Goal: Information Seeking & Learning: Learn about a topic

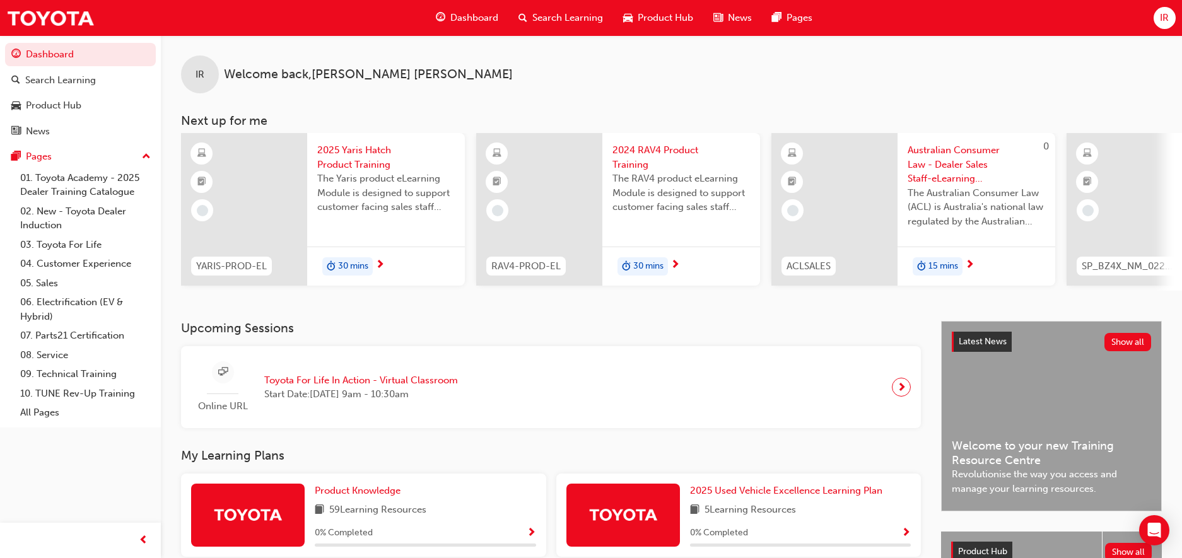
click at [582, 19] on span "Search Learning" at bounding box center [567, 18] width 71 height 15
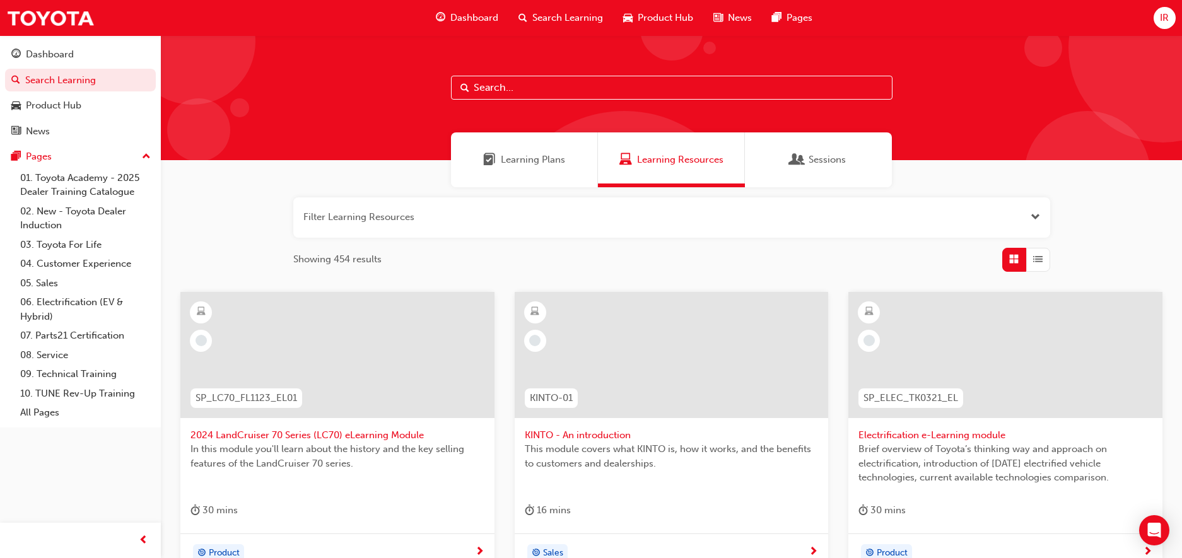
click at [563, 87] on input "text" at bounding box center [672, 88] width 442 height 24
click at [59, 190] on link "01. Toyota Academy - 2025 Dealer Training Catalogue" at bounding box center [85, 184] width 141 height 33
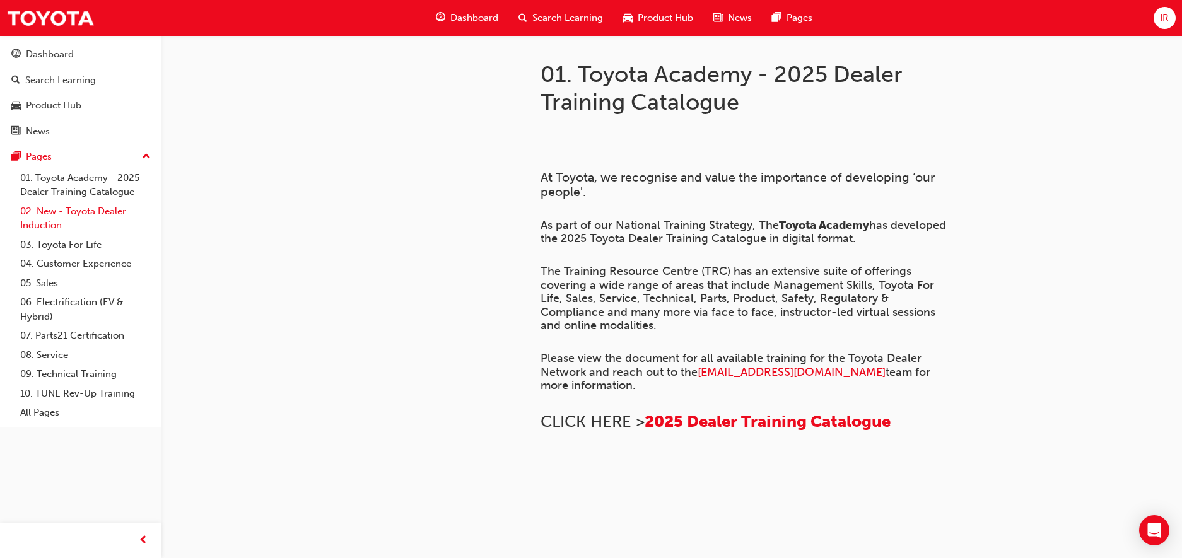
click at [92, 212] on link "02. New - Toyota Dealer Induction" at bounding box center [85, 218] width 141 height 33
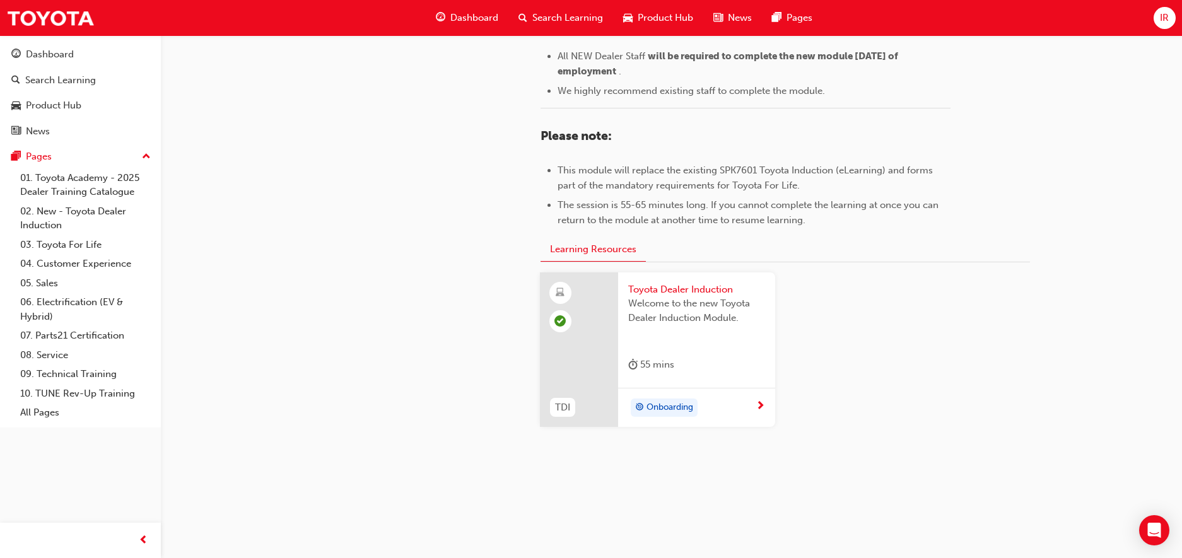
scroll to position [572, 0]
click at [69, 243] on link "03. Toyota For Life" at bounding box center [85, 245] width 141 height 20
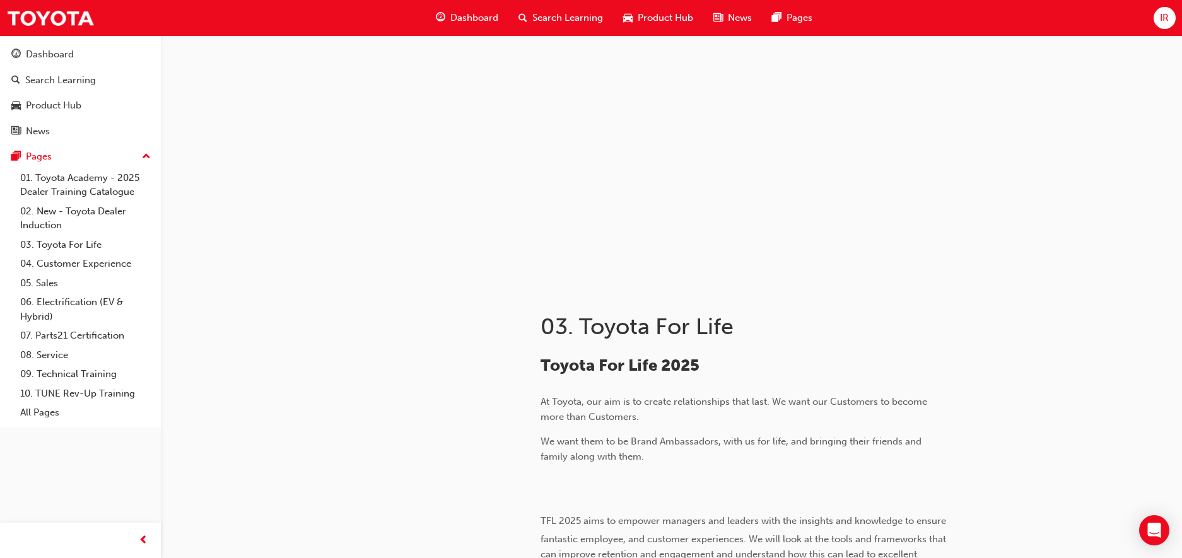
click at [551, 14] on span "Search Learning" at bounding box center [567, 18] width 71 height 15
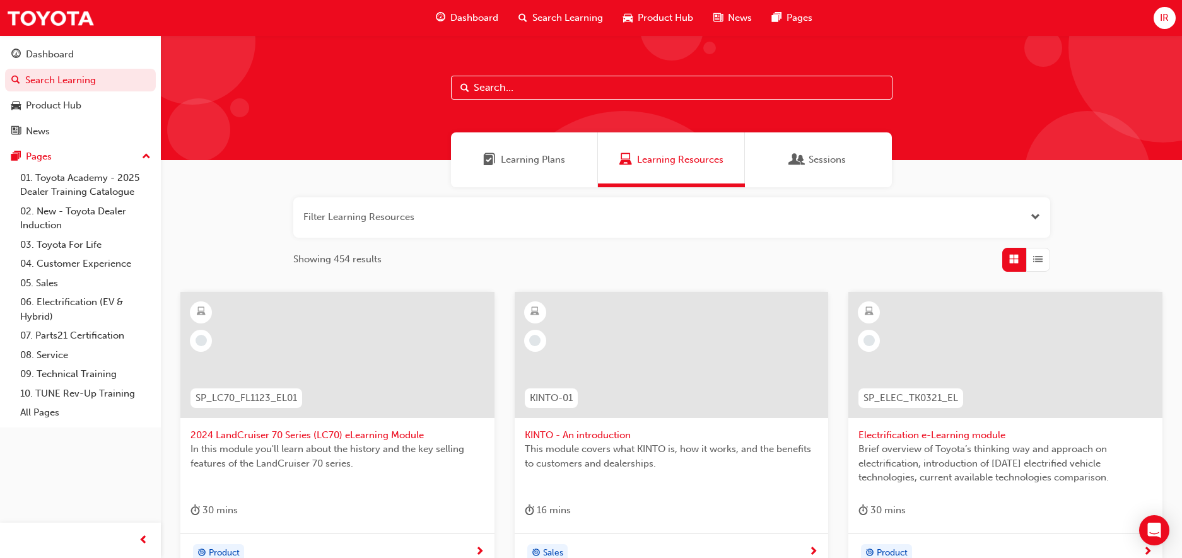
click at [519, 88] on input "text" at bounding box center [672, 88] width 442 height 24
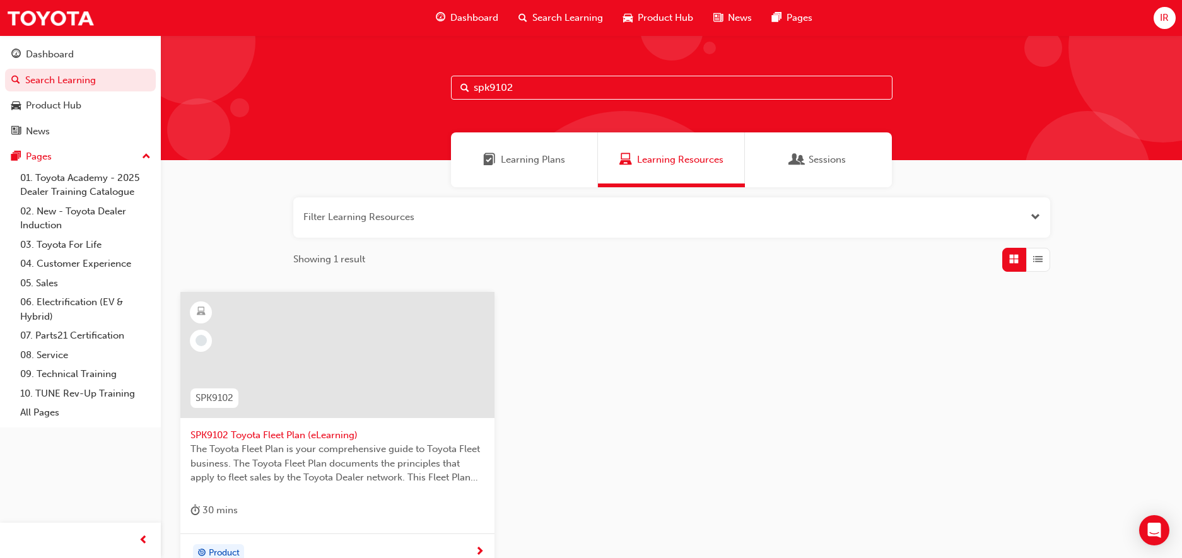
type input "spk9102"
click at [300, 447] on span "The Toyota Fleet Plan is your comprehensive guide to Toyota Fleet business. The…" at bounding box center [338, 463] width 294 height 43
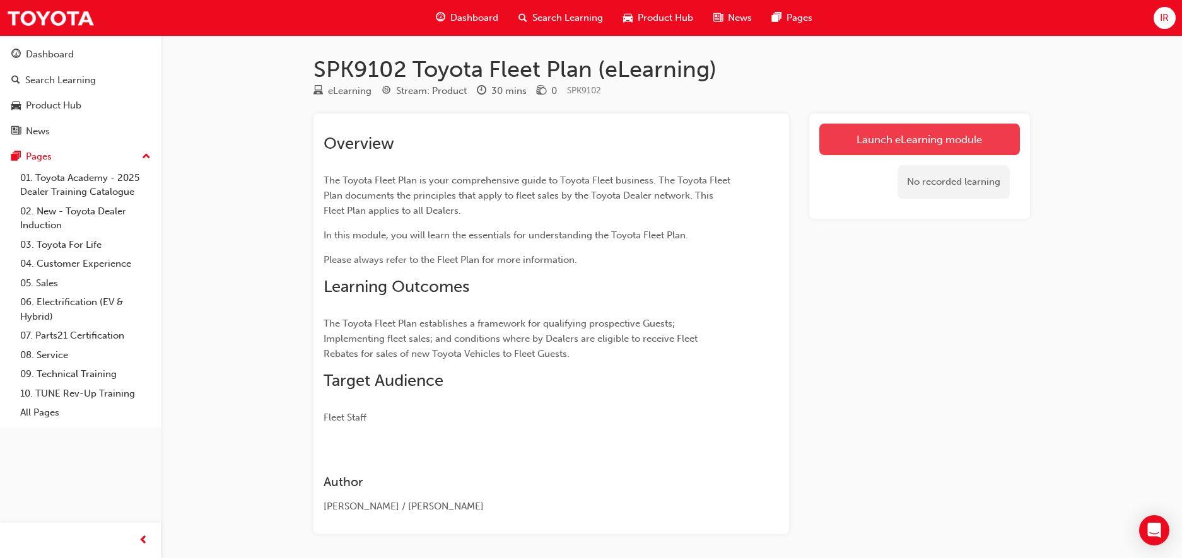
click at [913, 138] on link "Launch eLearning module" at bounding box center [919, 140] width 201 height 32
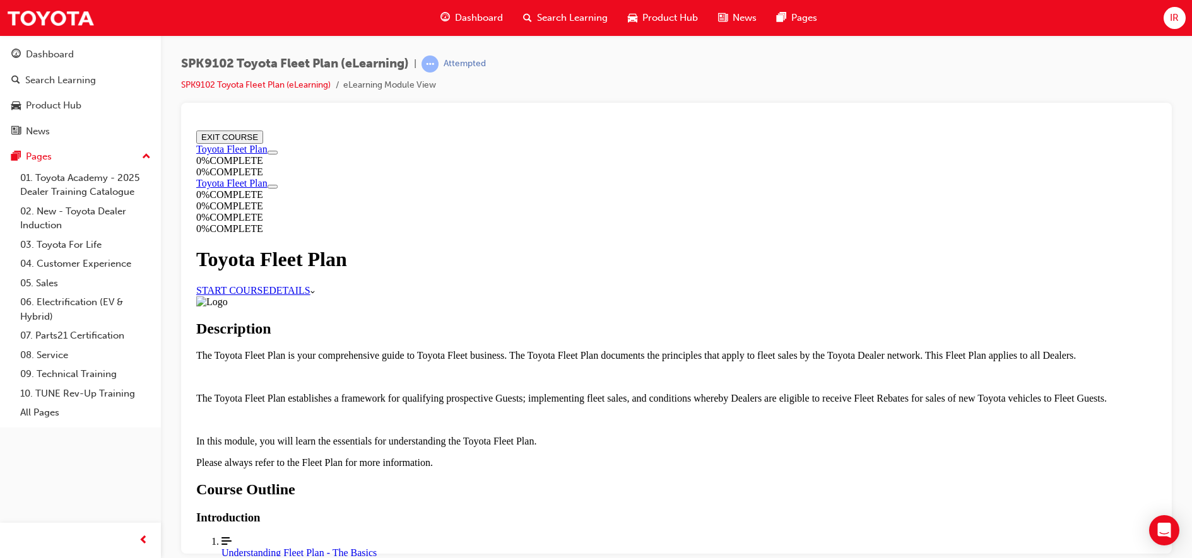
click at [269, 285] on link "START COURSE" at bounding box center [232, 290] width 73 height 11
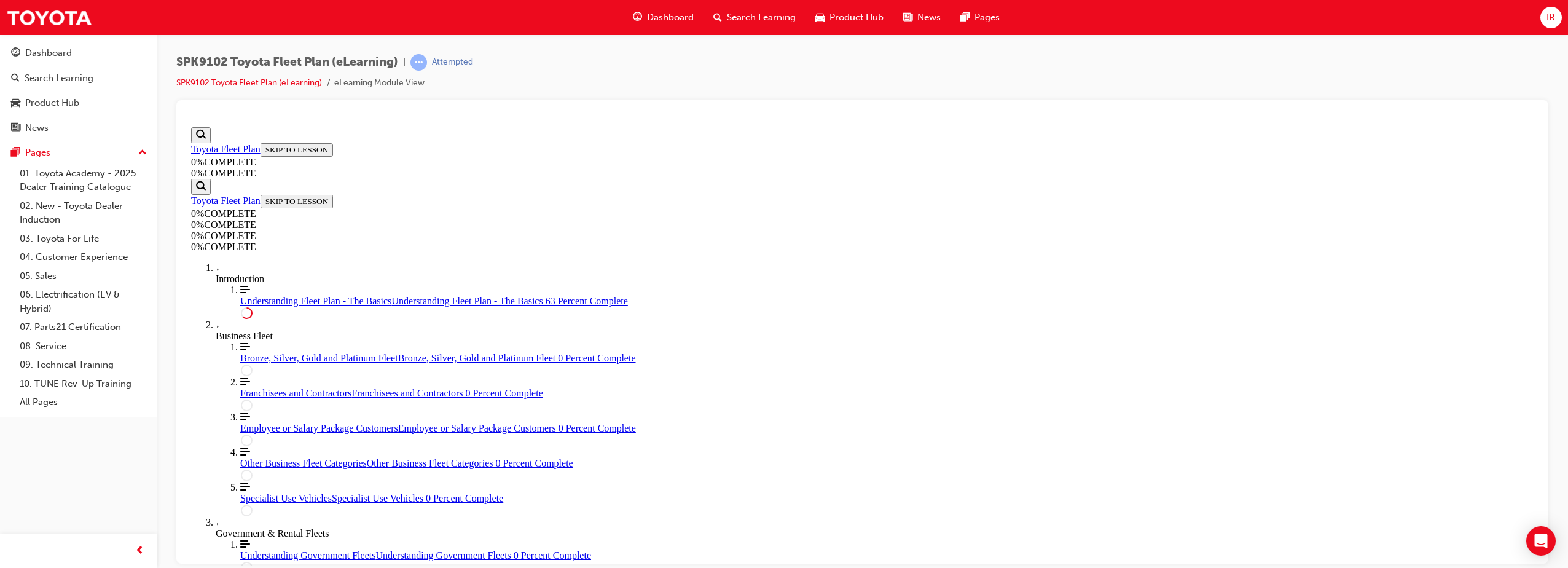
scroll to position [2151, 0]
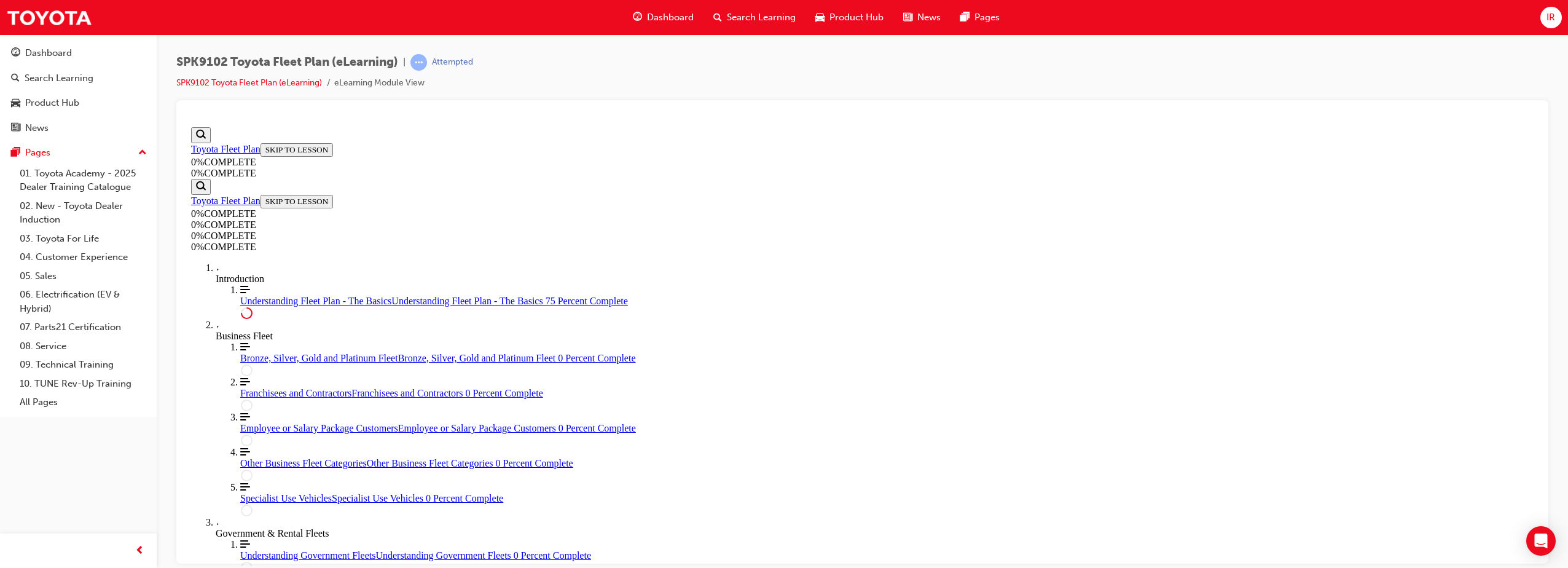
drag, startPoint x: 1283, startPoint y: 286, endPoint x: 1287, endPoint y: 297, distance: 11.7
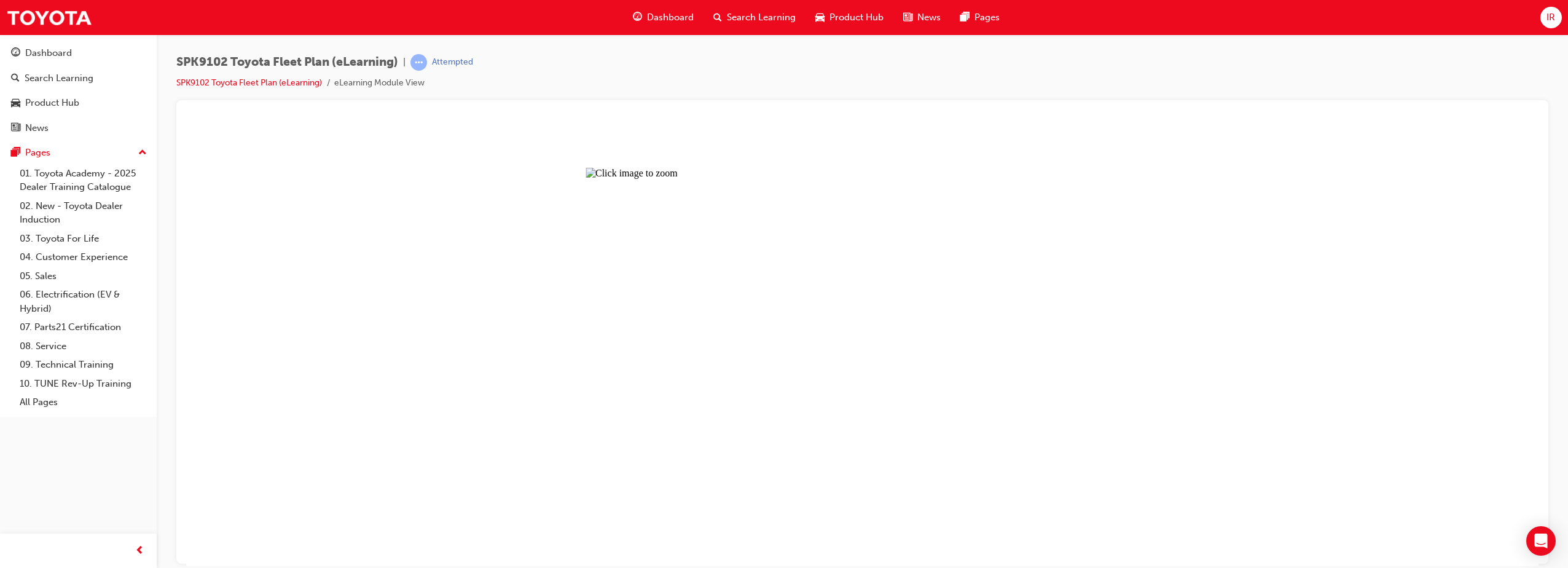
drag, startPoint x: 1011, startPoint y: 371, endPoint x: 1088, endPoint y: 350, distance: 79.8
click at [1011, 372] on button "Unzoom image" at bounding box center [862, 343] width 1353 height 443
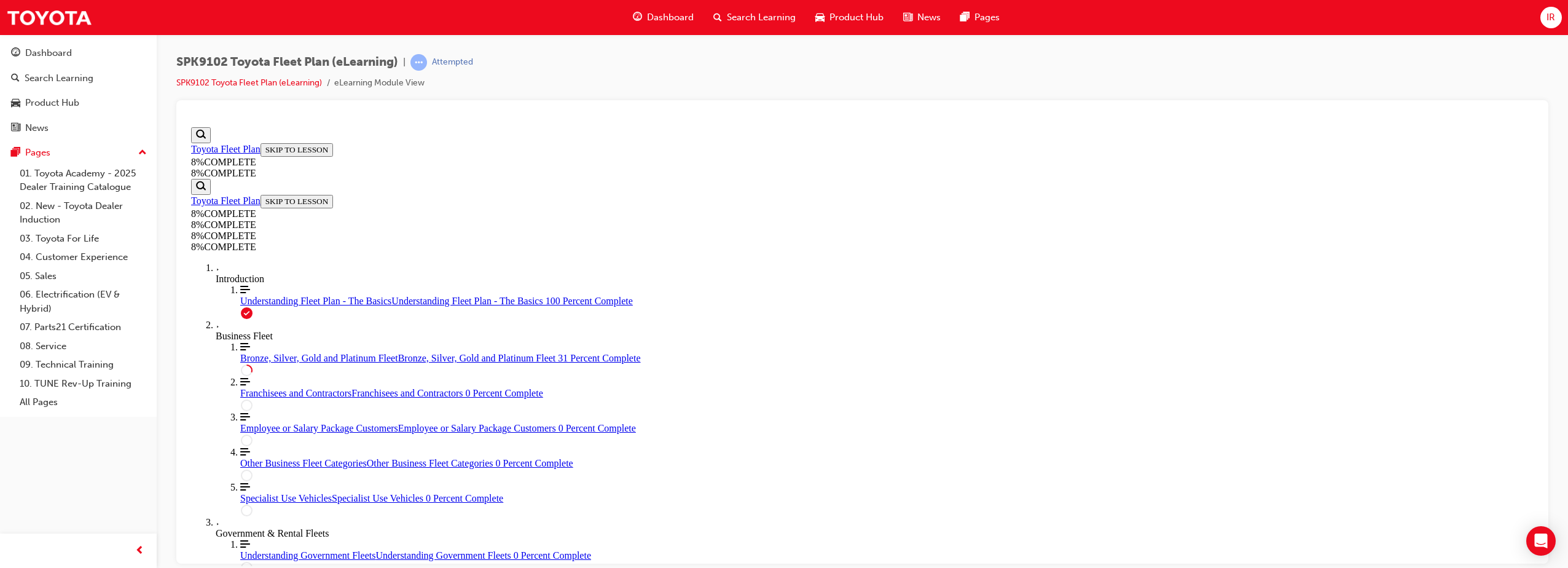
scroll to position [1046, 0]
drag, startPoint x: 1085, startPoint y: 257, endPoint x: 586, endPoint y: 362, distance: 509.9
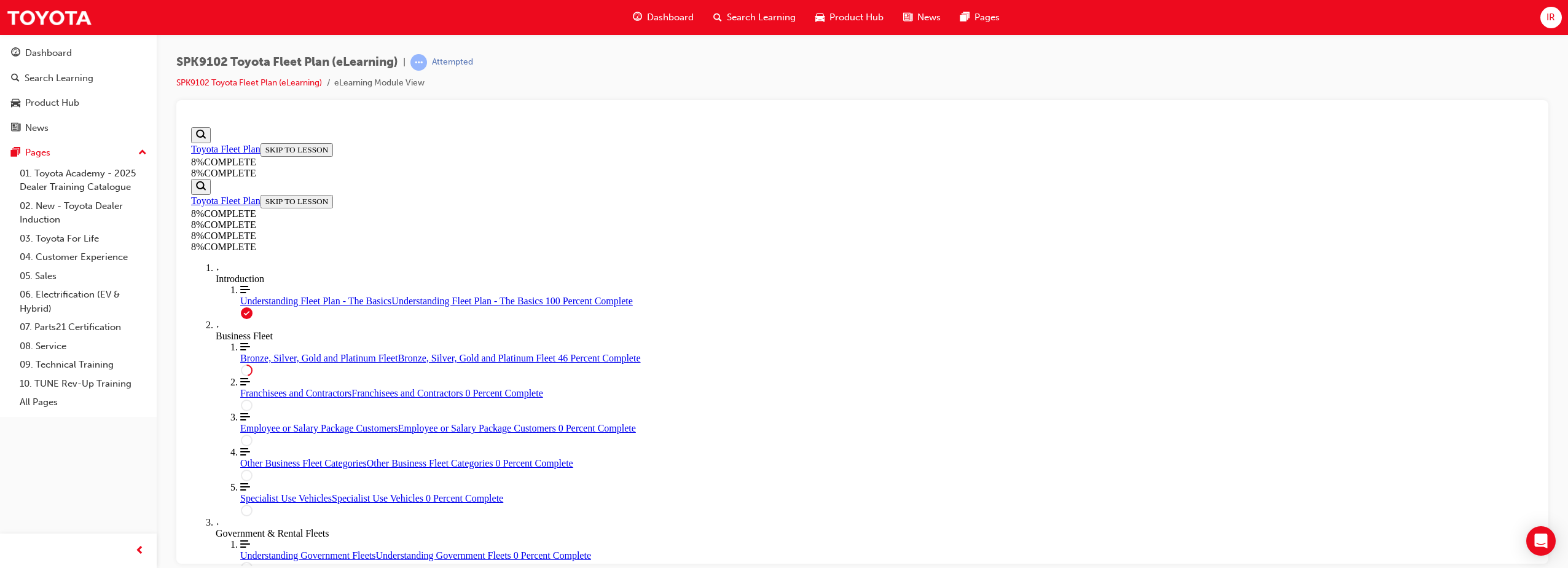
scroll to position [2337, 0]
drag, startPoint x: 1023, startPoint y: 170, endPoint x: 846, endPoint y: 323, distance: 234.0
drag, startPoint x: 849, startPoint y: 321, endPoint x: 1027, endPoint y: 230, distance: 199.9
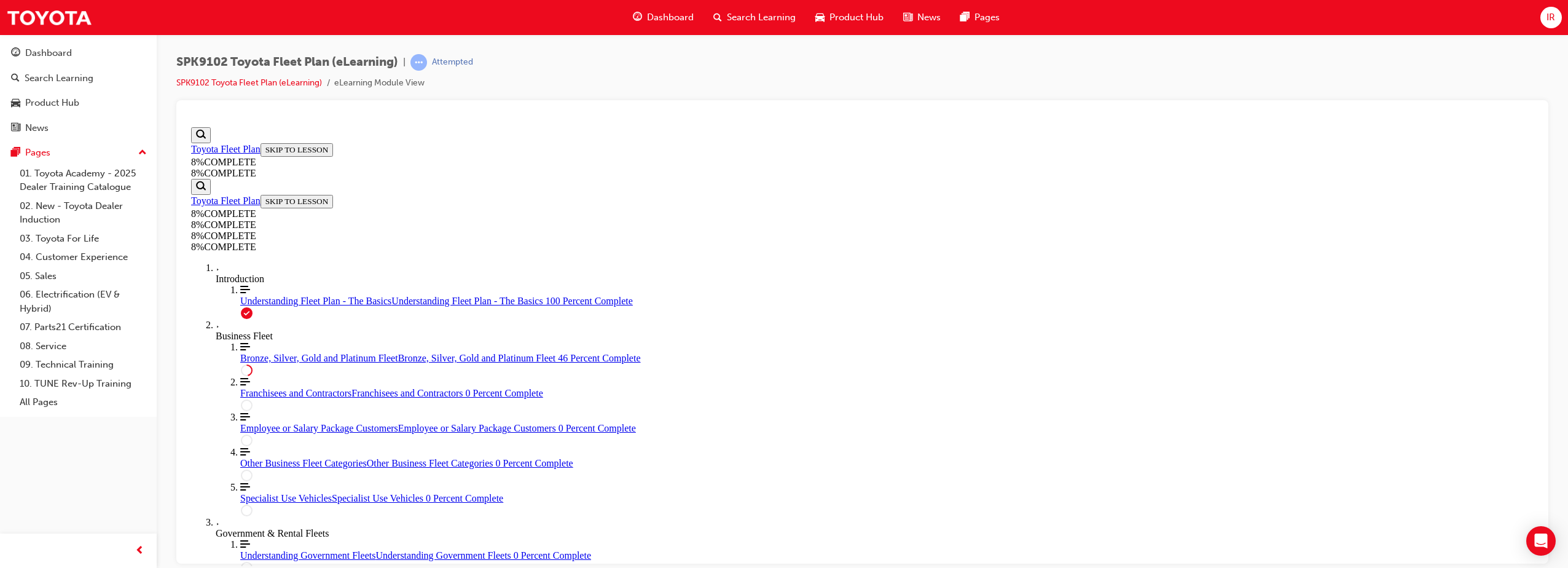
drag, startPoint x: 888, startPoint y: 289, endPoint x: 950, endPoint y: 436, distance: 159.5
drag, startPoint x: 841, startPoint y: 368, endPoint x: 900, endPoint y: 363, distance: 59.2
drag, startPoint x: 799, startPoint y: 295, endPoint x: 864, endPoint y: 287, distance: 65.5
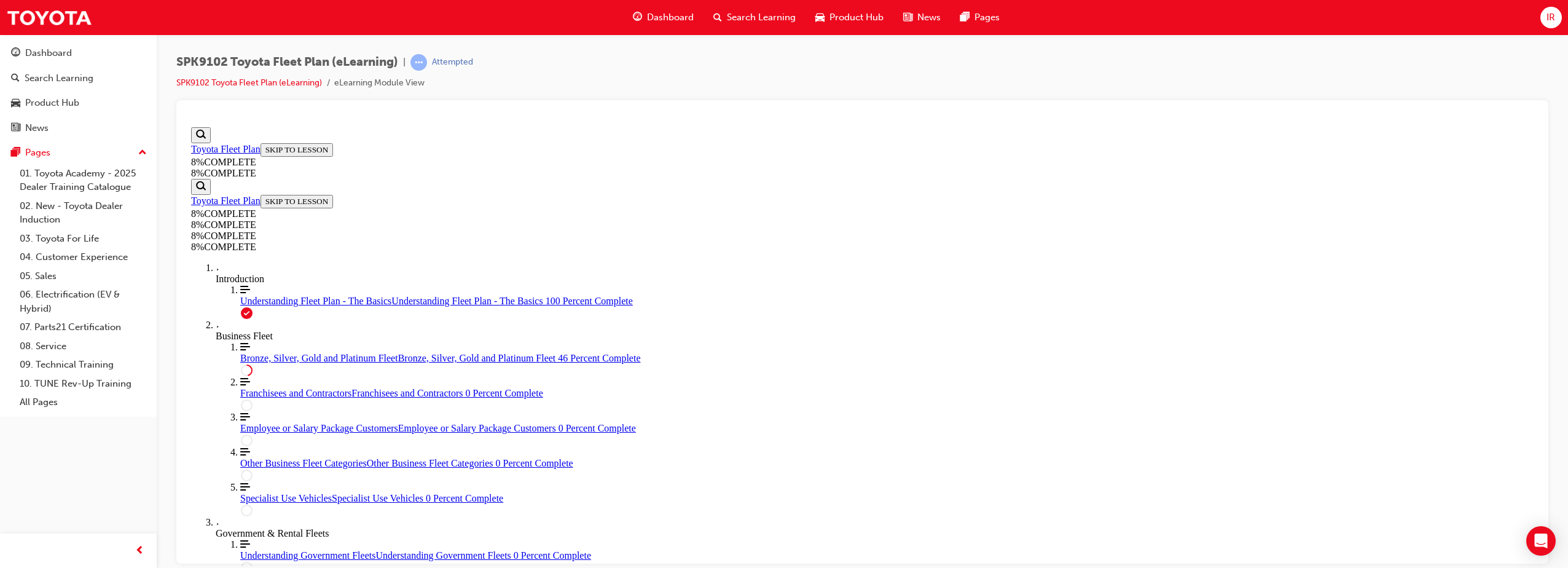
drag, startPoint x: 843, startPoint y: 298, endPoint x: 889, endPoint y: 334, distance: 58.4
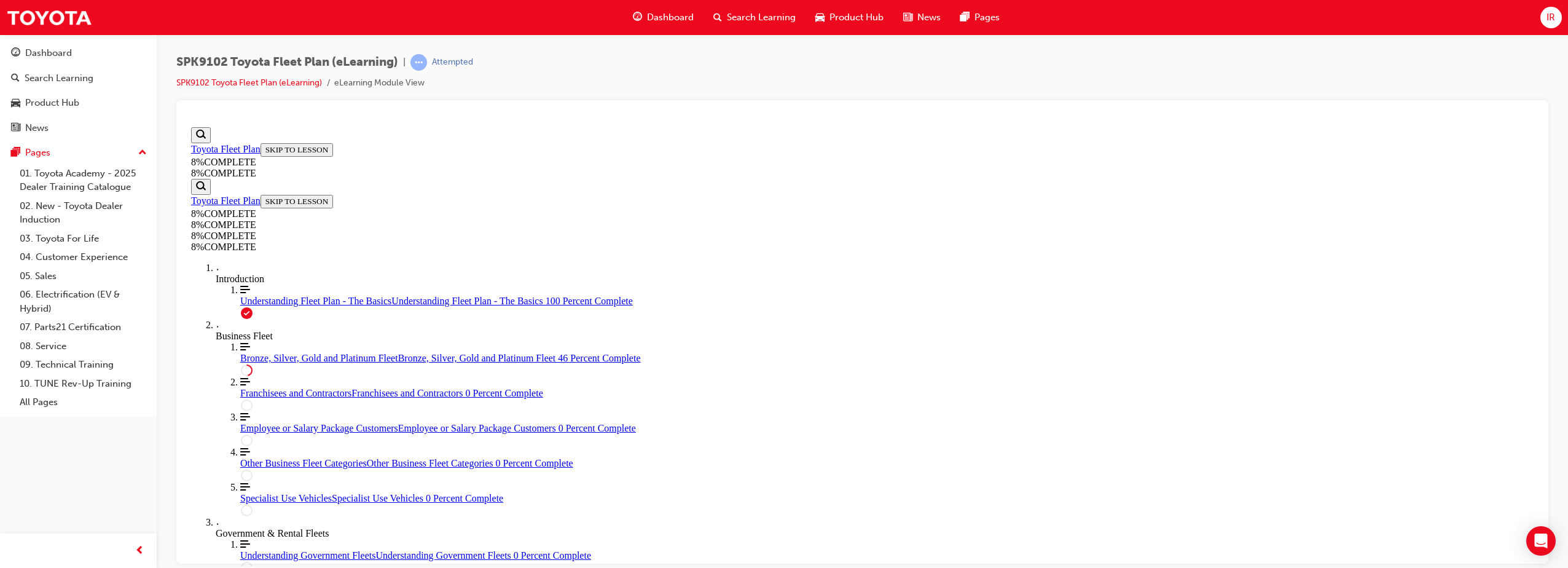
drag, startPoint x: 841, startPoint y: 208, endPoint x: 989, endPoint y: 398, distance: 240.8
drag, startPoint x: 849, startPoint y: 342, endPoint x: 966, endPoint y: 187, distance: 194.2
drag, startPoint x: 855, startPoint y: 267, endPoint x: 956, endPoint y: 272, distance: 101.1
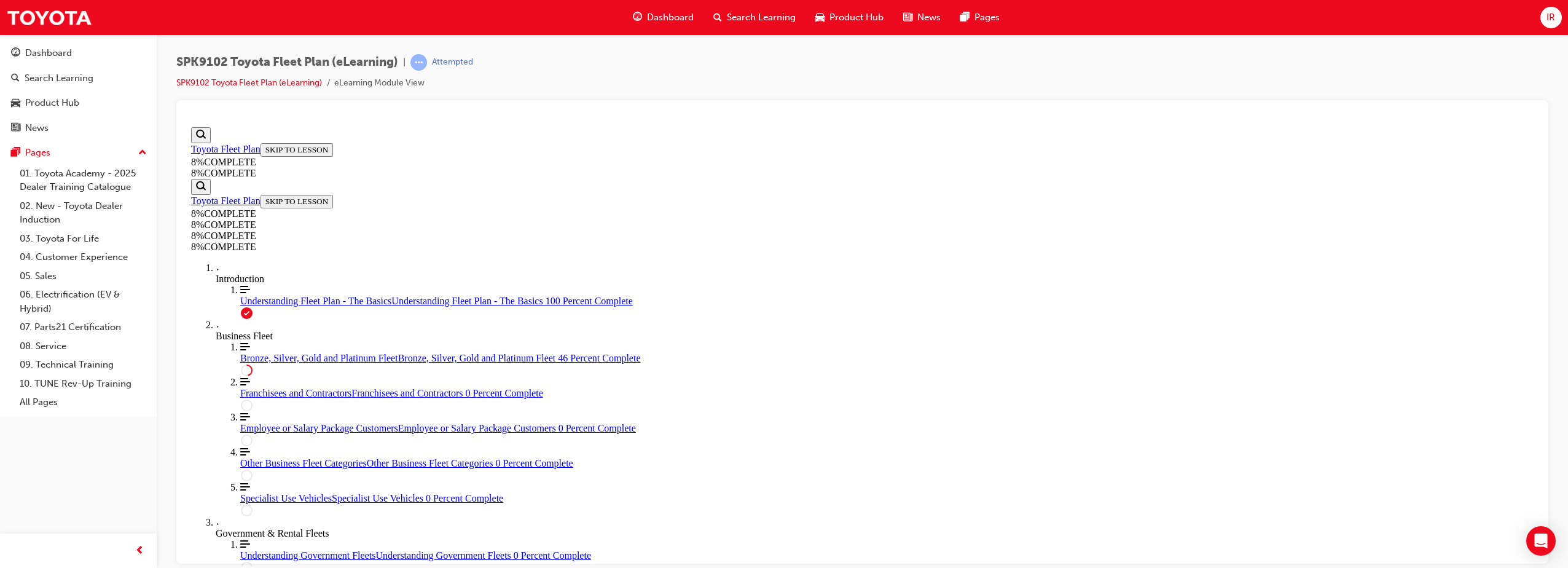
drag, startPoint x: 881, startPoint y: 341, endPoint x: 973, endPoint y: 325, distance: 93.4
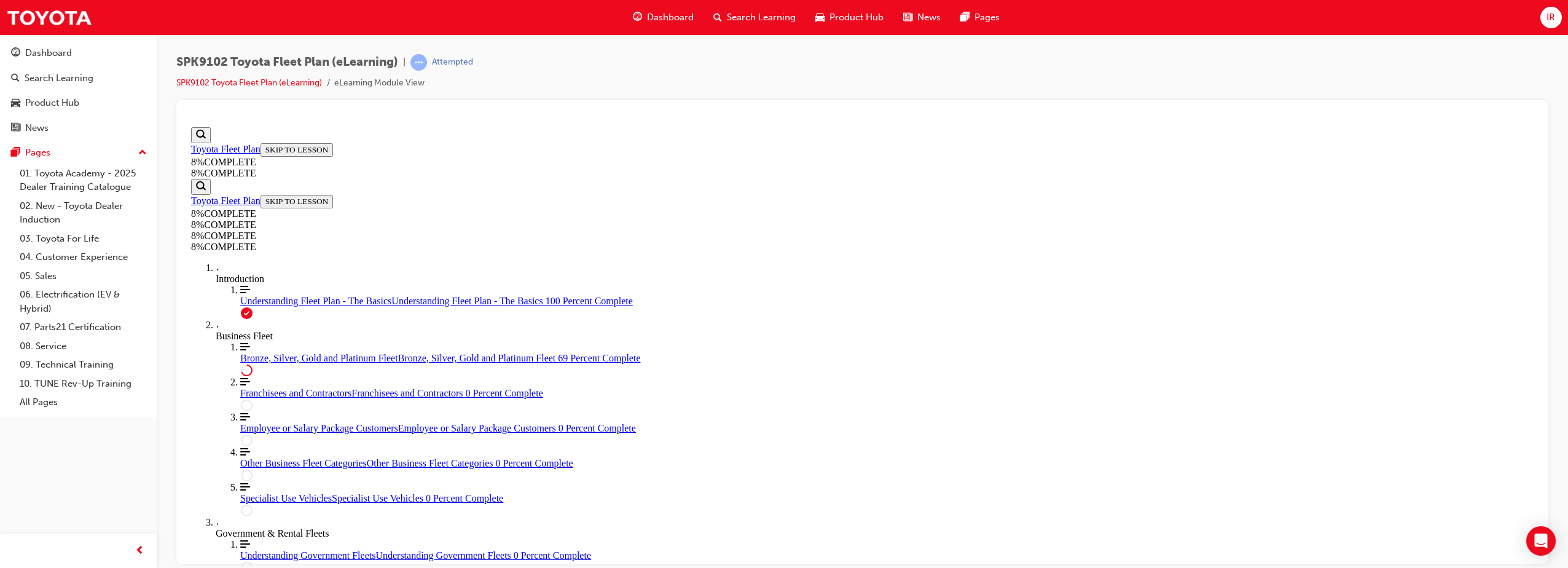
drag, startPoint x: 861, startPoint y: 282, endPoint x: 963, endPoint y: 285, distance: 102.0
drag, startPoint x: 837, startPoint y: 224, endPoint x: 994, endPoint y: 419, distance: 250.3
drag, startPoint x: 867, startPoint y: 234, endPoint x: 981, endPoint y: 351, distance: 163.4
drag, startPoint x: 855, startPoint y: 217, endPoint x: 906, endPoint y: 219, distance: 51.0
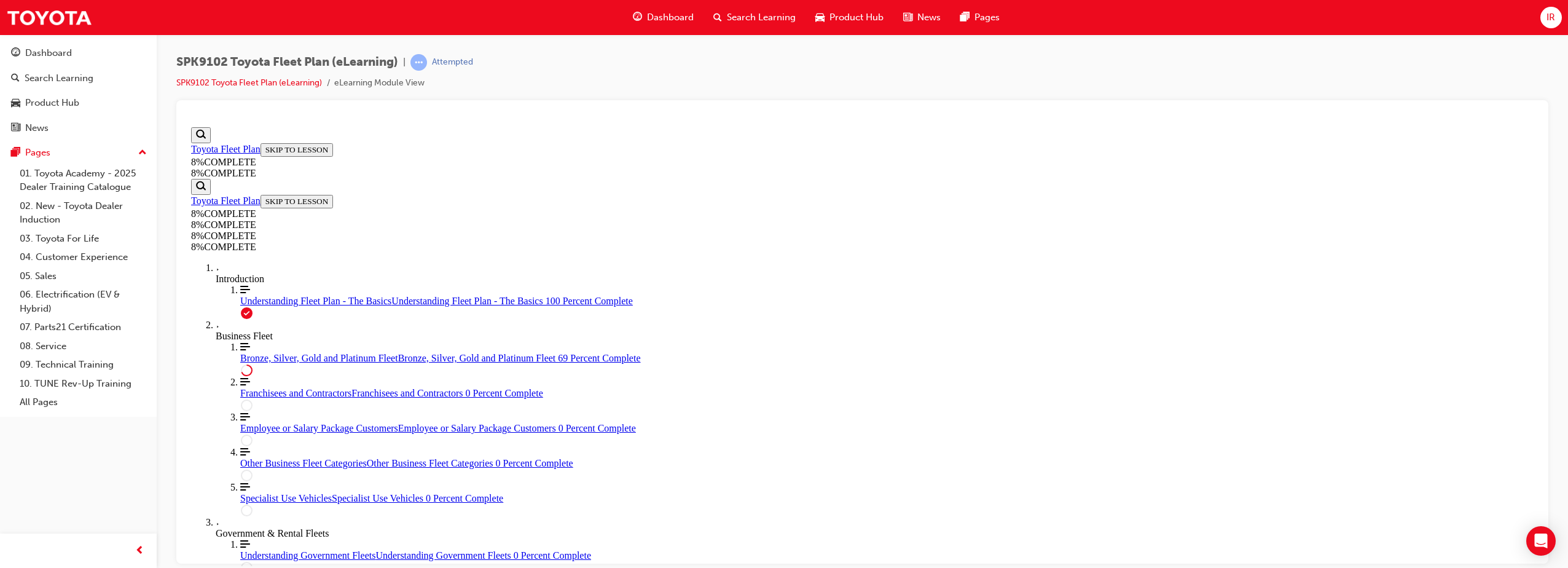
scroll to position [3629, 0]
drag, startPoint x: 868, startPoint y: 196, endPoint x: 968, endPoint y: 264, distance: 120.9
drag, startPoint x: 857, startPoint y: 322, endPoint x: 936, endPoint y: 381, distance: 98.6
drag, startPoint x: 856, startPoint y: 208, endPoint x: 944, endPoint y: 204, distance: 88.1
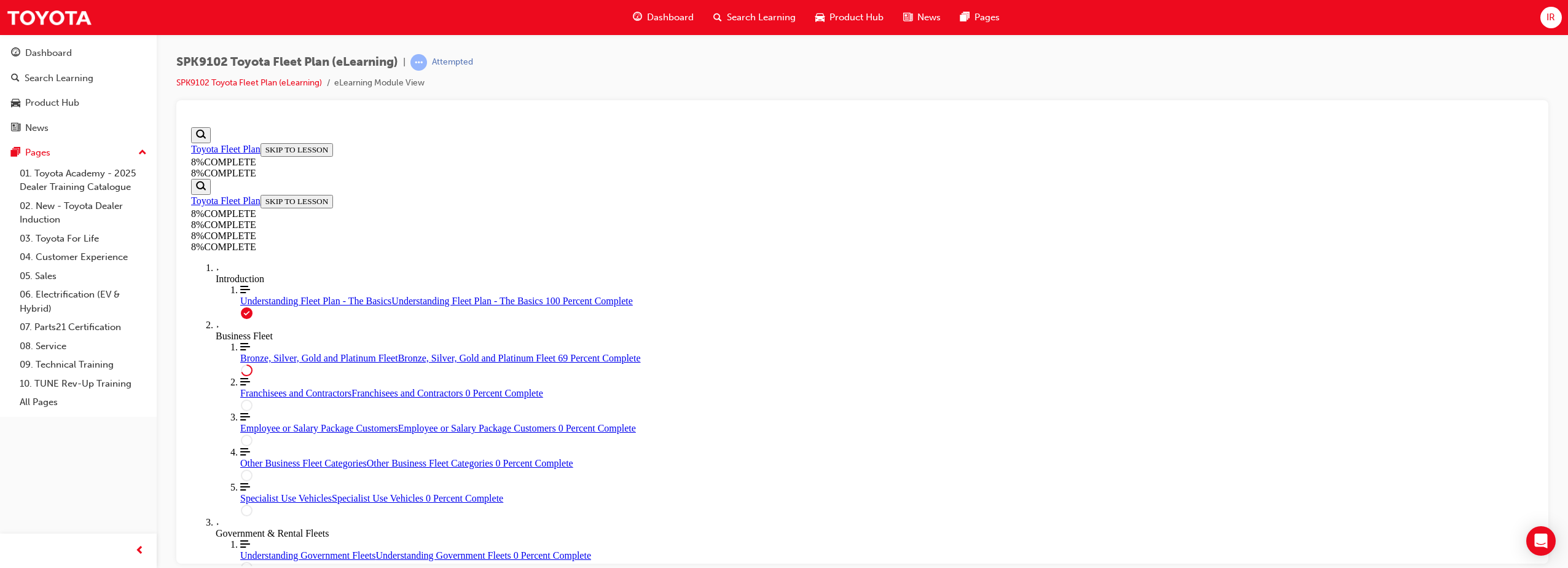
drag, startPoint x: 859, startPoint y: 320, endPoint x: 936, endPoint y: 324, distance: 77.1
drag, startPoint x: 803, startPoint y: 356, endPoint x: 970, endPoint y: 407, distance: 174.6
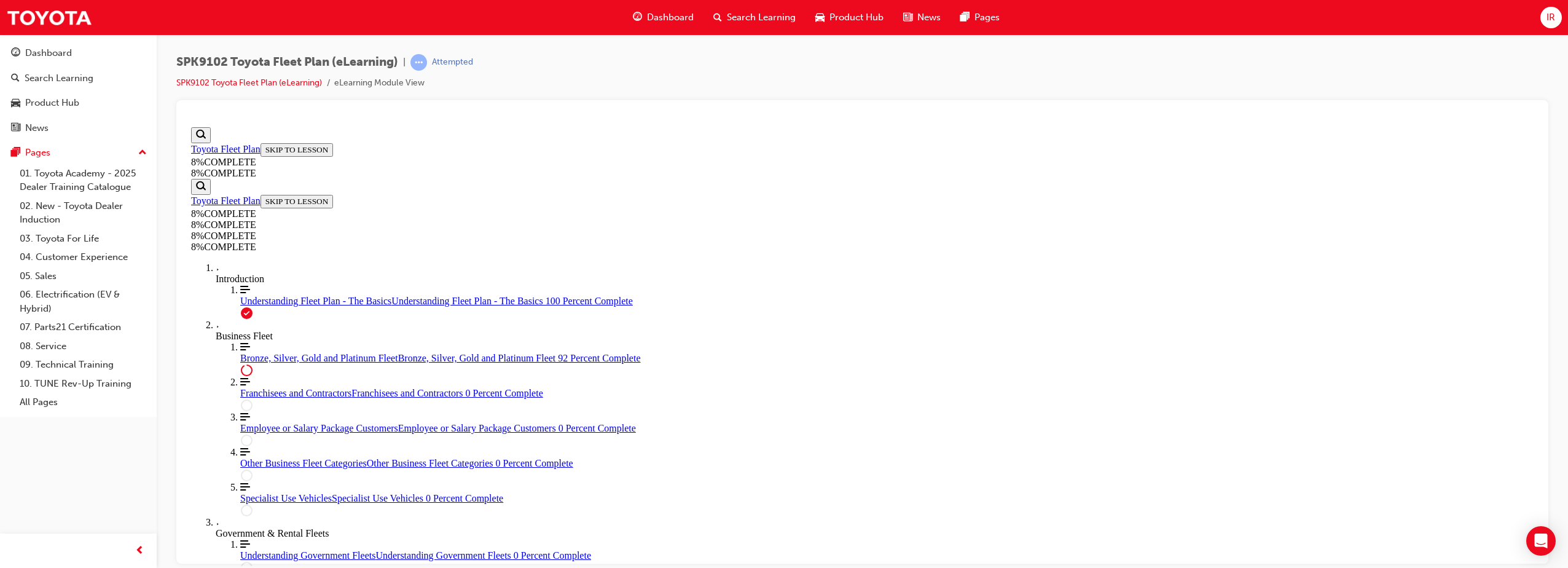
scroll to position [4806, 0]
drag, startPoint x: 840, startPoint y: 304, endPoint x: 845, endPoint y: 295, distance: 10.3
drag, startPoint x: 821, startPoint y: 359, endPoint x: 861, endPoint y: 355, distance: 40.2
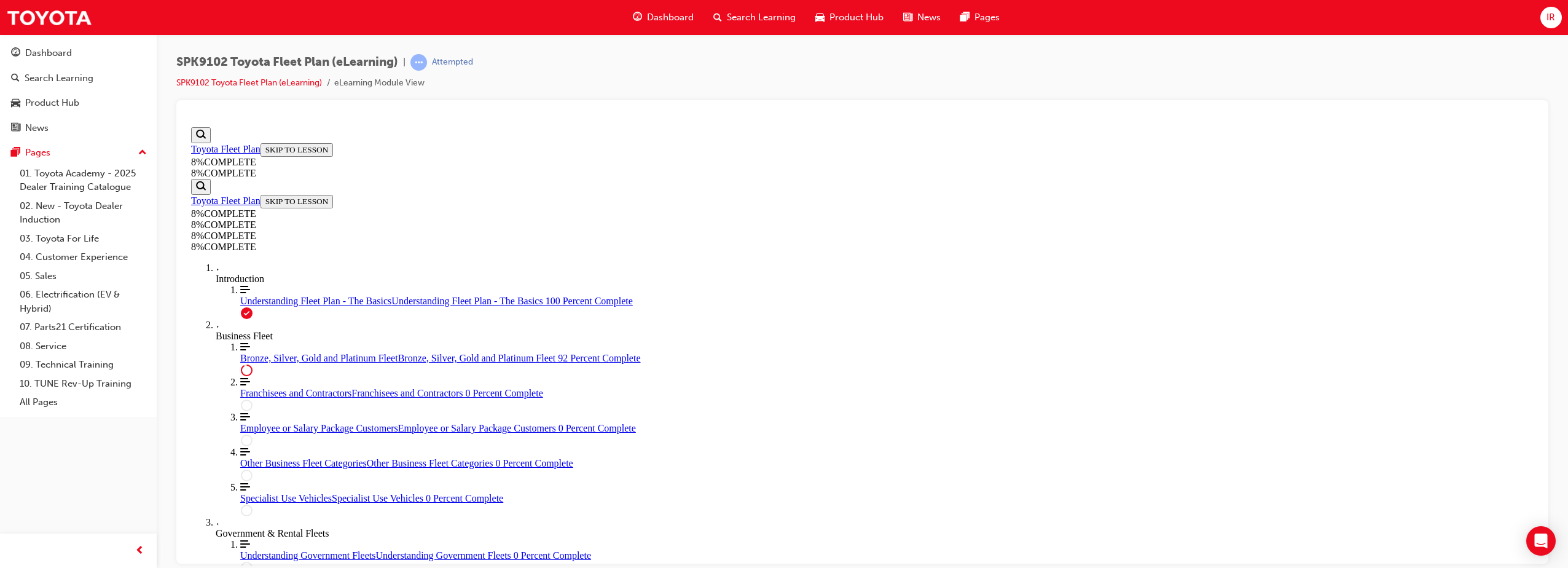
drag, startPoint x: 844, startPoint y: 307, endPoint x: 901, endPoint y: 305, distance: 57.0
drag, startPoint x: 940, startPoint y: 462, endPoint x: 947, endPoint y: 459, distance: 7.6
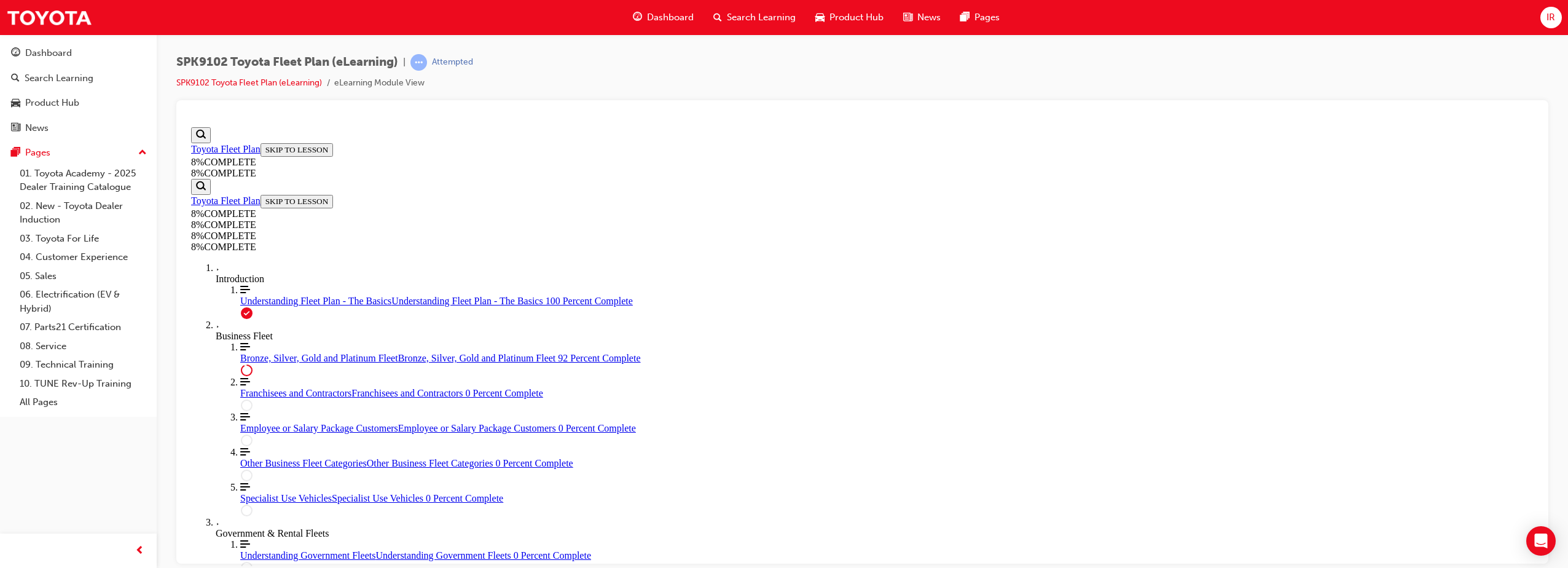
drag, startPoint x: 923, startPoint y: 455, endPoint x: 936, endPoint y: 455, distance: 13.0
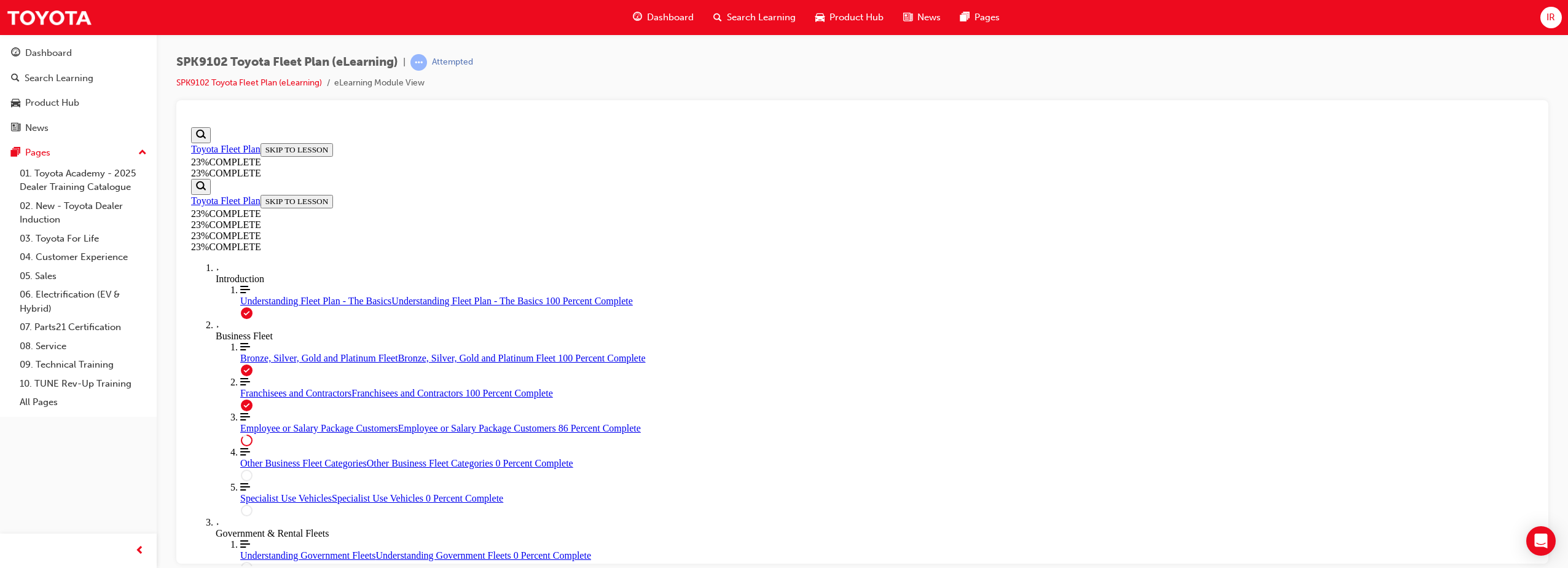
drag, startPoint x: 995, startPoint y: 210, endPoint x: 991, endPoint y: 219, distance: 9.8
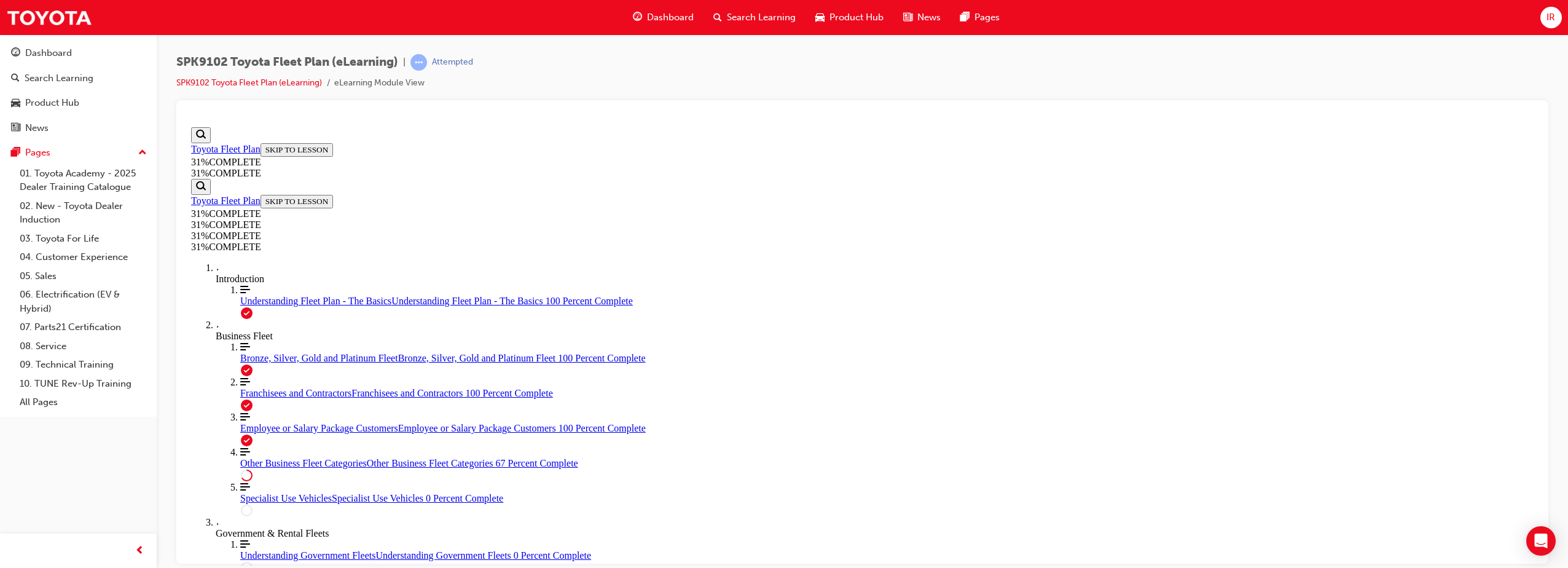
scroll to position [2371, 0]
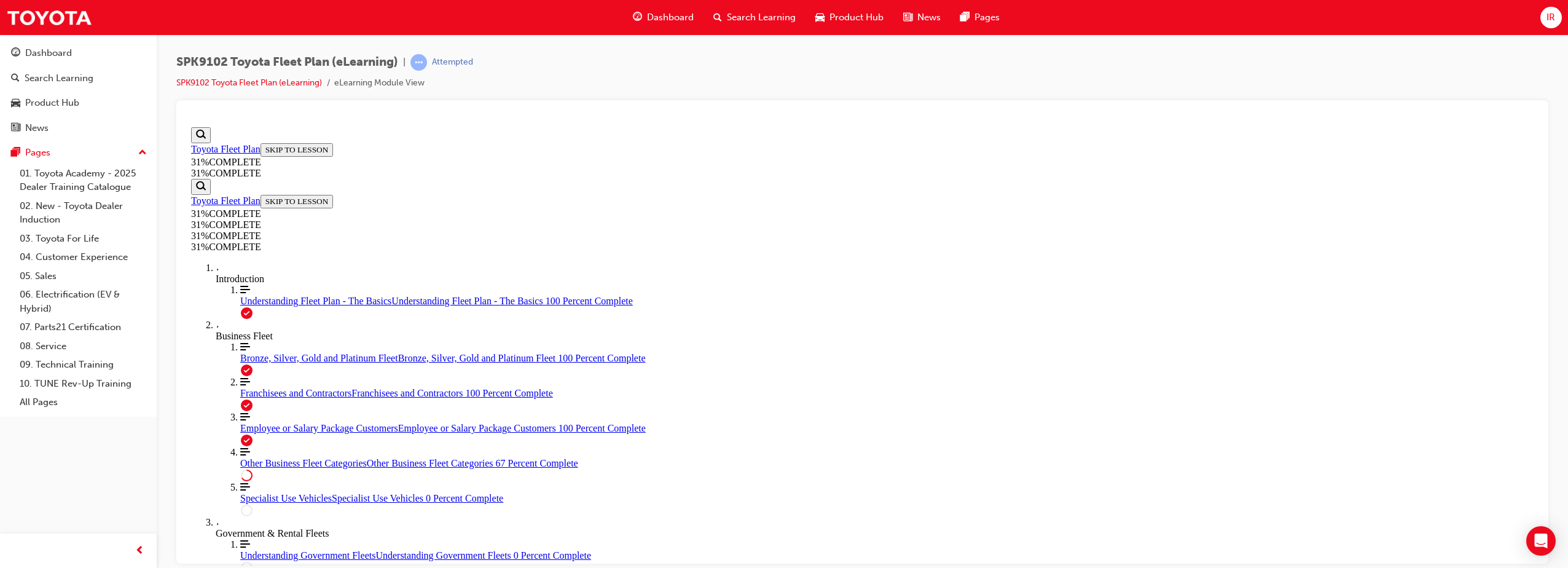
drag, startPoint x: 928, startPoint y: 468, endPoint x: 931, endPoint y: 477, distance: 9.5
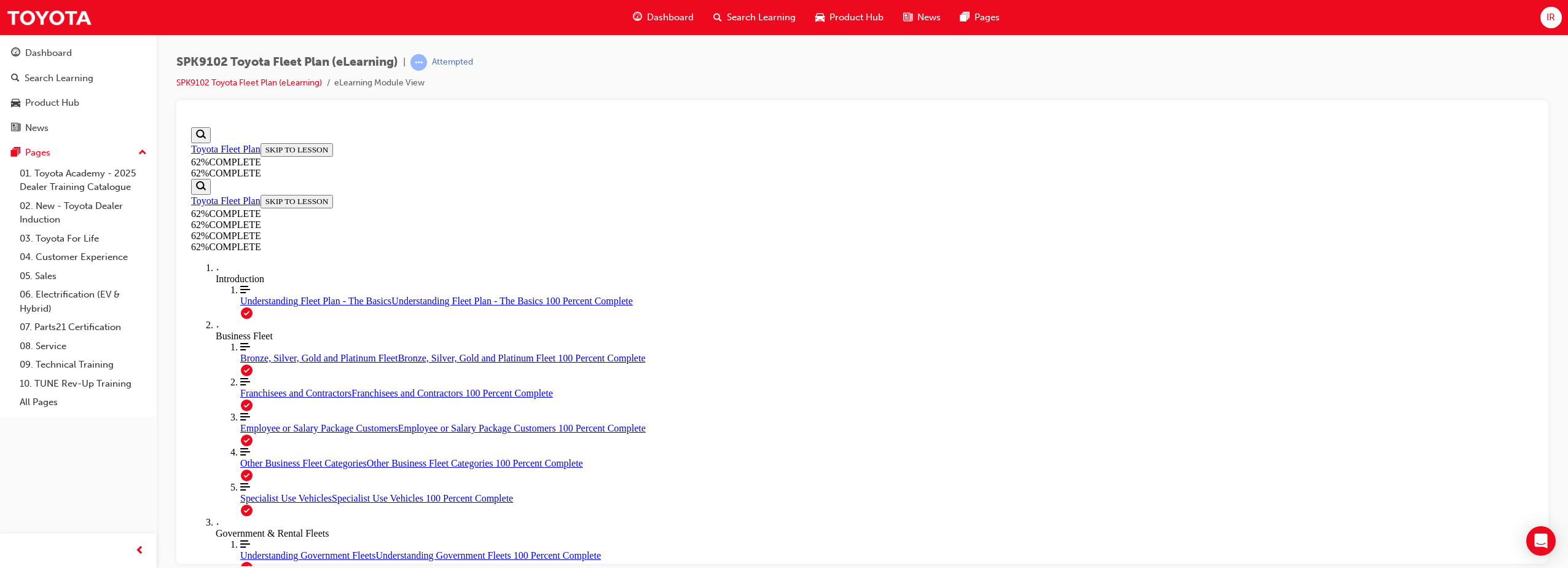
scroll to position [803, 0]
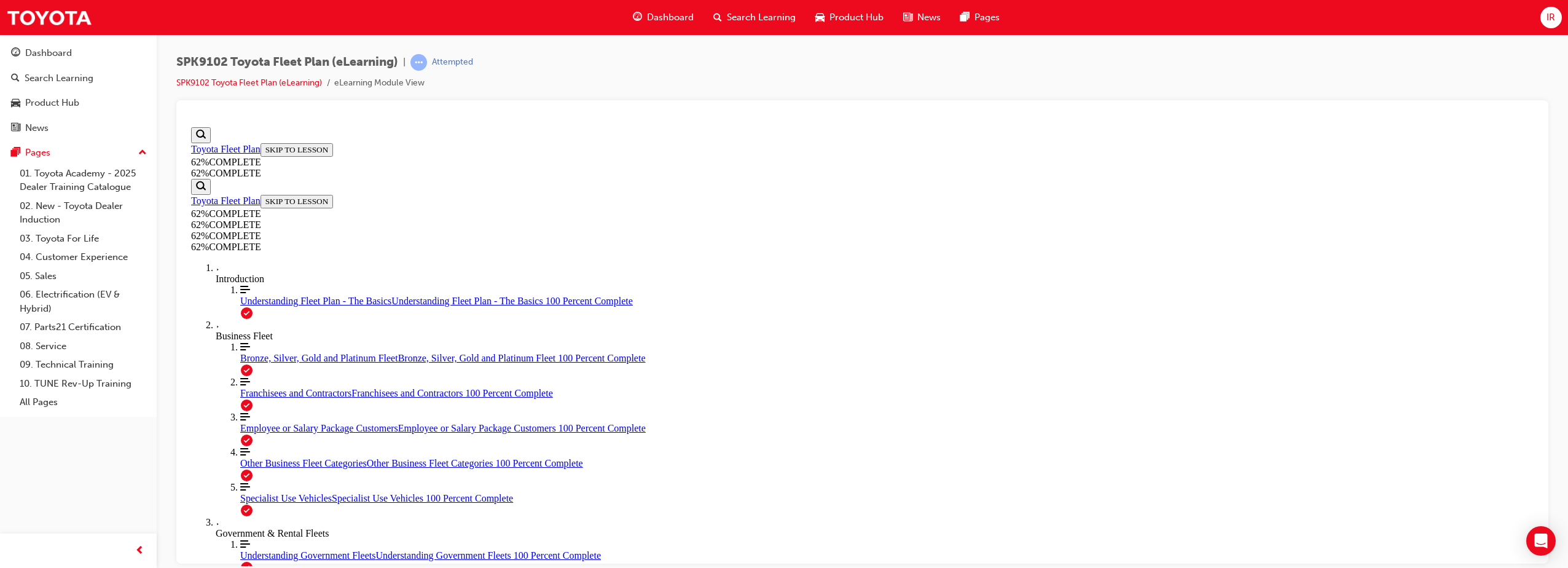
drag, startPoint x: 816, startPoint y: 417, endPoint x: 814, endPoint y: 424, distance: 7.3
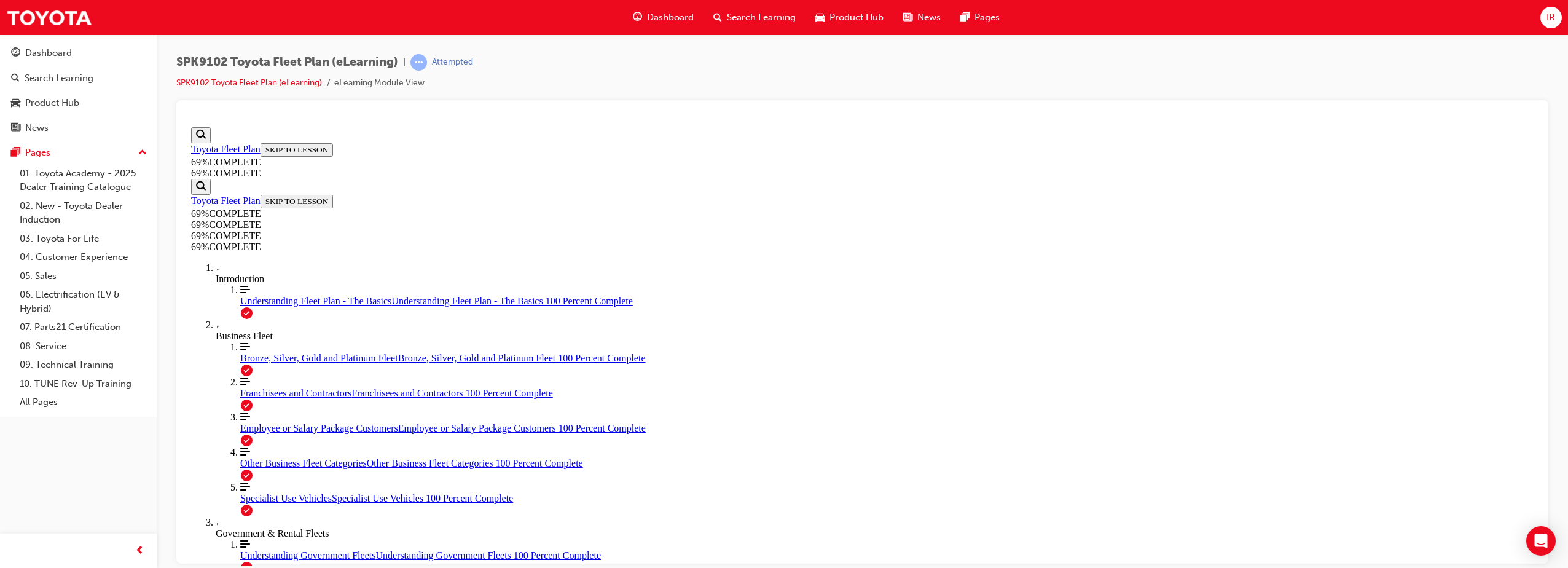
drag, startPoint x: 945, startPoint y: 223, endPoint x: 940, endPoint y: 229, distance: 7.8
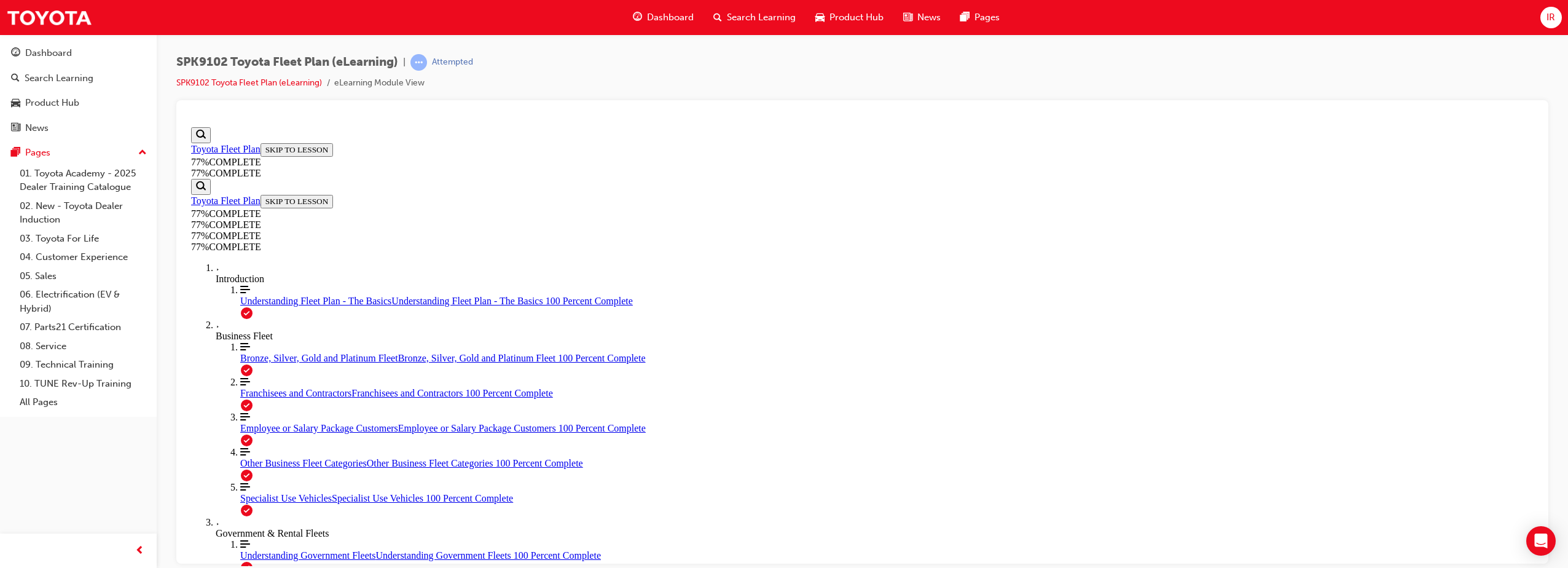
scroll to position [1354, 0]
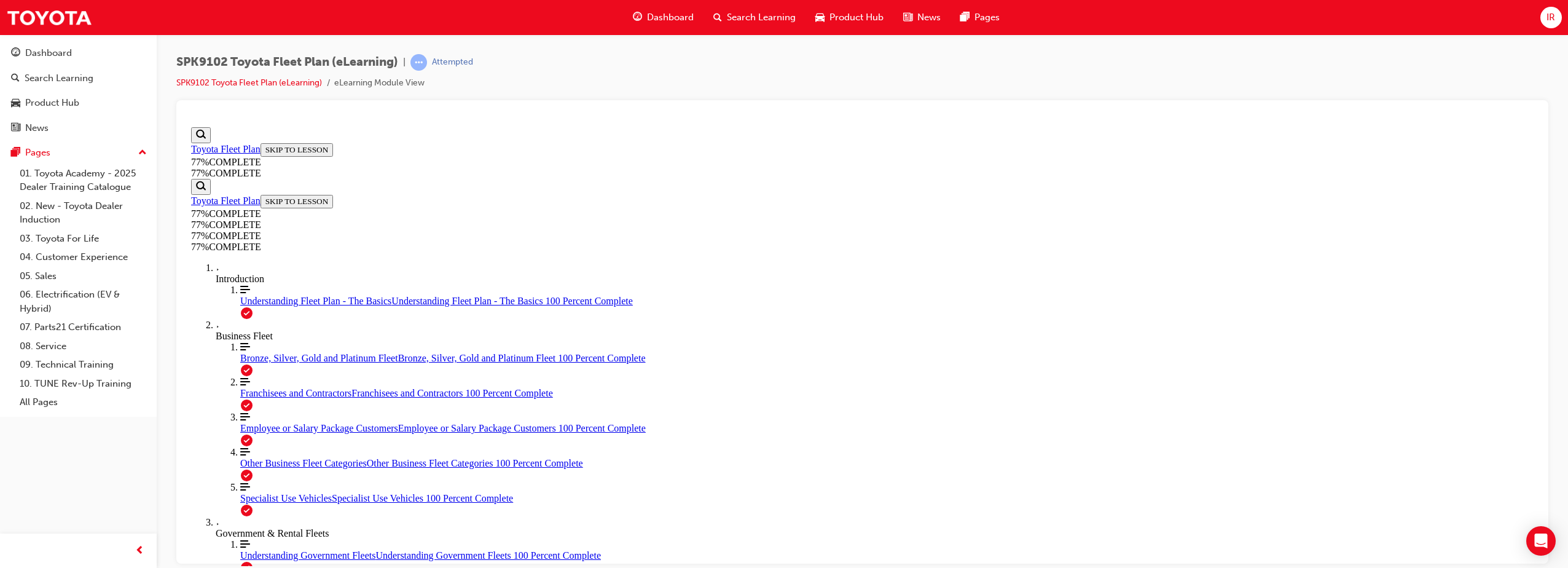
scroll to position [1497, 0]
drag, startPoint x: 970, startPoint y: 281, endPoint x: 970, endPoint y: 295, distance: 14.0
drag, startPoint x: 970, startPoint y: 295, endPoint x: 975, endPoint y: 304, distance: 10.3
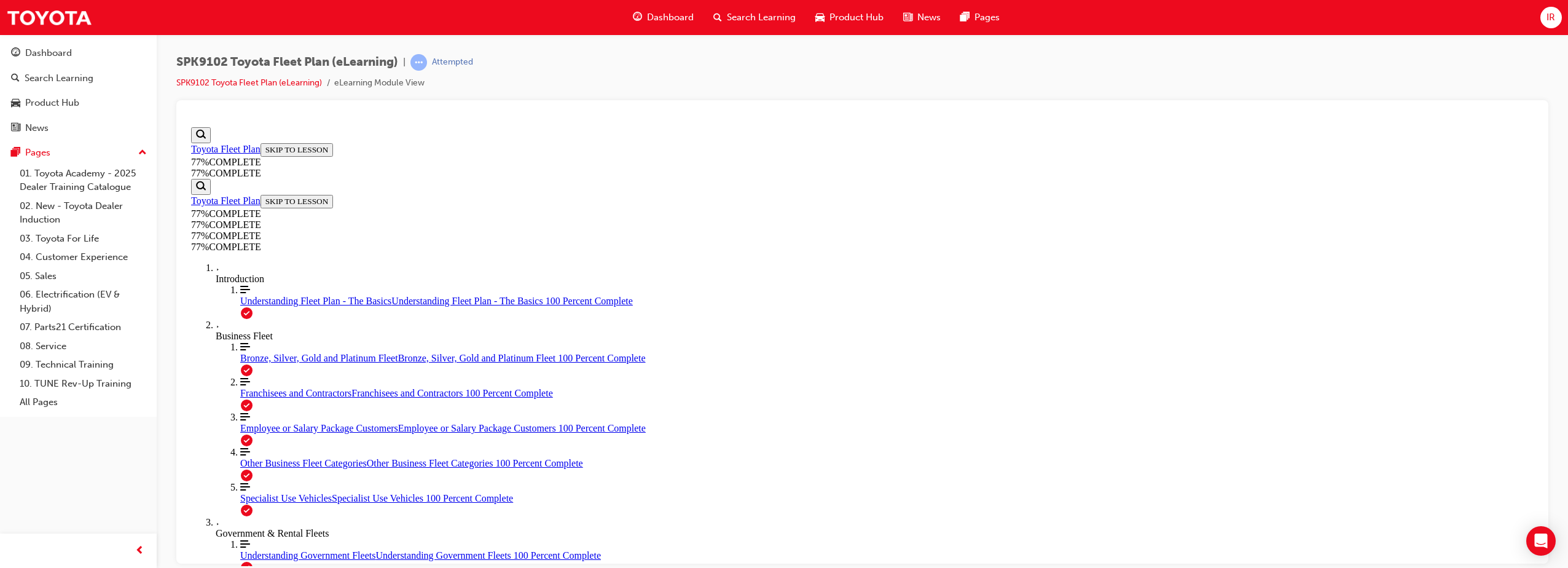
scroll to position [2470, 0]
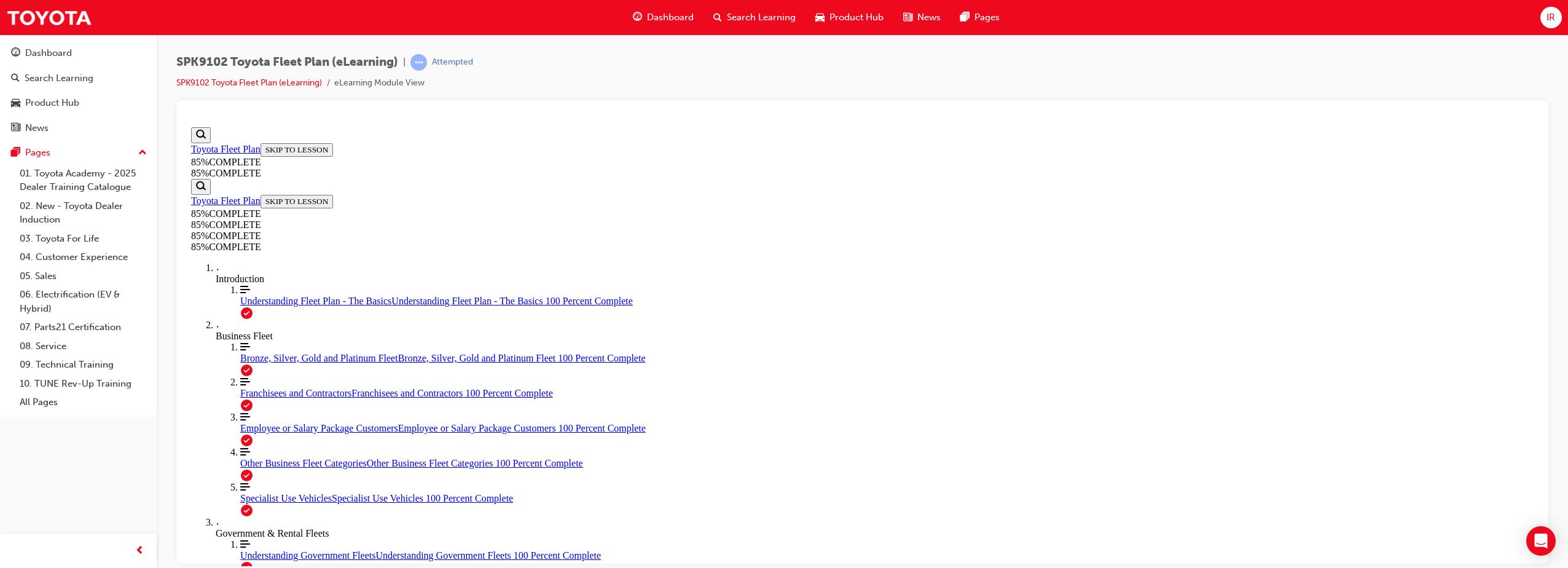
drag, startPoint x: 1100, startPoint y: 203, endPoint x: 1090, endPoint y: 210, distance: 12.2
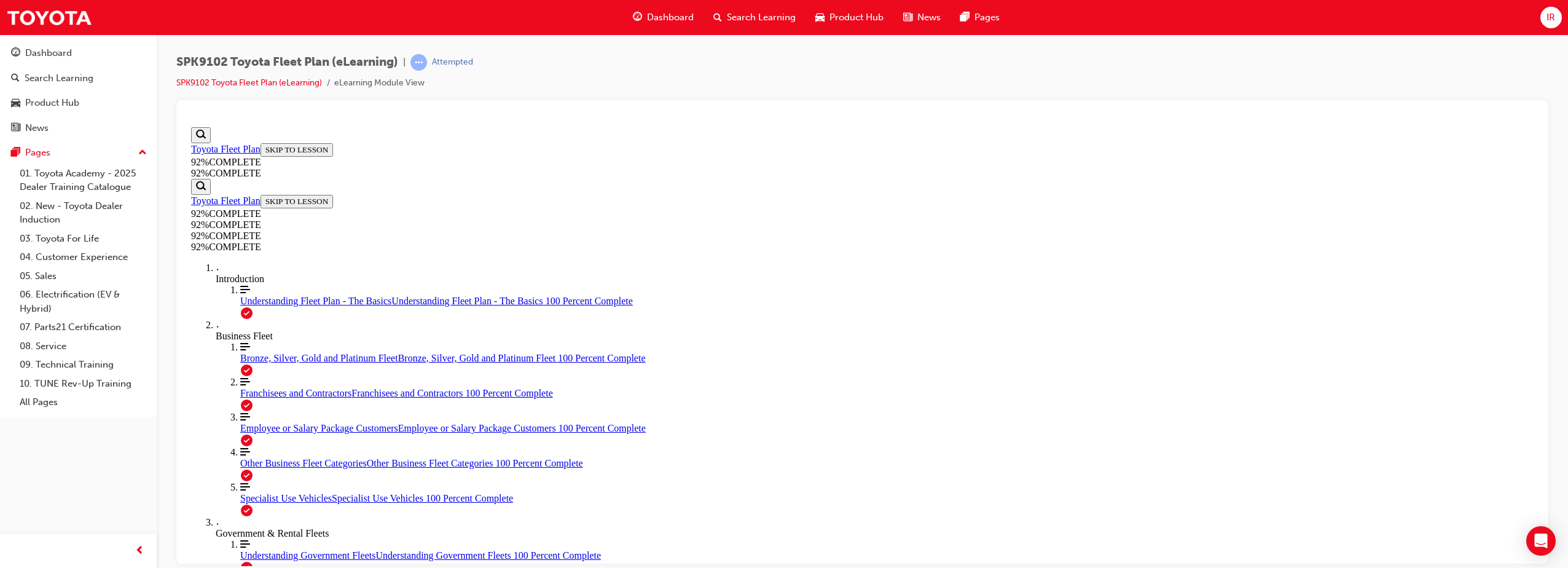
scroll to position [45, 0]
drag, startPoint x: 737, startPoint y: 302, endPoint x: 893, endPoint y: 330, distance: 158.5
copy p "A Silver Fleet Guest is only eligible to have Employee Packaged SAP ID's to be …"
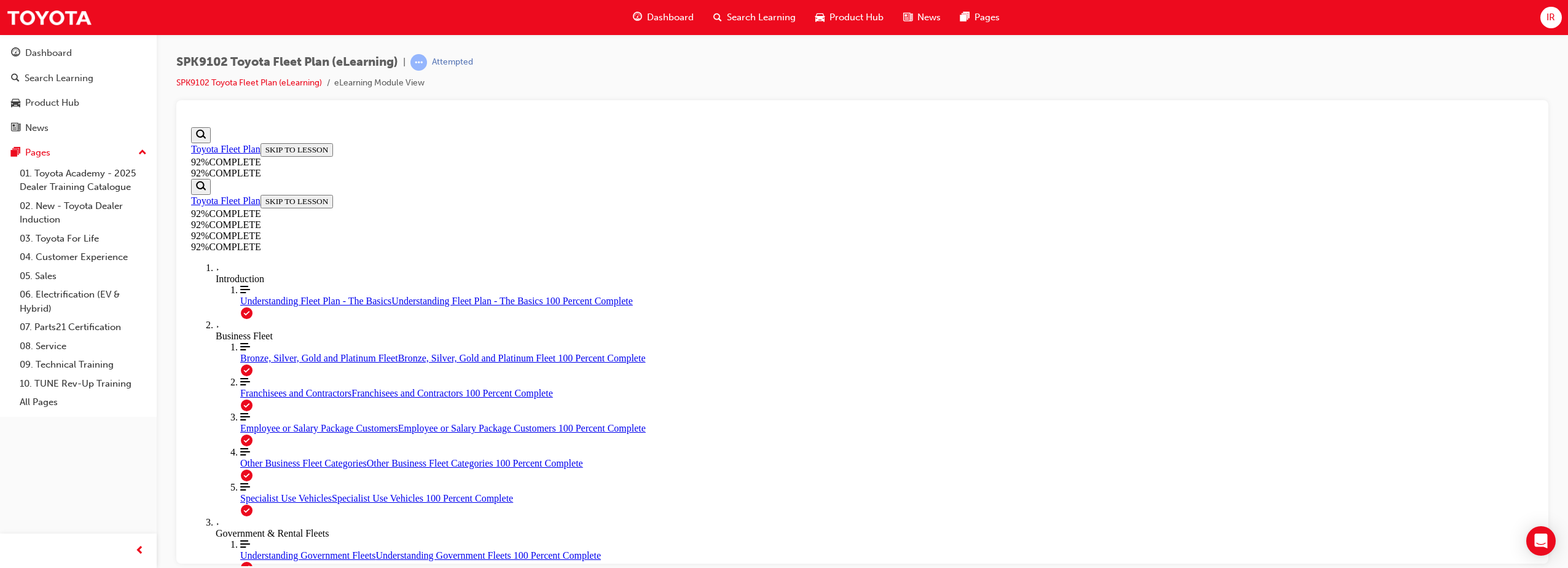
drag, startPoint x: 941, startPoint y: 488, endPoint x: 952, endPoint y: 493, distance: 12.1
drag, startPoint x: 736, startPoint y: 302, endPoint x: 826, endPoint y: 325, distance: 92.9
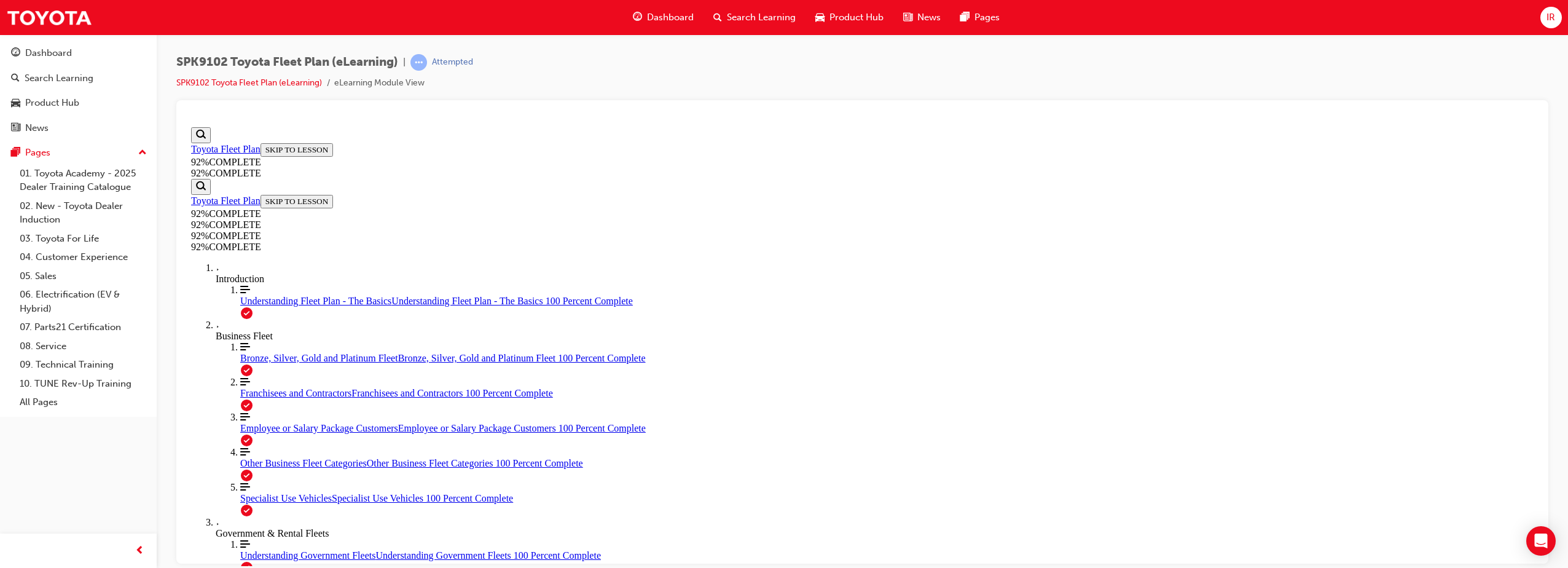
copy p "A sale to an Employee Packaged SAP ID may use the Purchase Order from an FMO in…"
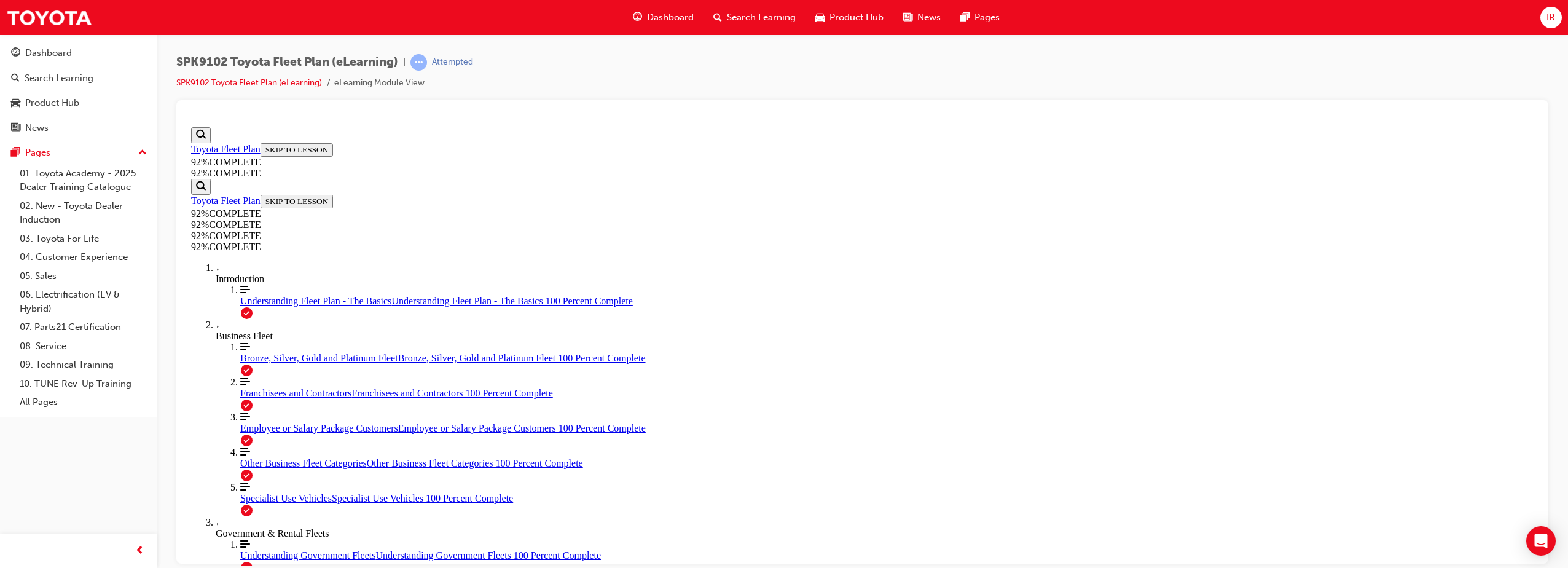
drag, startPoint x: 867, startPoint y: 372, endPoint x: 971, endPoint y: 426, distance: 117.2
drag, startPoint x: 851, startPoint y: 375, endPoint x: 1007, endPoint y: 329, distance: 162.6
drag, startPoint x: 841, startPoint y: 372, endPoint x: 952, endPoint y: 367, distance: 111.1
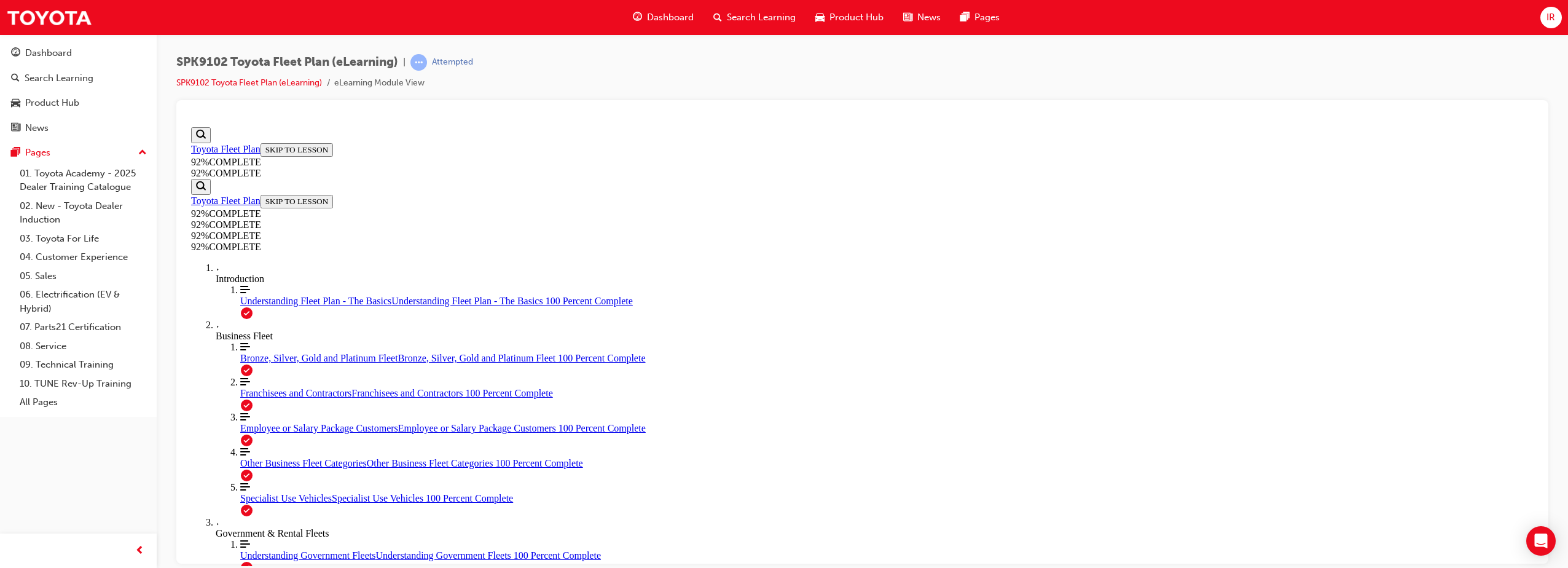
drag, startPoint x: 736, startPoint y: 194, endPoint x: 878, endPoint y: 217, distance: 143.9
drag, startPoint x: 737, startPoint y: 193, endPoint x: 886, endPoint y: 214, distance: 150.5
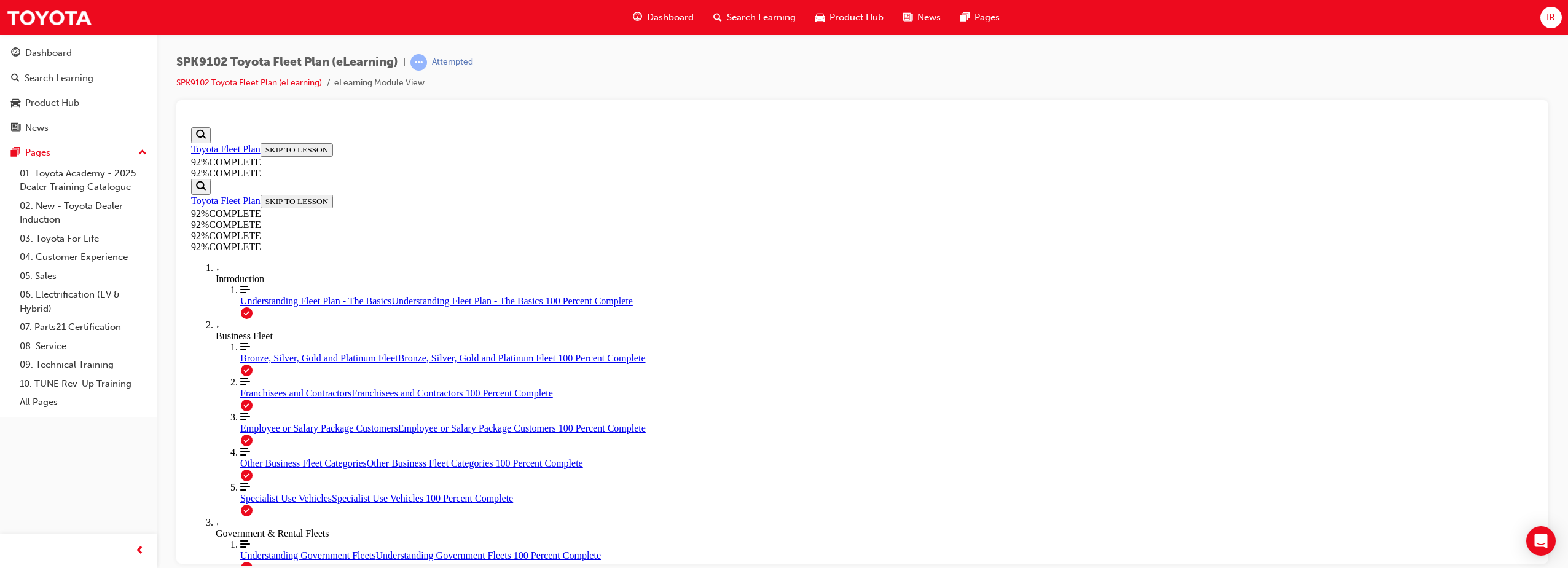
copy p "Employee Packaged SAP ID's are attached to their Parent Company. The tab they s…"
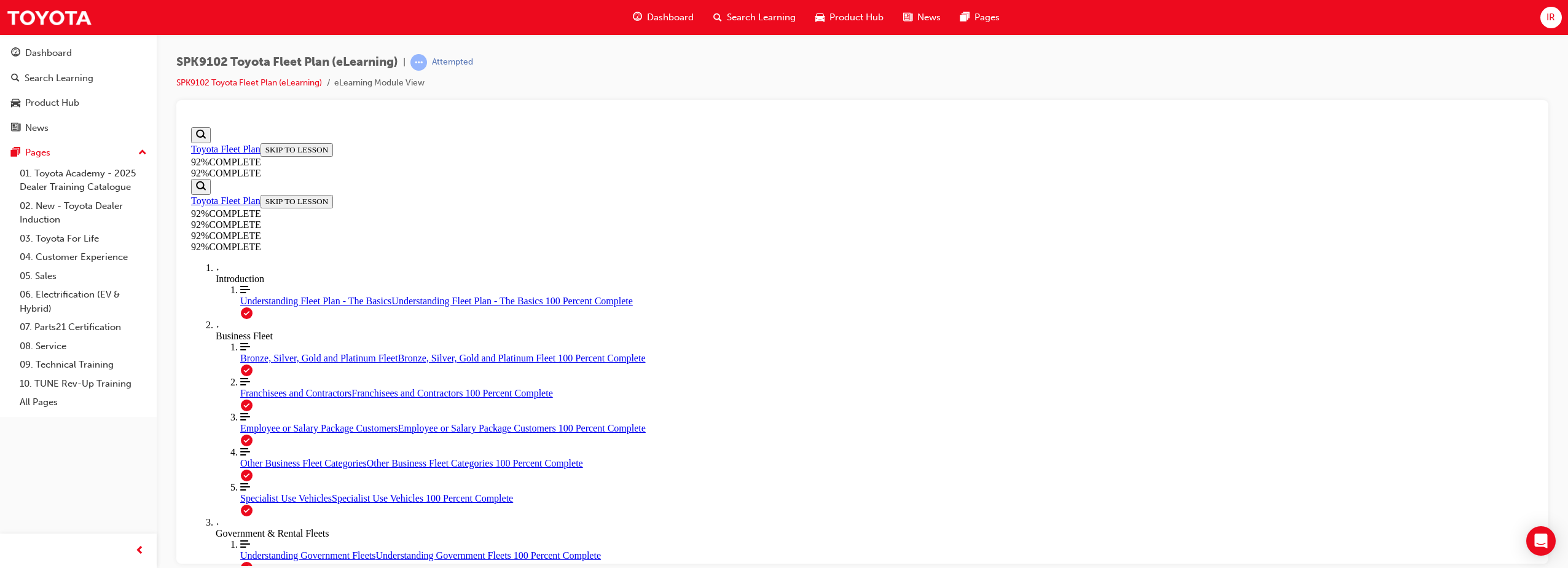
drag, startPoint x: 738, startPoint y: 301, endPoint x: 871, endPoint y: 329, distance: 135.9
copy p "A contractor SAP ID may be set up for Silver, Gold or Platinum Fleet Guests. Se…"
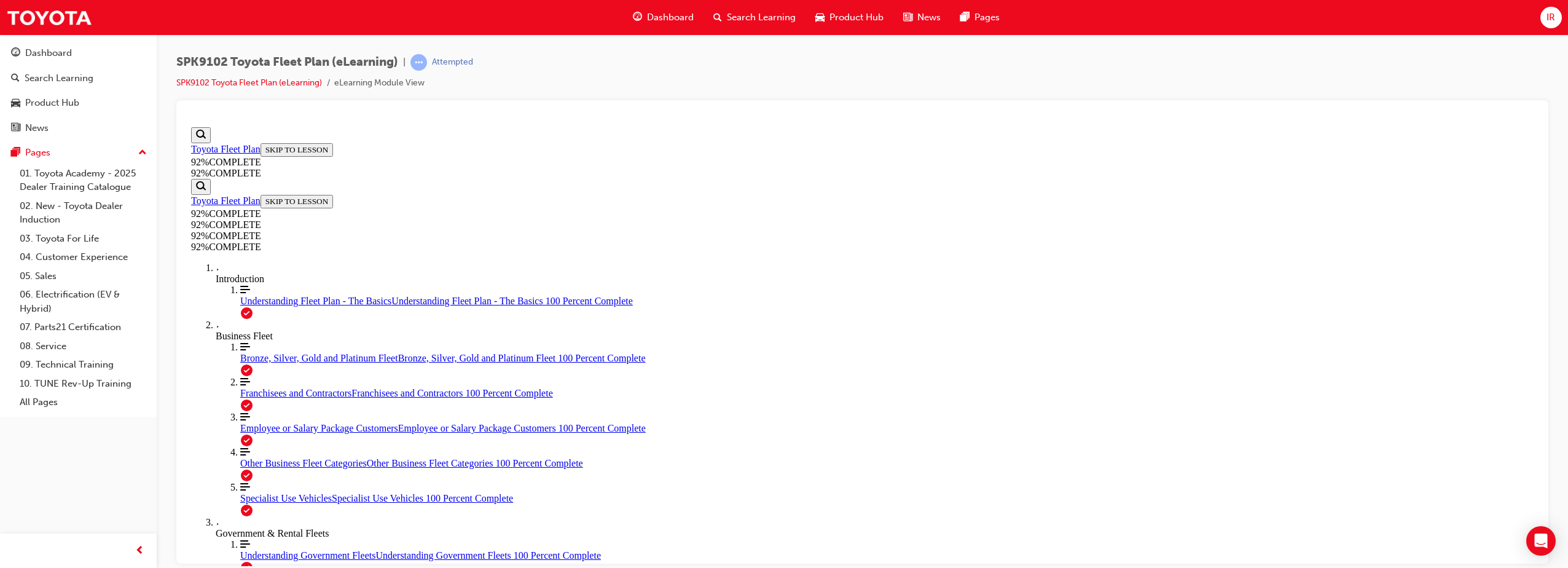
drag, startPoint x: 736, startPoint y: 309, endPoint x: 913, endPoint y: 366, distance: 186.0
copy p "An FMO wishes to purchase a vehicle for itself as a tool of trade. The individu…"
drag, startPoint x: 905, startPoint y: 557, endPoint x: 900, endPoint y: 553, distance: 6.4
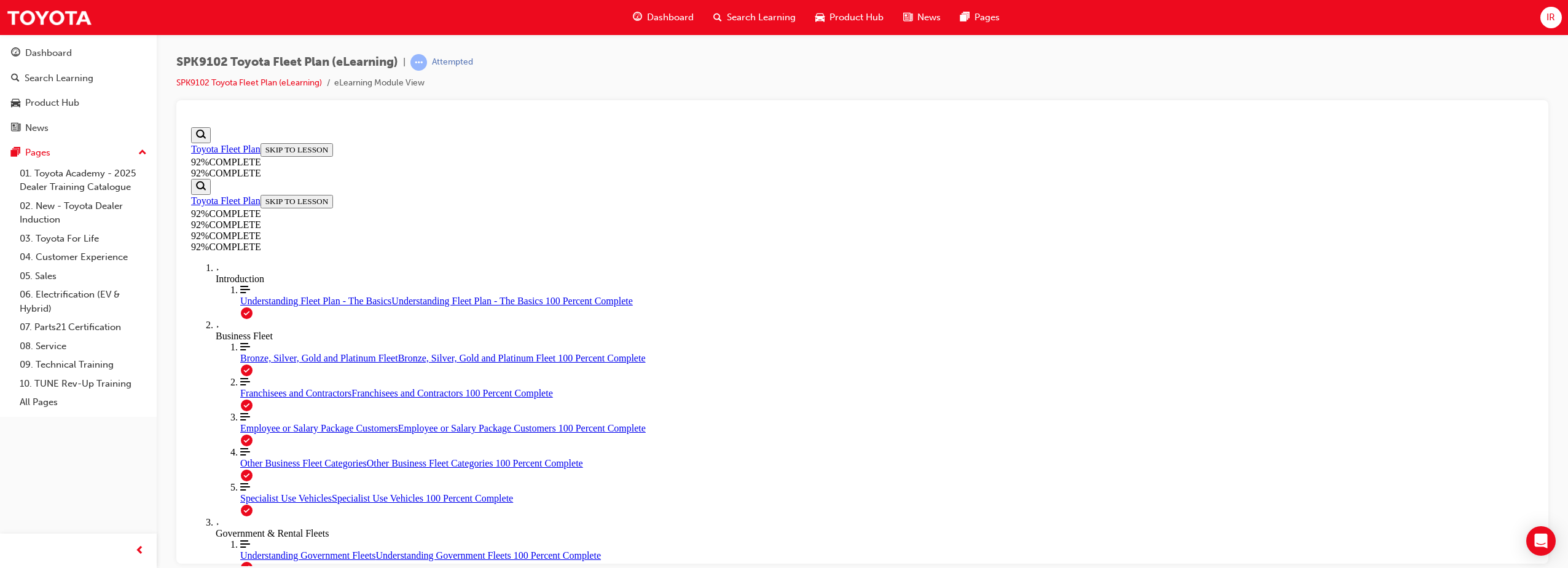
scroll to position [132, 0]
drag, startPoint x: 736, startPoint y: 198, endPoint x: 1096, endPoint y: 198, distance: 360.0
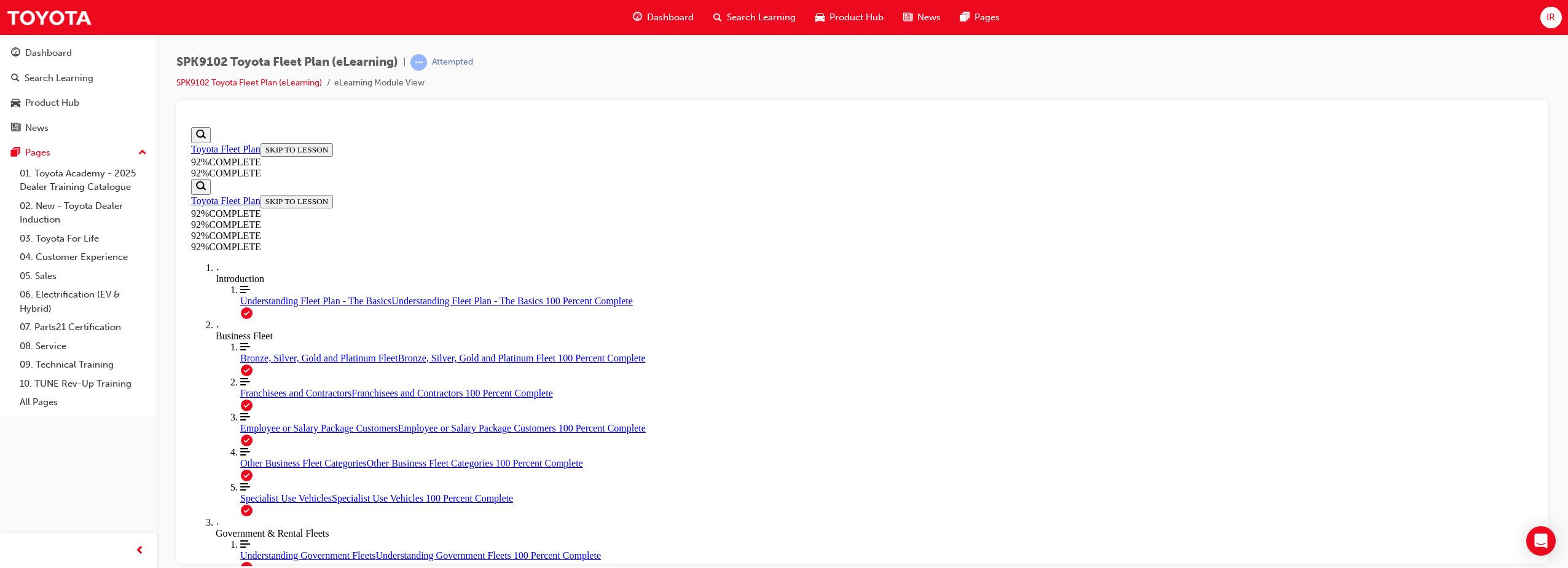
copy p "A sale to a Toyota Fleet Guest via an FMO is to be coded to the SAP ID of ?"
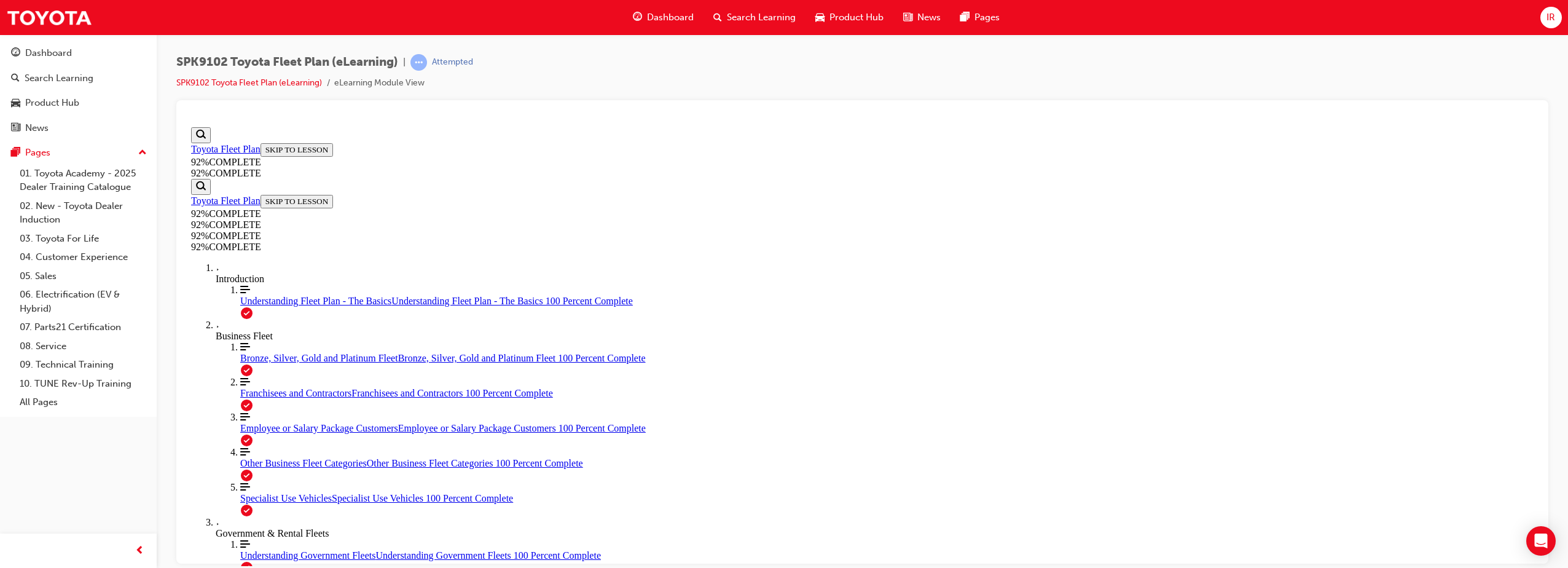
drag, startPoint x: 737, startPoint y: 337, endPoint x: 823, endPoint y: 354, distance: 87.7
copy p "Which of the following Government categories is eligible to have Employee Packa…"
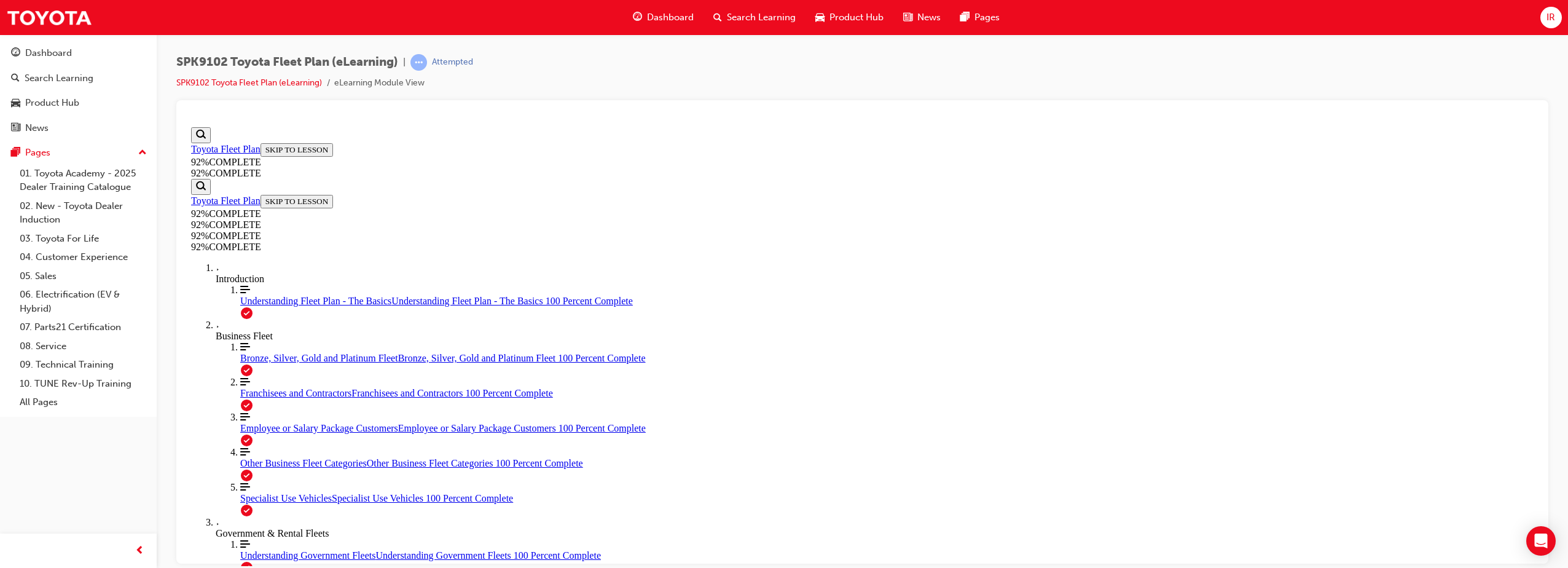
scroll to position [152, 0]
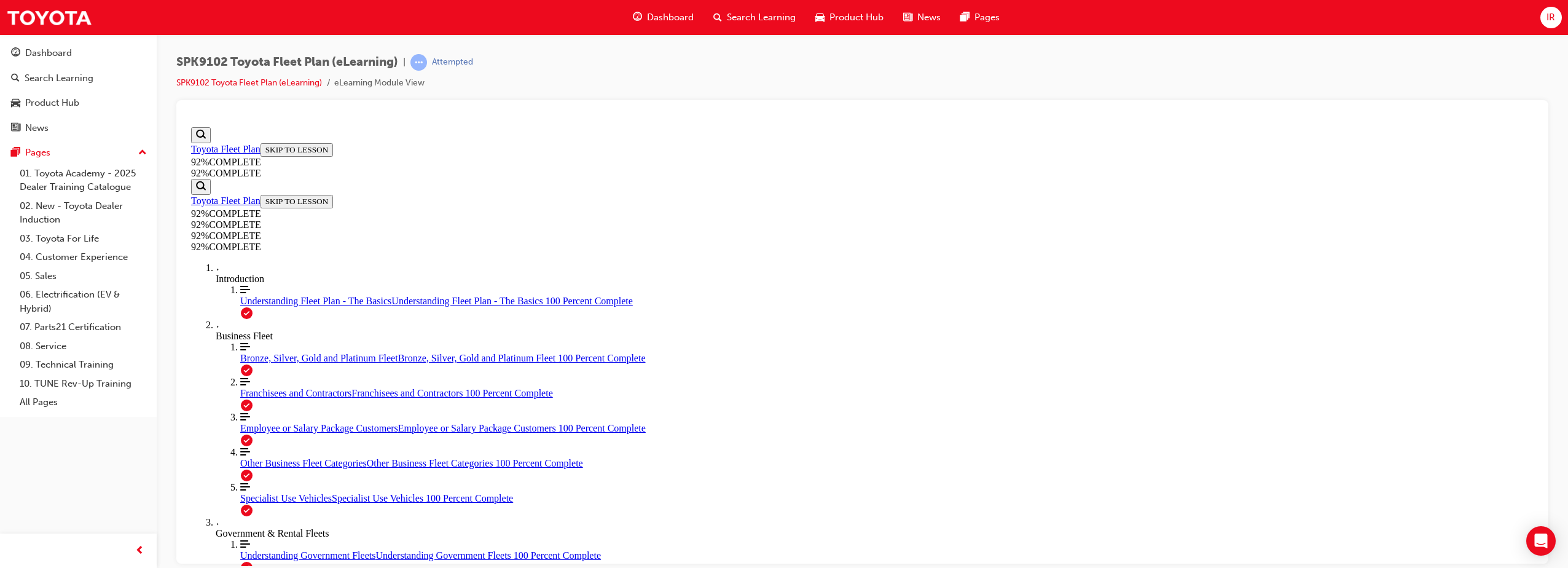
scroll to position [45, 0]
drag, startPoint x: 737, startPoint y: 307, endPoint x: 787, endPoint y: 332, distance: 55.9
copy p "Rental Gold (RGD/81) and Rental Platinum (RPL/91) are eligible for Incentive Ma…"
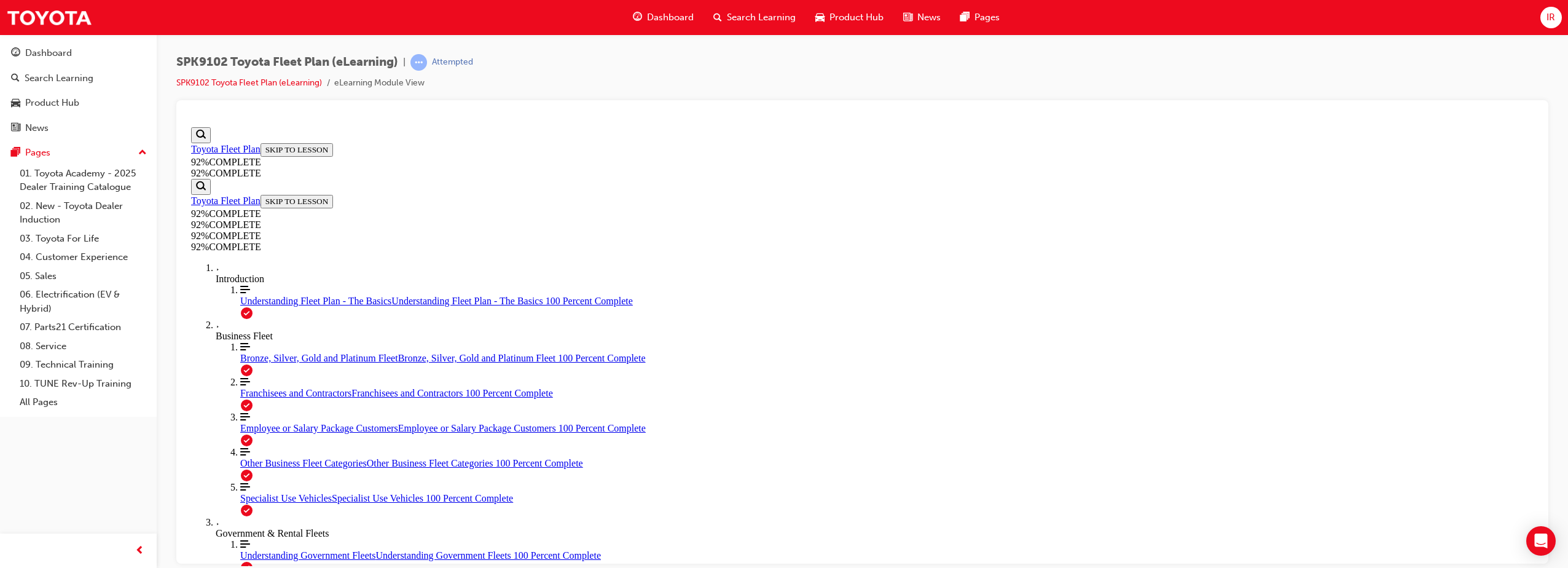
drag, startPoint x: 736, startPoint y: 305, endPoint x: 964, endPoint y: 350, distance: 232.4
copy p "A guest comes into the Dealership and advises they are a full-time contractor t…"
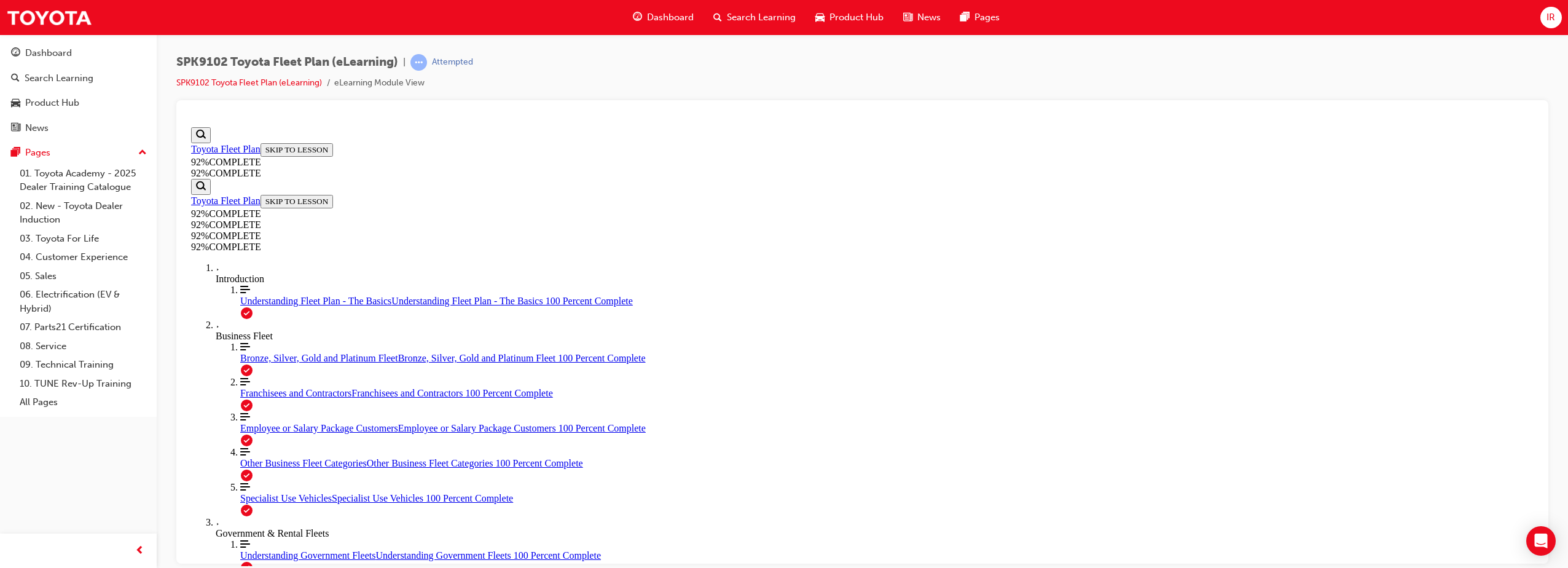
scroll to position [124, 0]
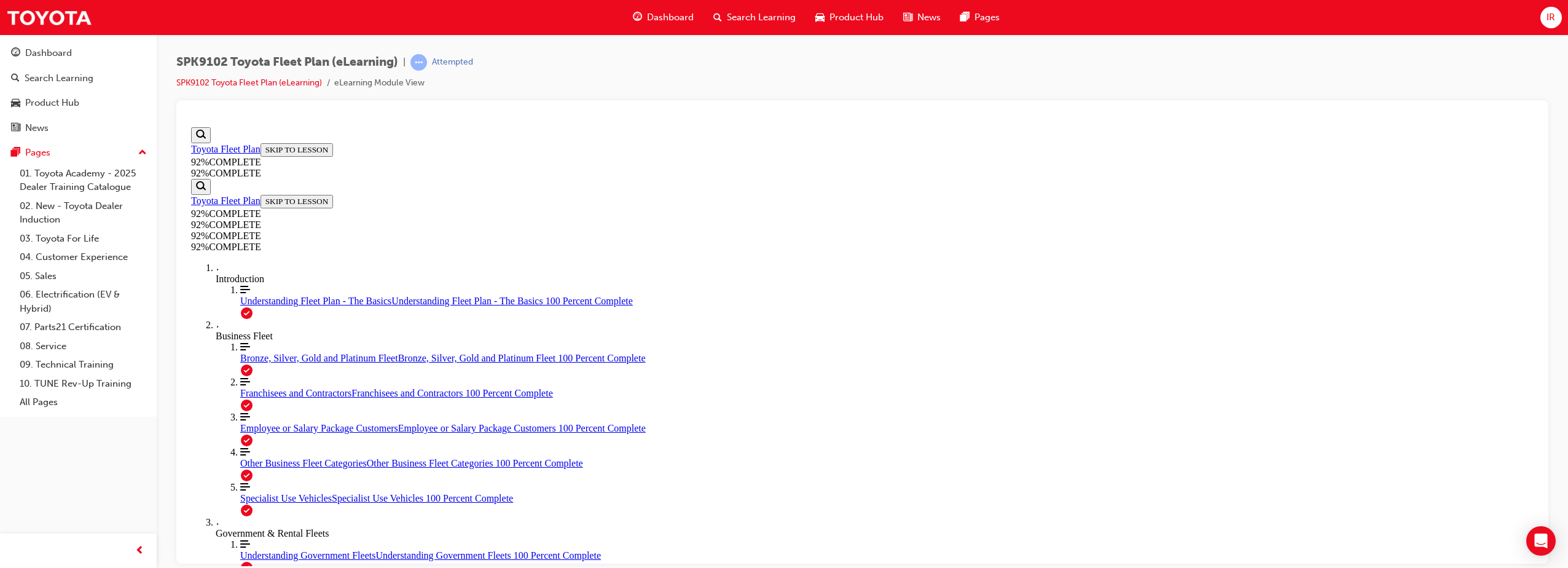
scroll to position [173, 0]
drag, startPoint x: 736, startPoint y: 173, endPoint x: 816, endPoint y: 224, distance: 94.9
copy p "TMCA Approved association guests are set up with a Retail Category Code of FSV …"
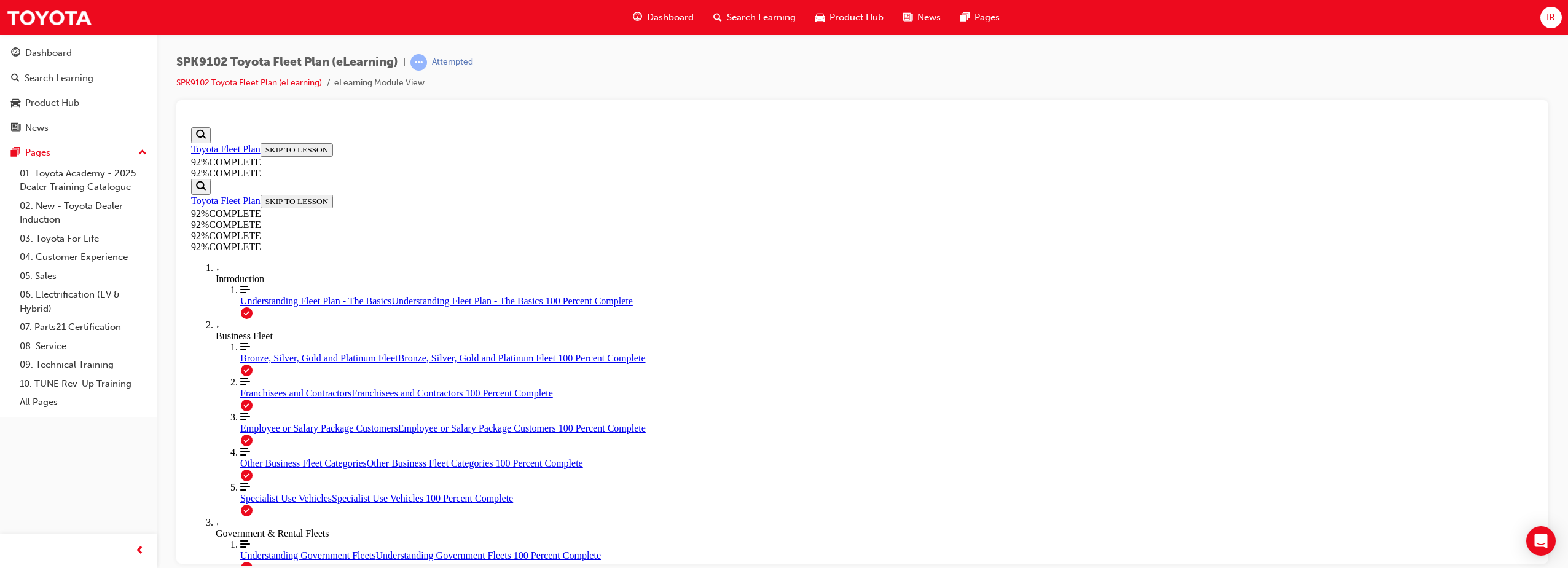
drag, startPoint x: 735, startPoint y: 185, endPoint x: 795, endPoint y: 201, distance: 62.1
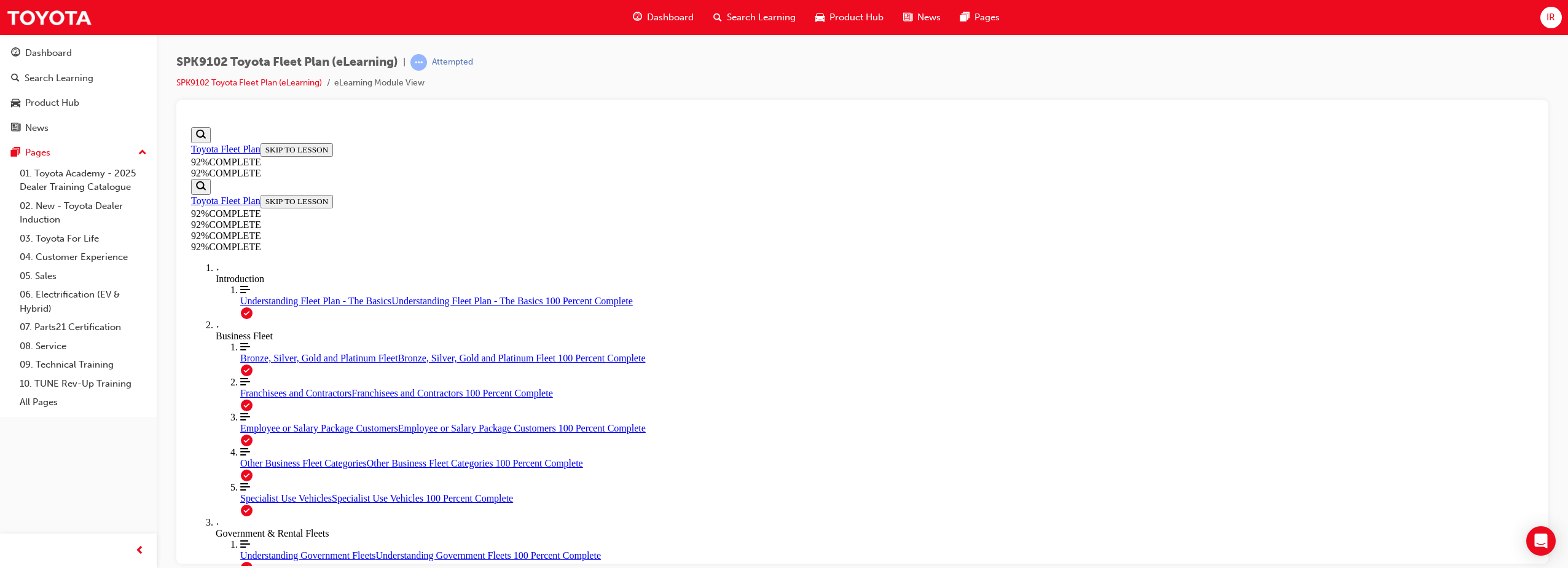
scroll to position [188, 0]
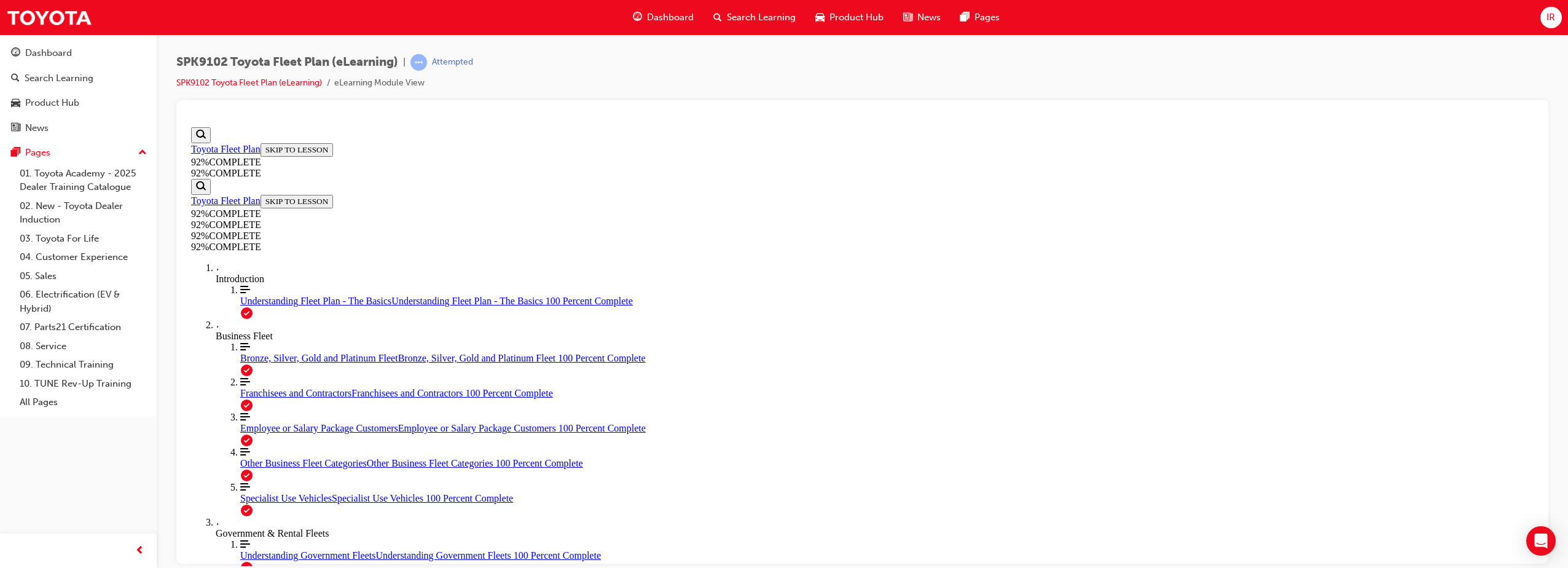
drag, startPoint x: 738, startPoint y: 305, endPoint x: 956, endPoint y: 335, distance: 220.1
drag, startPoint x: 956, startPoint y: 335, endPoint x: 938, endPoint y: 317, distance: 25.5
drag, startPoint x: 735, startPoint y: 300, endPoint x: 959, endPoint y: 330, distance: 226.0
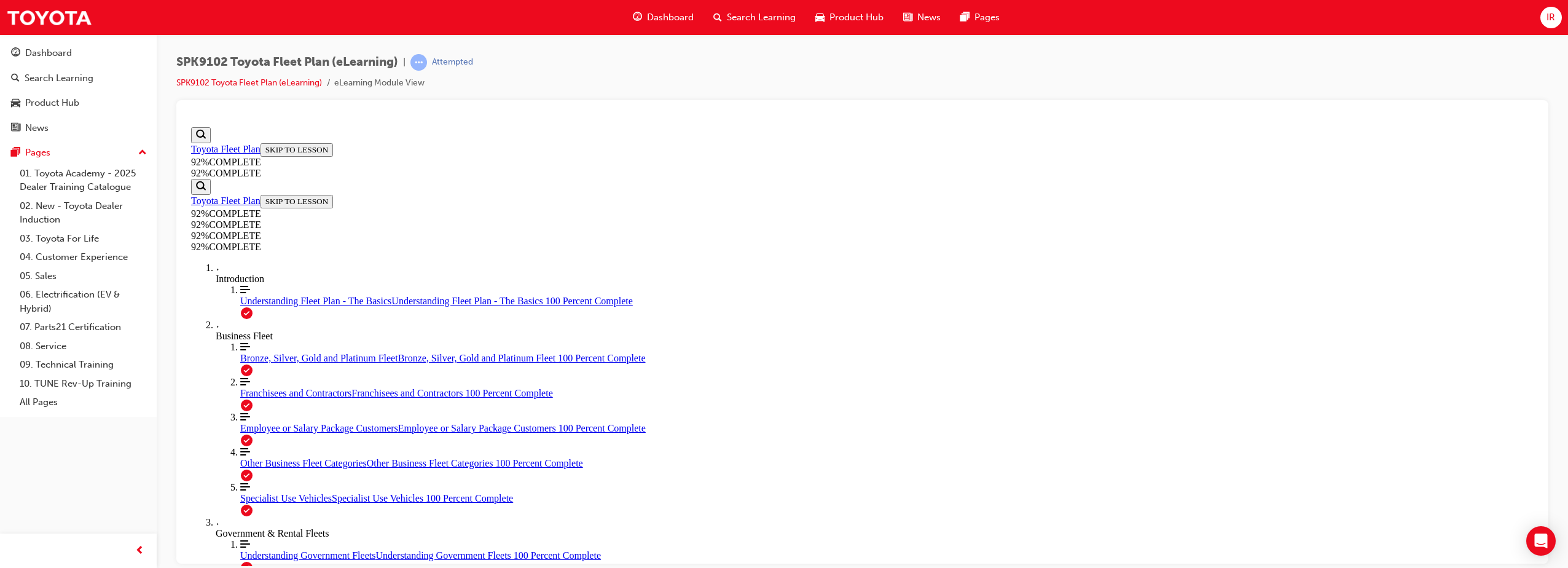
scroll to position [45, 0]
drag, startPoint x: 738, startPoint y: 306, endPoint x: 827, endPoint y: 316, distance: 89.6
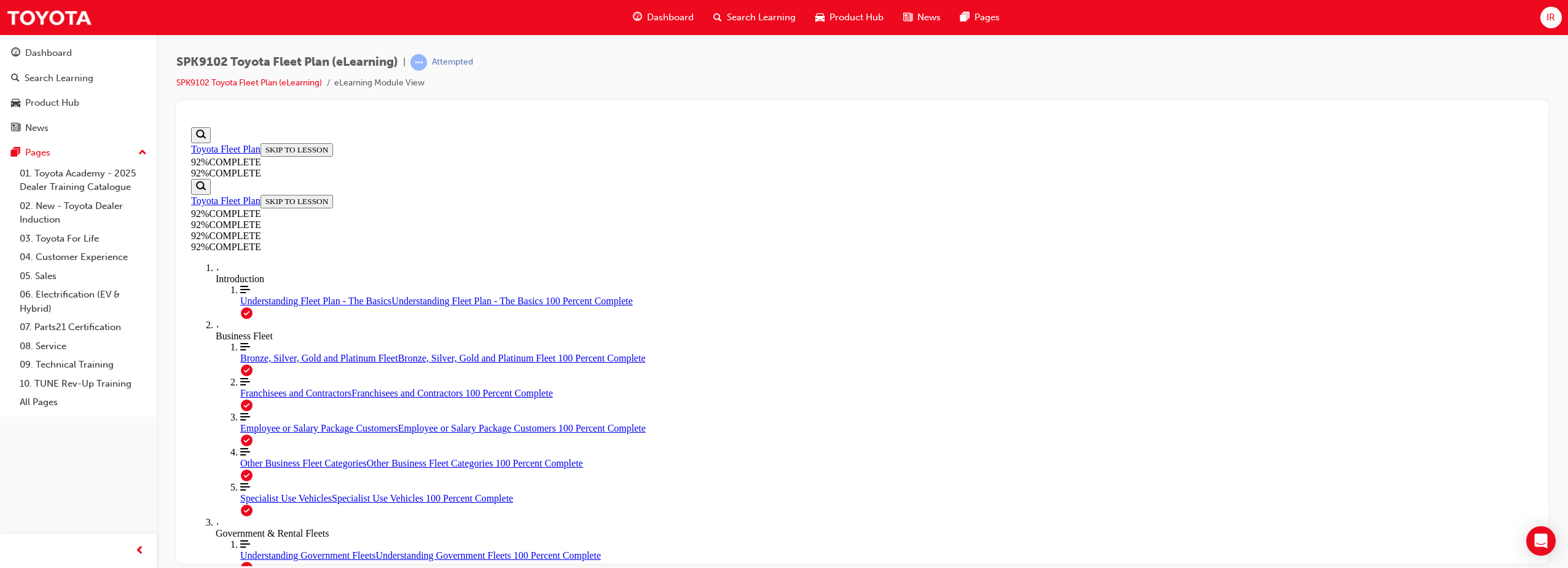
scroll to position [178, 0]
drag, startPoint x: 804, startPoint y: 327, endPoint x: 982, endPoint y: 320, distance: 178.1
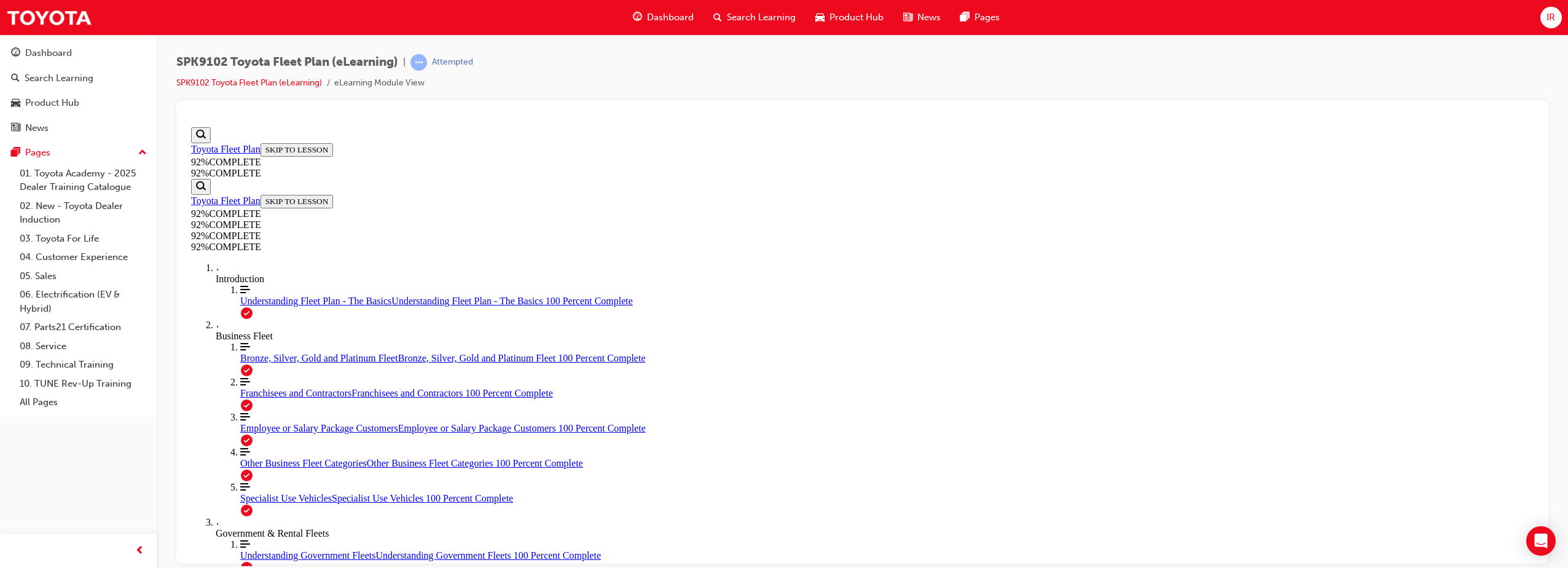
drag, startPoint x: 864, startPoint y: 309, endPoint x: 966, endPoint y: 429, distance: 157.5
drag, startPoint x: 825, startPoint y: 381, endPoint x: 941, endPoint y: 382, distance: 116.0
drag, startPoint x: 773, startPoint y: 302, endPoint x: 918, endPoint y: 319, distance: 146.0
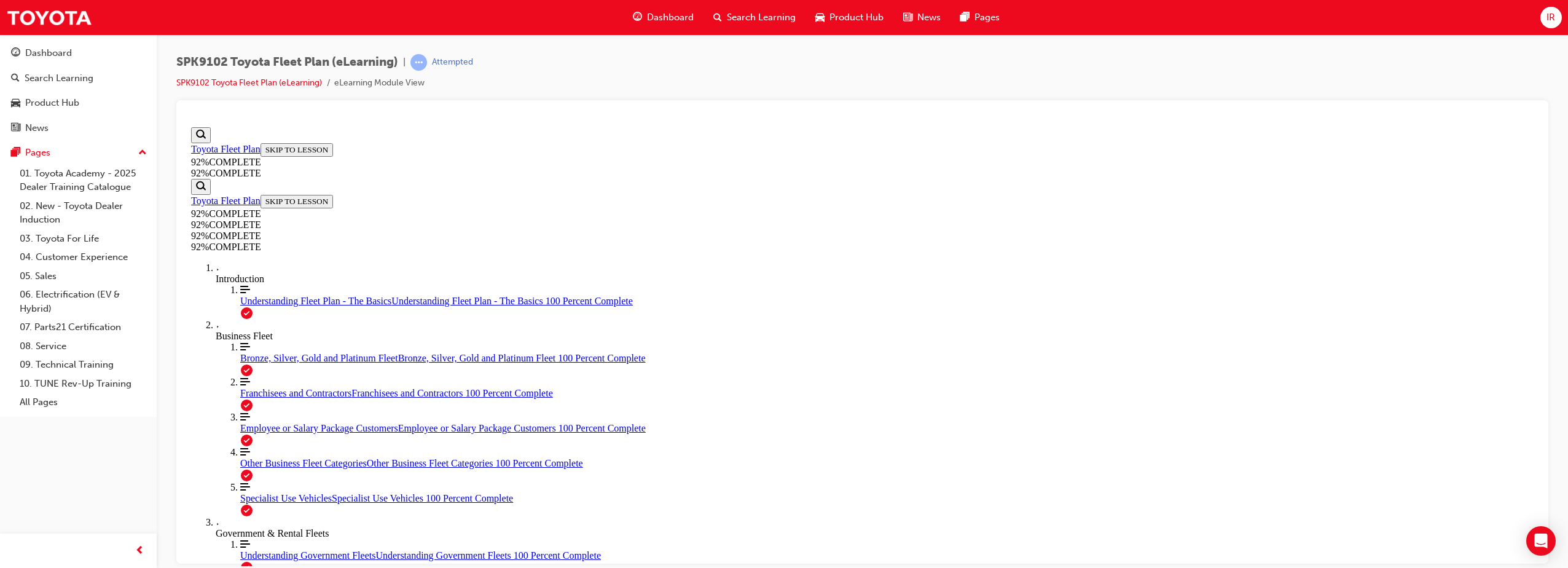
drag, startPoint x: 941, startPoint y: 492, endPoint x: 873, endPoint y: 467, distance: 72.4
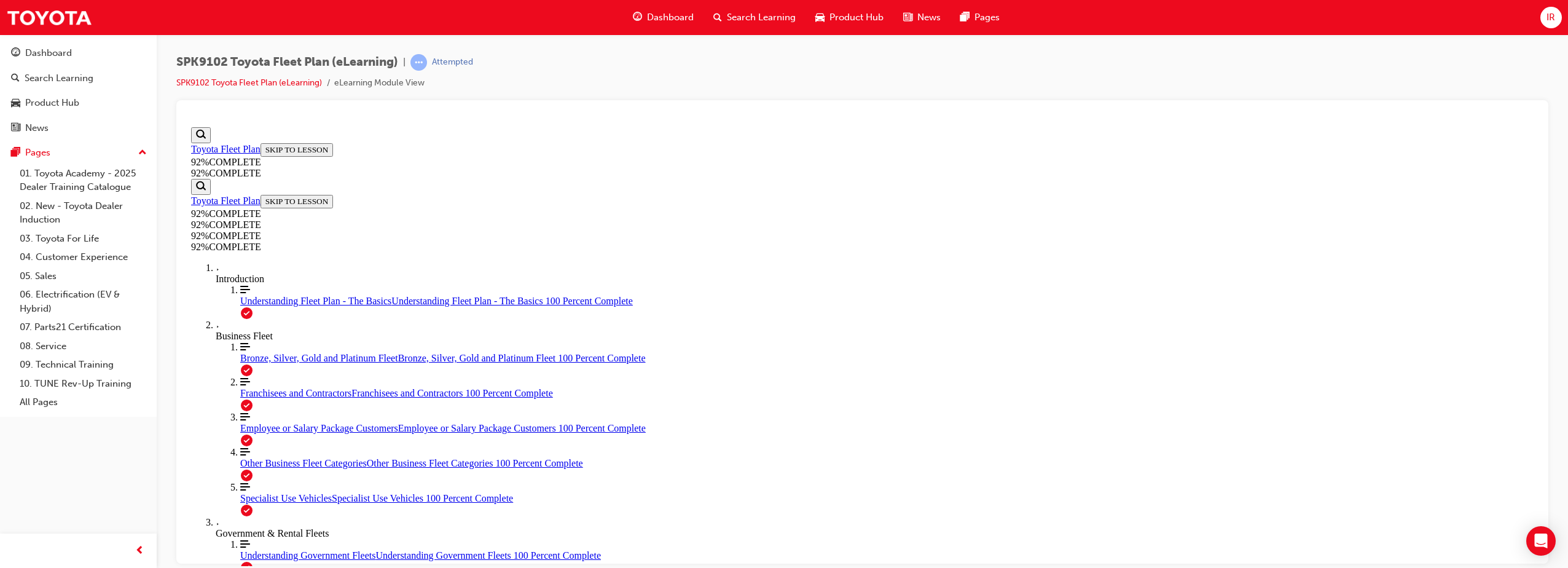
drag, startPoint x: 771, startPoint y: 371, endPoint x: 973, endPoint y: 489, distance: 233.9
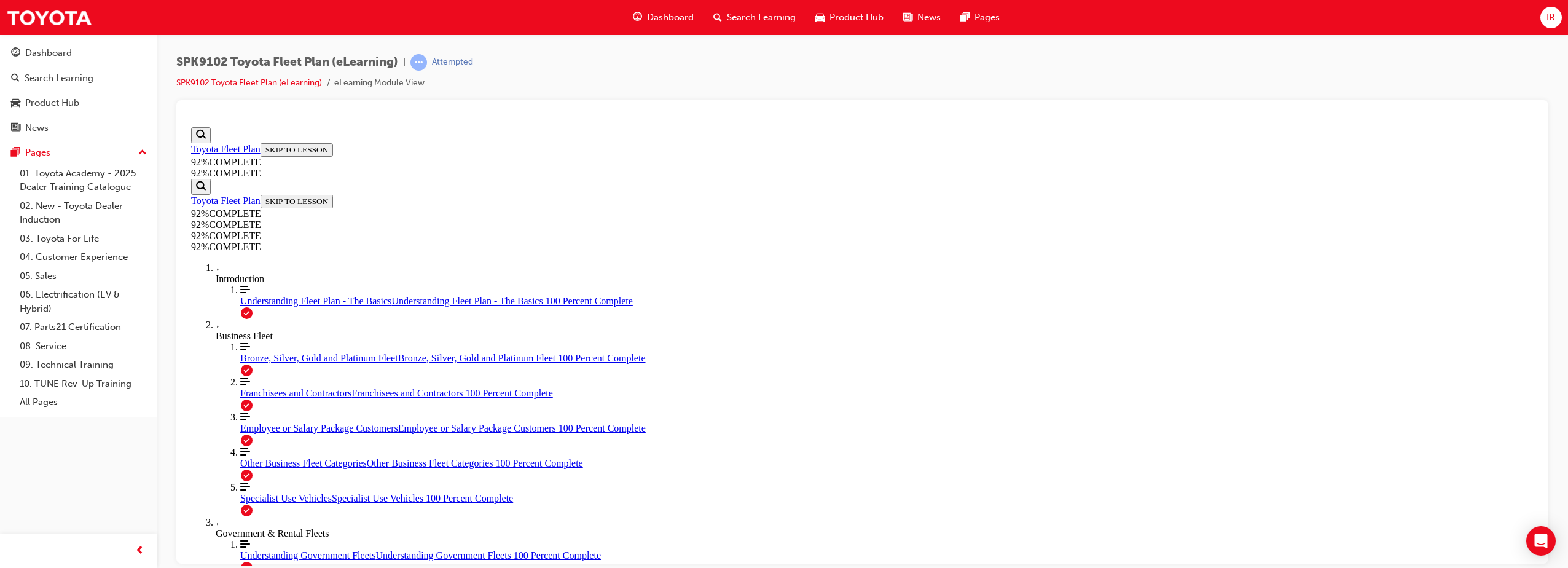
click at [421, 60] on span "learningRecordVerb_ATTEMPT-icon" at bounding box center [418, 62] width 17 height 17
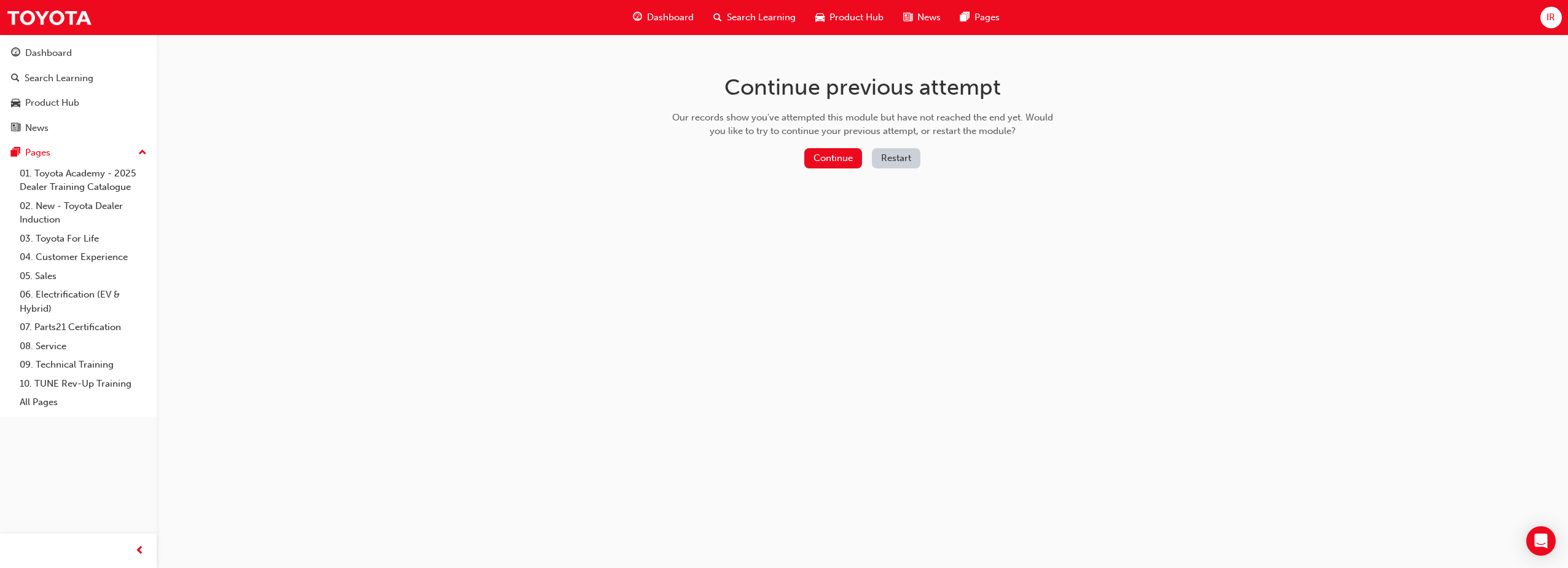
click at [903, 158] on button "Restart" at bounding box center [896, 158] width 49 height 20
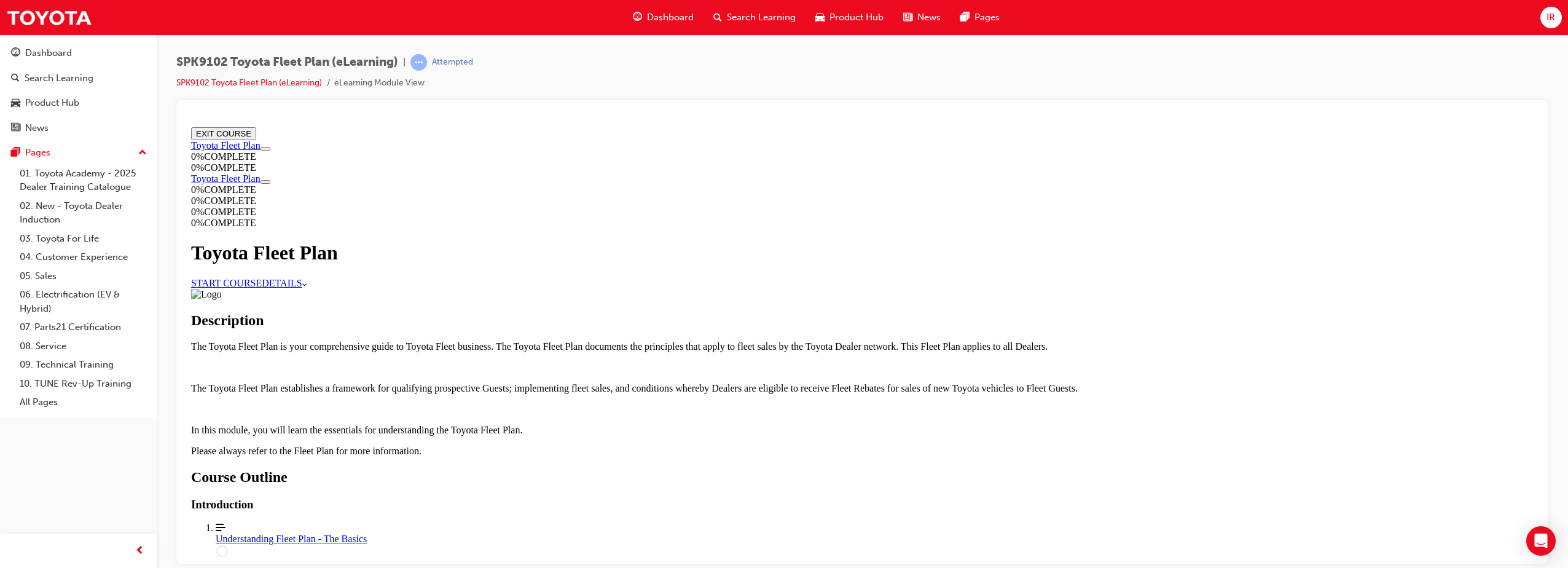
scroll to position [1017, 0]
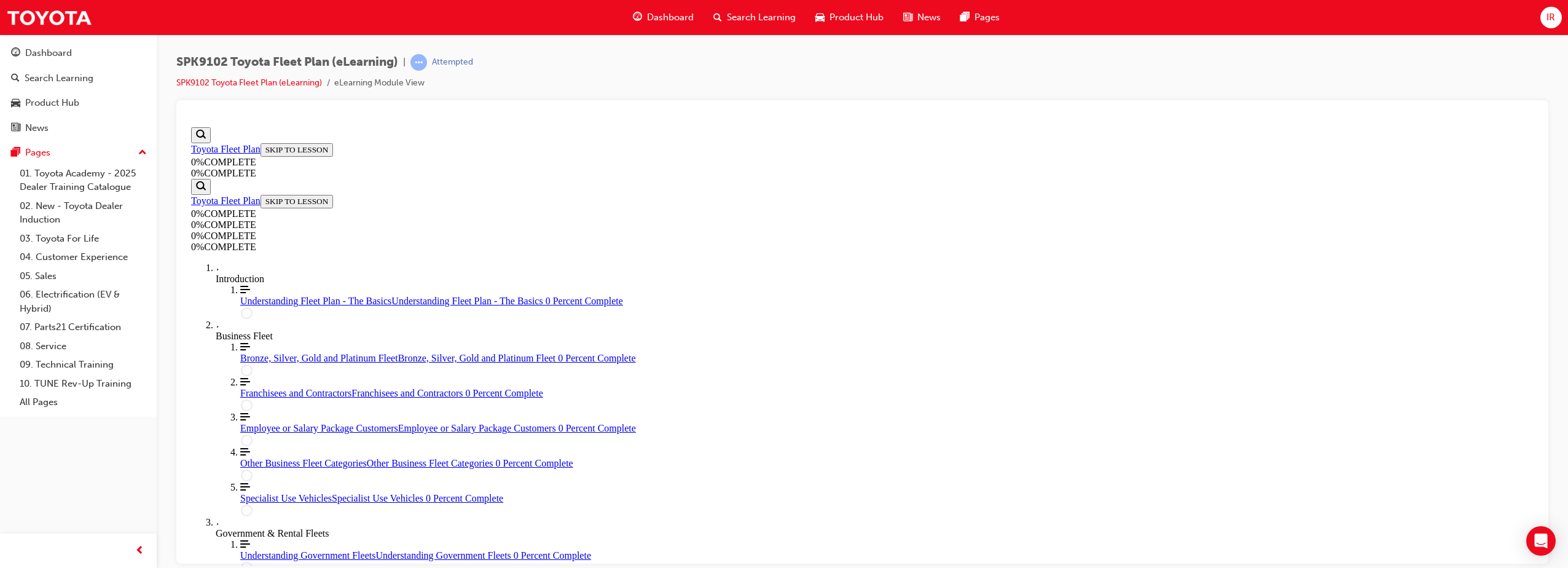
scroll to position [43, 0]
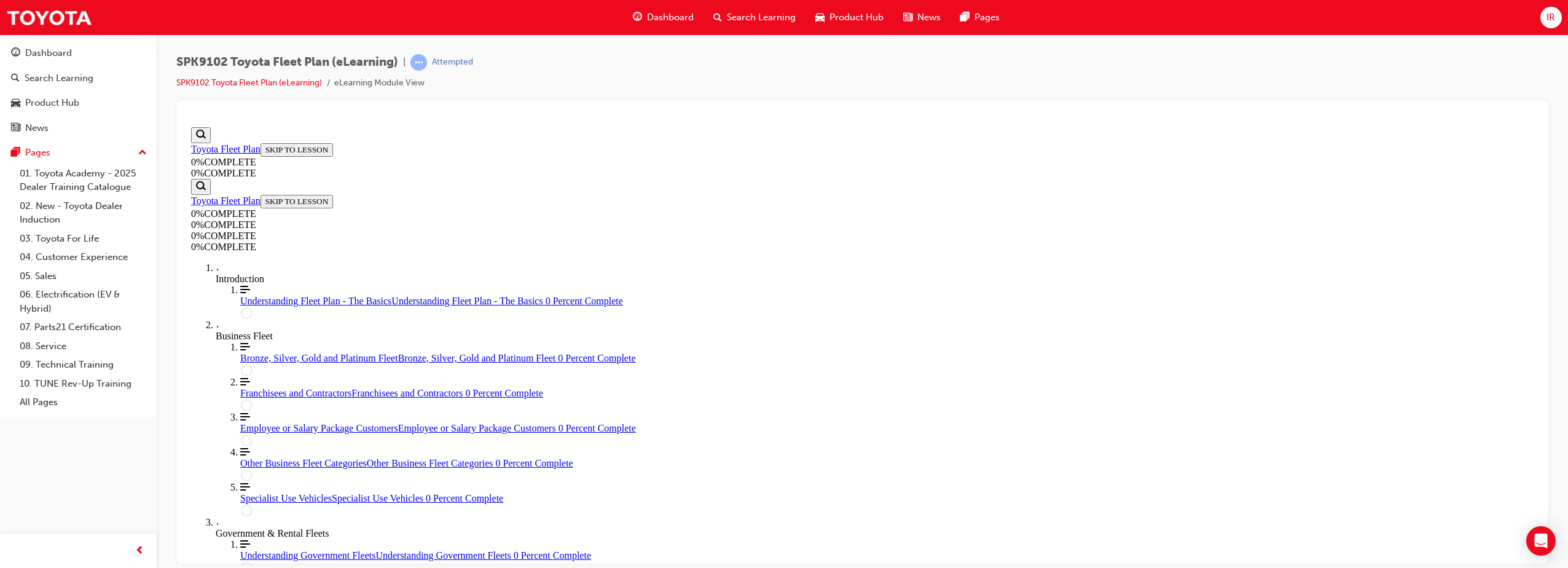
drag, startPoint x: 736, startPoint y: 300, endPoint x: 816, endPoint y: 325, distance: 83.8
copy p "A sale to an Employee Packaged SAP ID may use the Purchase Order from an FMO in…"
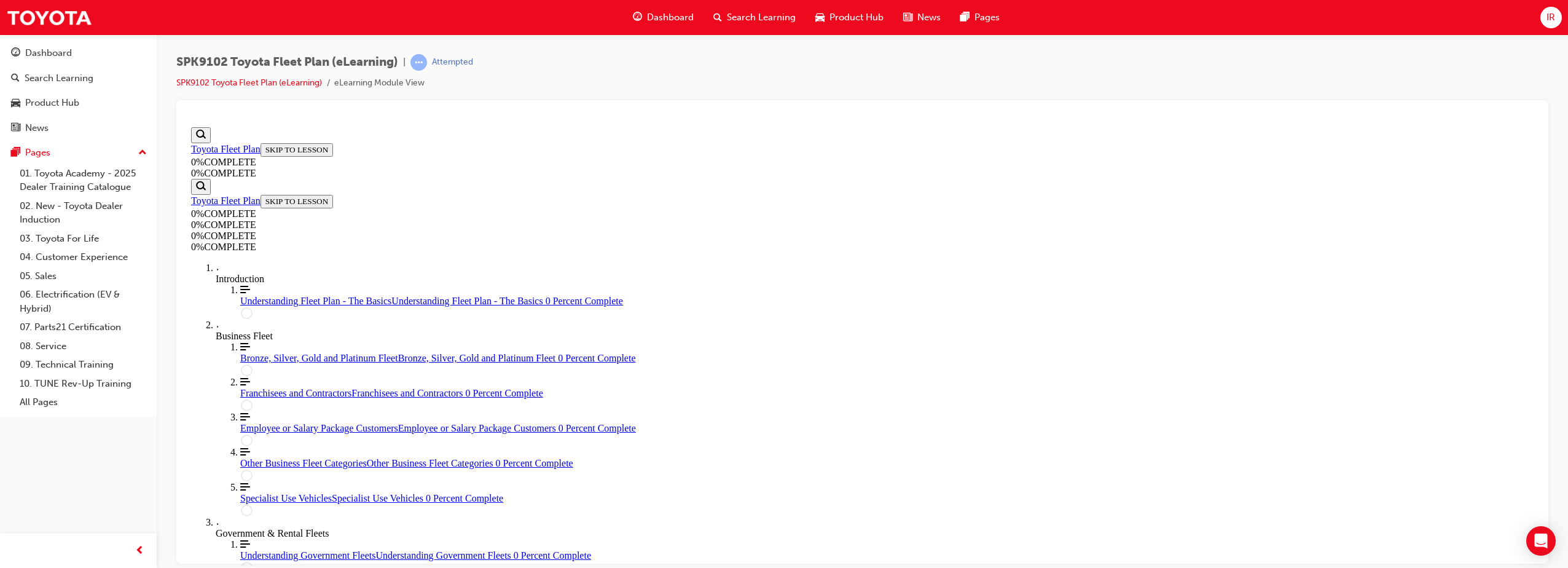
drag, startPoint x: 796, startPoint y: 433, endPoint x: 774, endPoint y: 452, distance: 29.1
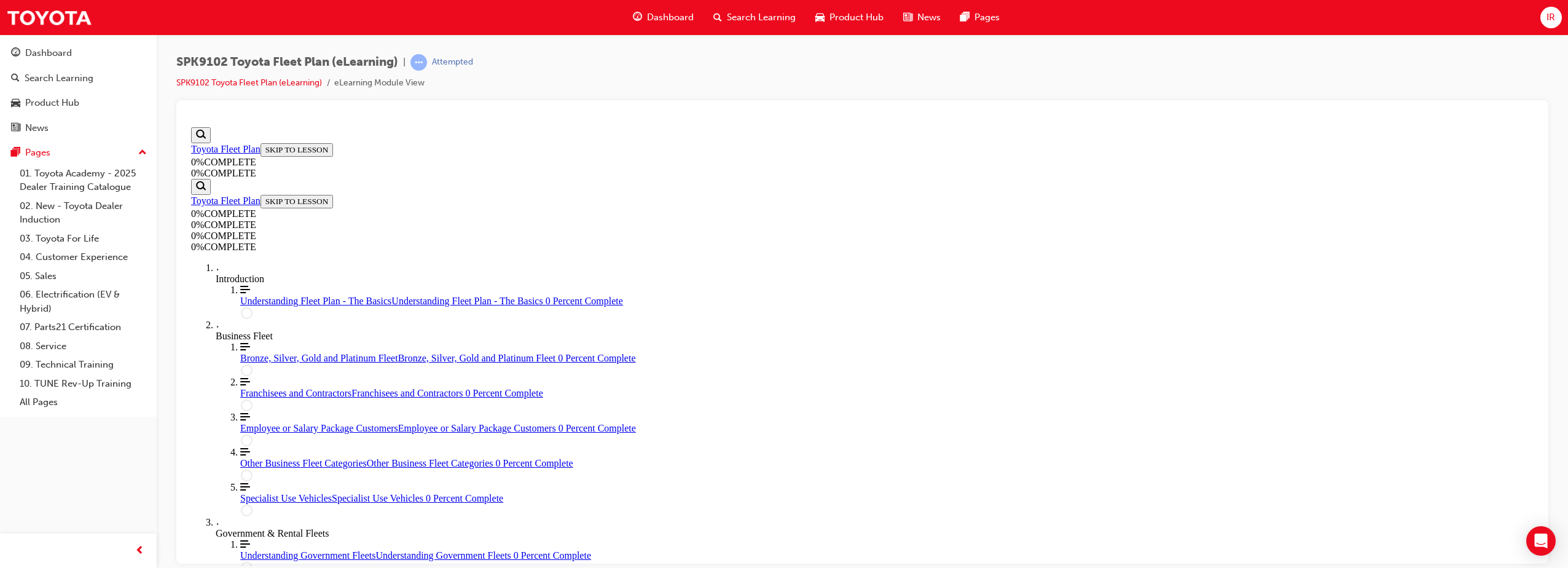
drag, startPoint x: 865, startPoint y: 414, endPoint x: 978, endPoint y: 516, distance: 152.2
drag, startPoint x: 806, startPoint y: 443, endPoint x: 991, endPoint y: 382, distance: 194.8
drag, startPoint x: 793, startPoint y: 448, endPoint x: 891, endPoint y: 442, distance: 98.2
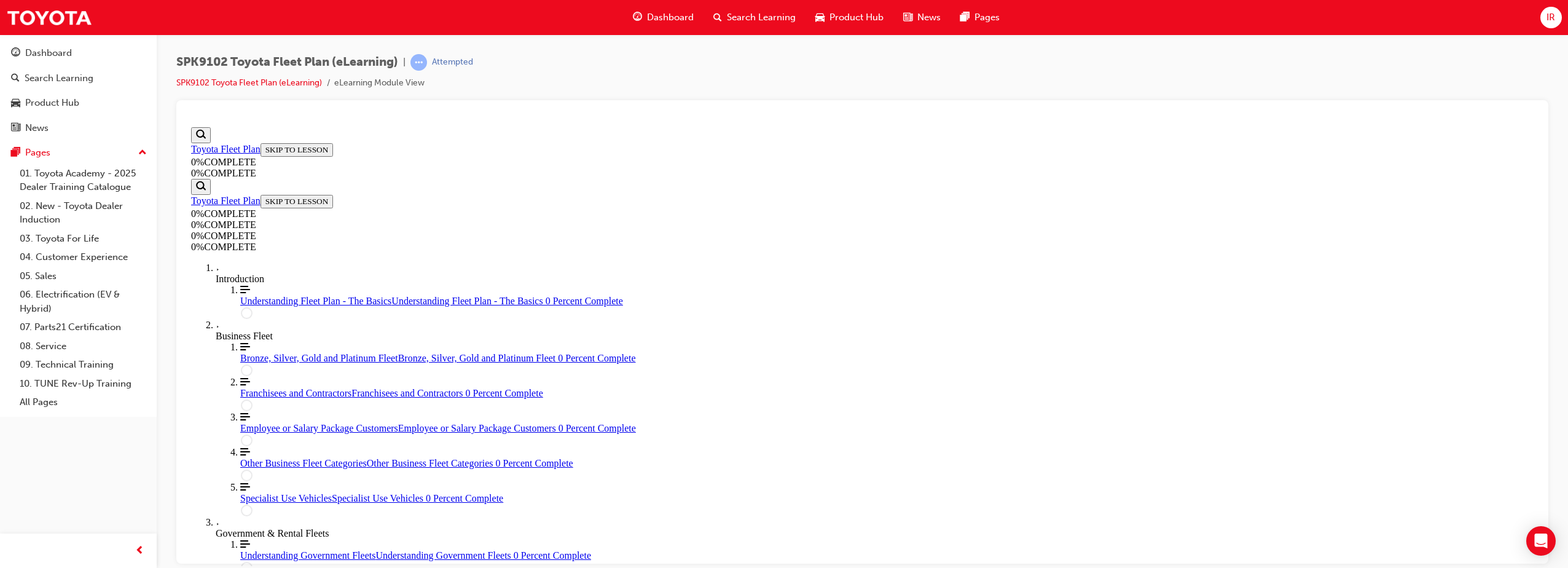
drag, startPoint x: 971, startPoint y: 512, endPoint x: 973, endPoint y: 506, distance: 6.3
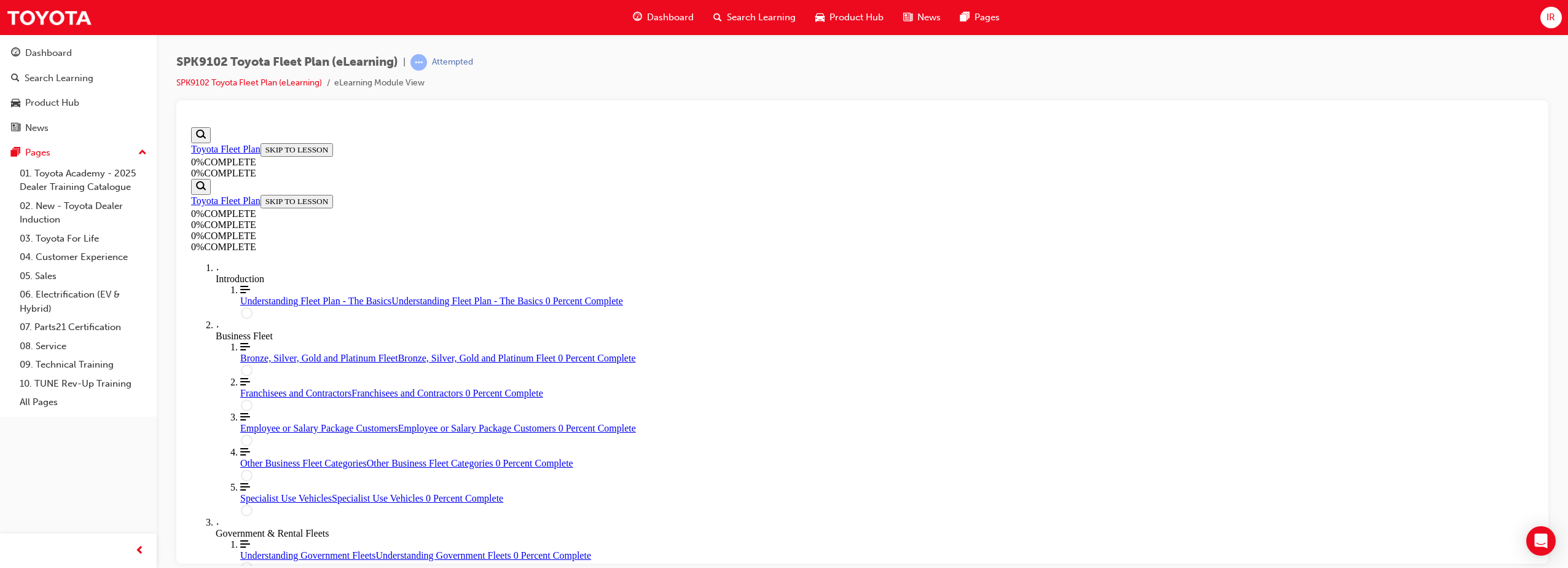
drag, startPoint x: 736, startPoint y: 306, endPoint x: 891, endPoint y: 321, distance: 155.7
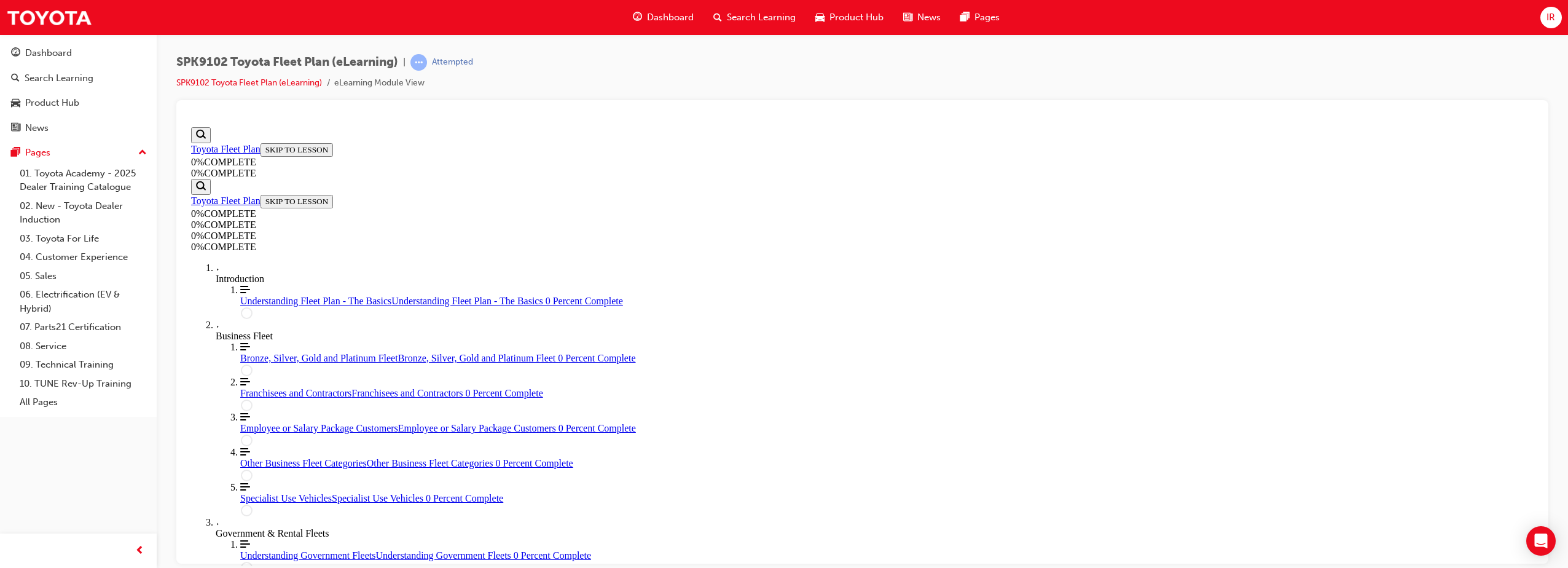
copy p "A contractor SAP ID may be set up for Silver, Gold or Platinum Fleet Guests. Se…"
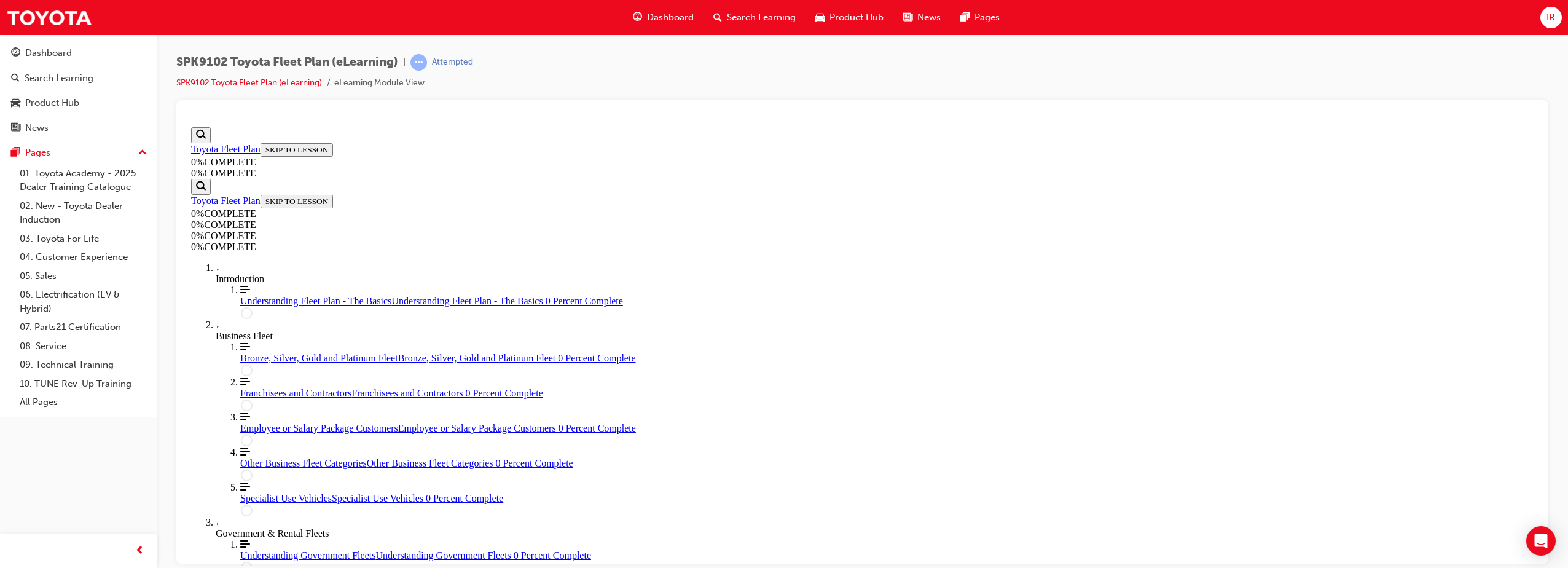
scroll to position [45, 0]
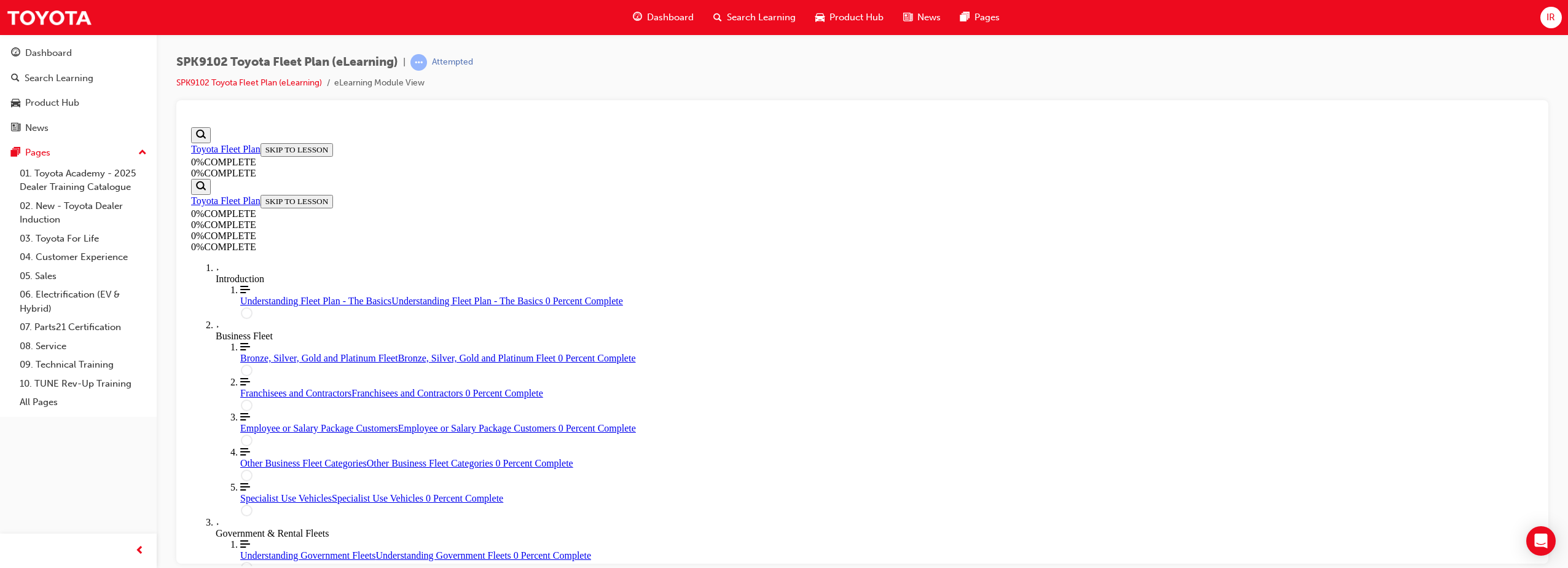
scroll to position [132, 0]
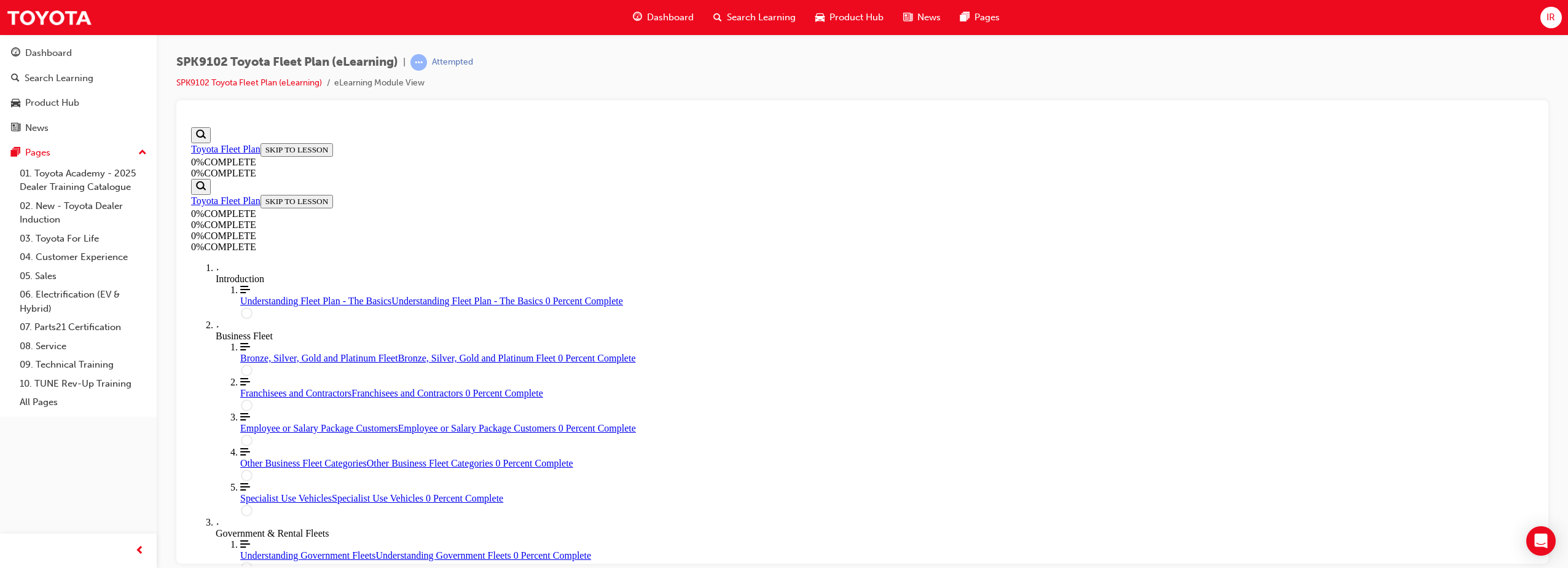
drag, startPoint x: 736, startPoint y: 340, endPoint x: 877, endPoint y: 365, distance: 143.2
copy p "A sale to a Toyota Fleet Guest via an FMO is to be coded to the SAP ID of ? Sel…"
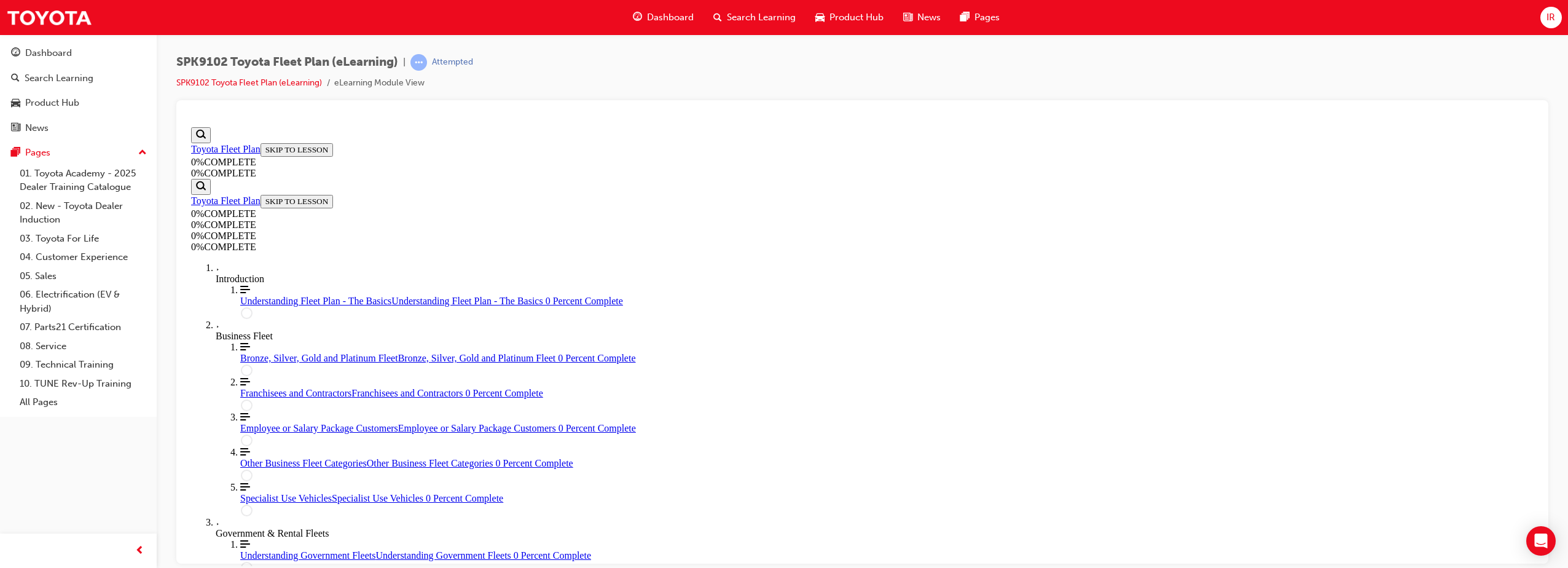
drag, startPoint x: 832, startPoint y: 414, endPoint x: 843, endPoint y: 419, distance: 12.1
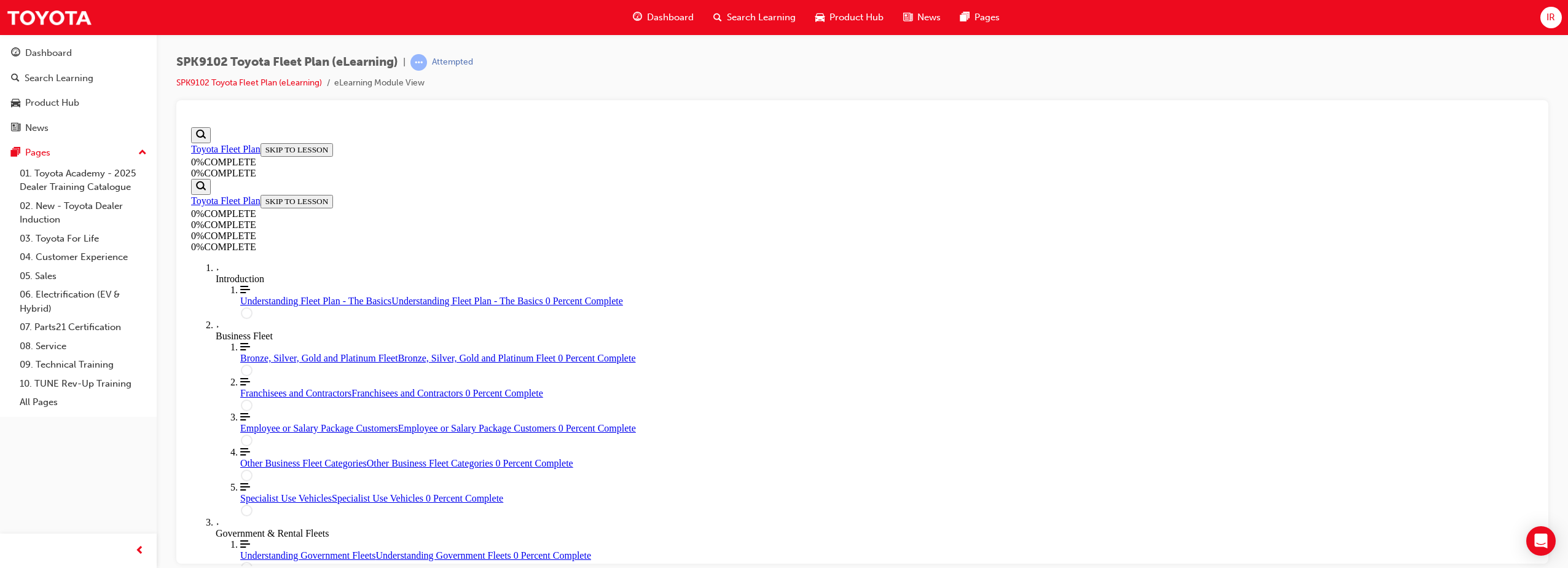
drag, startPoint x: 954, startPoint y: 532, endPoint x: 954, endPoint y: 525, distance: 7.0
drag, startPoint x: 973, startPoint y: 316, endPoint x: 948, endPoint y: 343, distance: 36.8
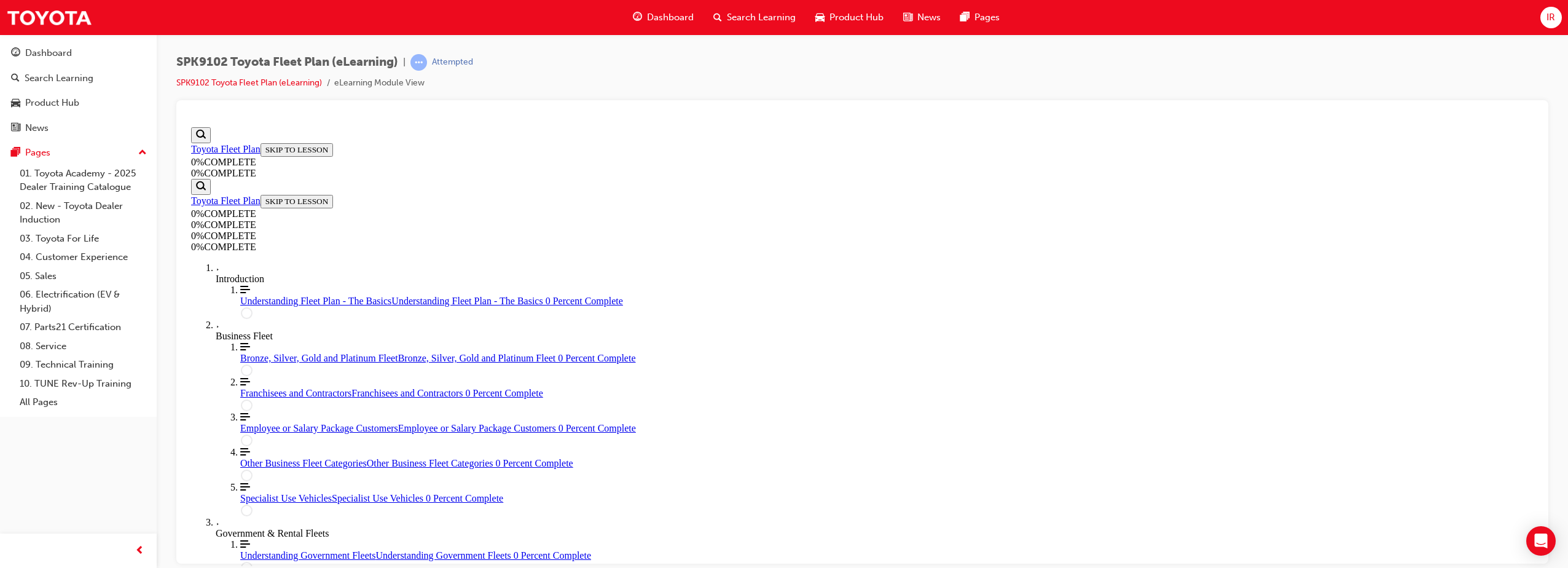
scroll to position [44, 0]
drag, startPoint x: 736, startPoint y: 302, endPoint x: 735, endPoint y: 245, distance: 57.0
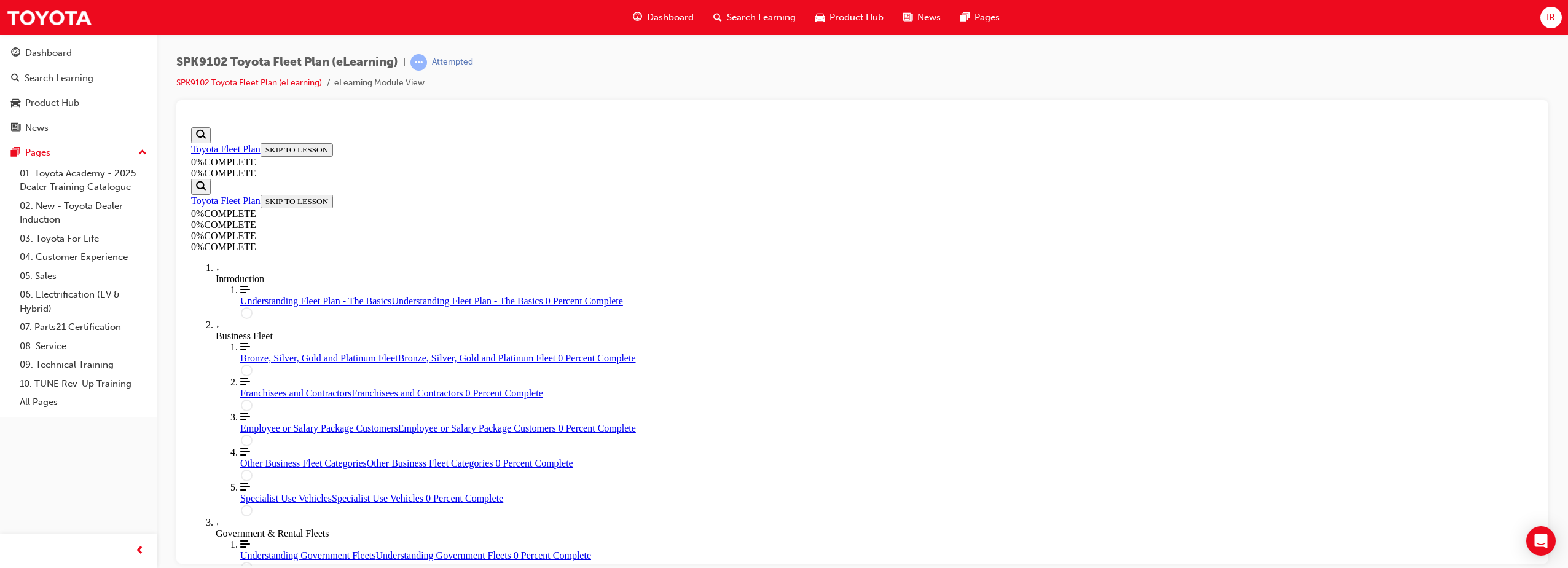
scroll to position [45, 0]
drag, startPoint x: 877, startPoint y: 405, endPoint x: 1007, endPoint y: 515, distance: 170.3
drag, startPoint x: 861, startPoint y: 460, endPoint x: 949, endPoint y: 461, distance: 88.0
drag, startPoint x: 885, startPoint y: 398, endPoint x: 991, endPoint y: 392, distance: 106.2
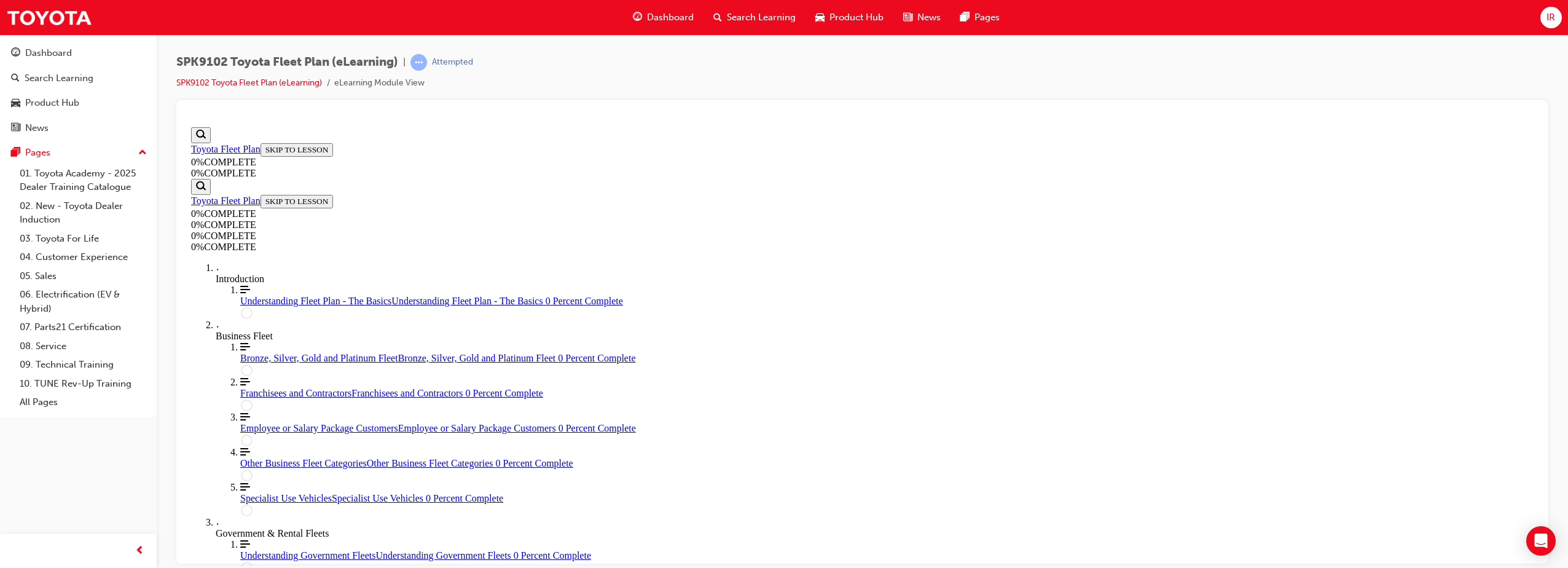
scroll to position [255, 0]
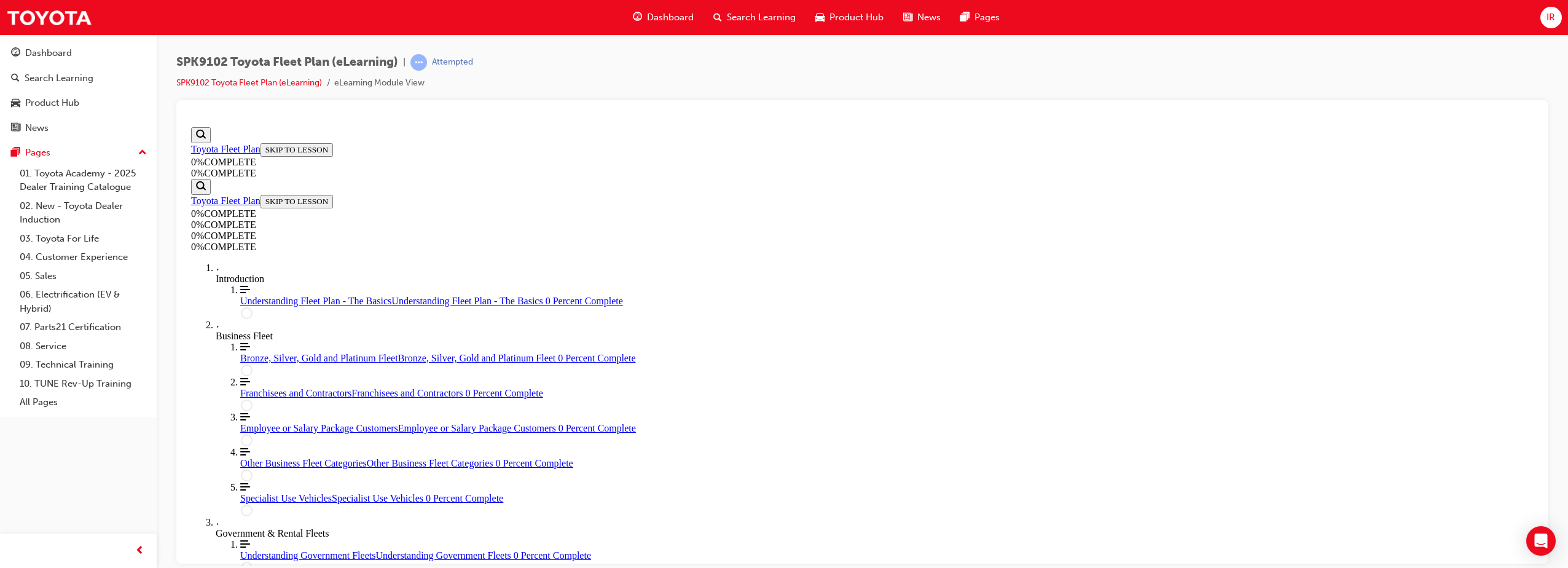
scroll to position [173, 0]
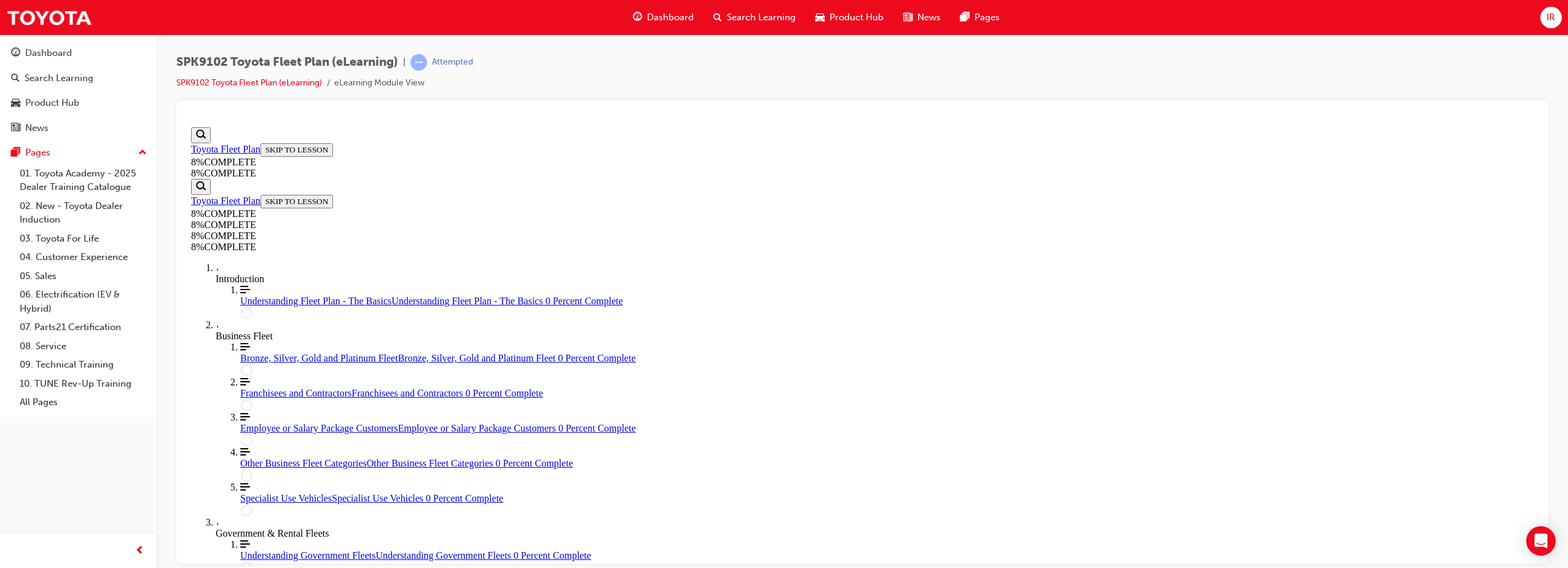
scroll to position [192, 0]
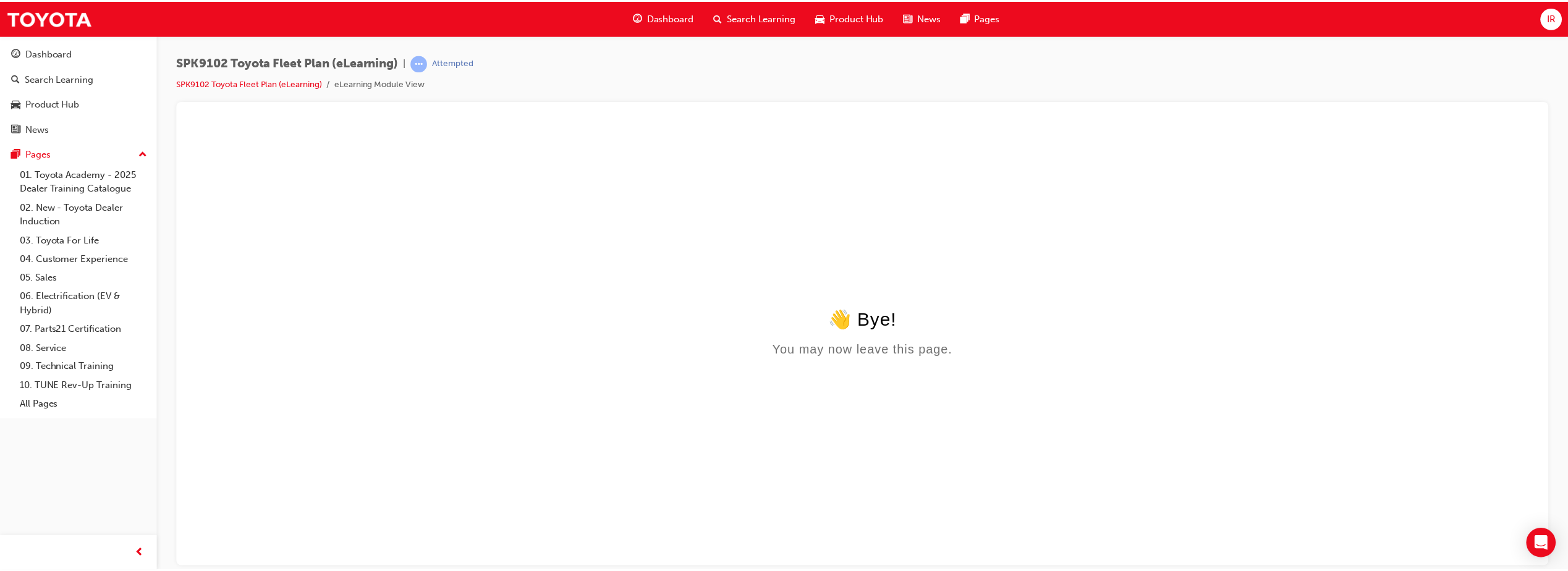
scroll to position [0, 0]
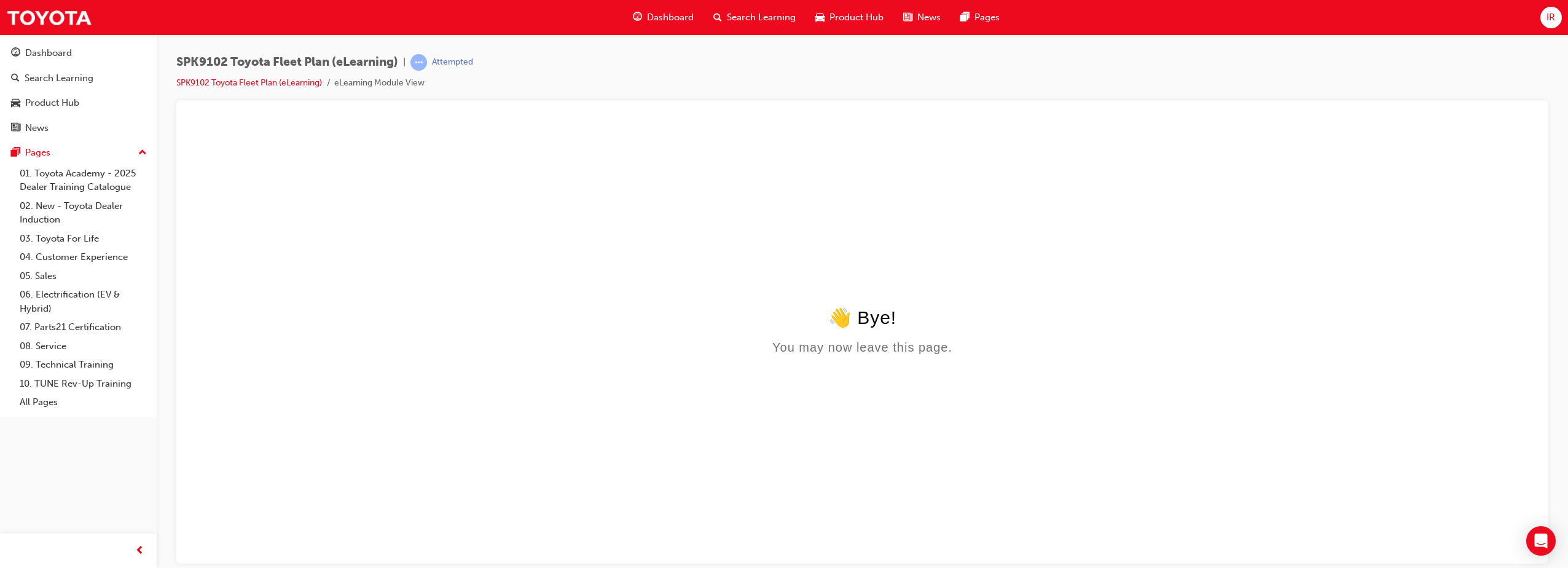
click html "👋 Bye! You may now leave this page."
click at [250, 78] on link "SPK9102 Toyota Fleet Plan (eLearning)" at bounding box center [249, 82] width 146 height 11
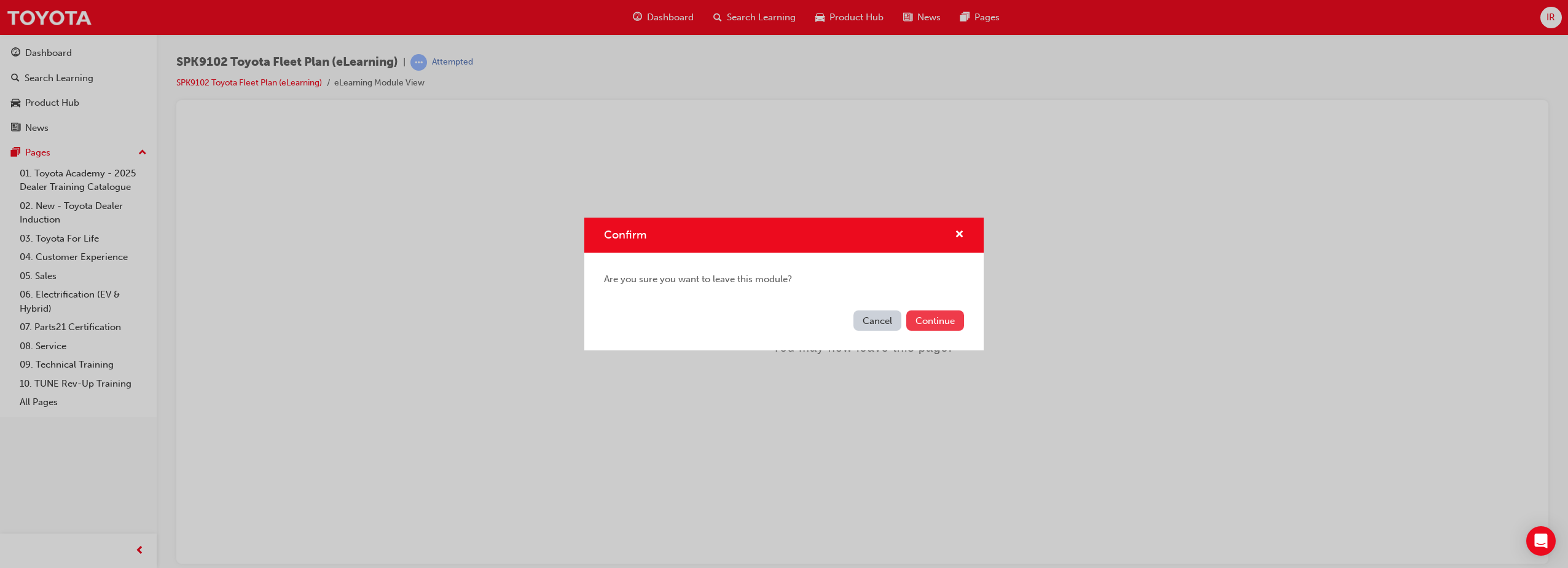
click at [915, 318] on button "Continue" at bounding box center [935, 321] width 57 height 20
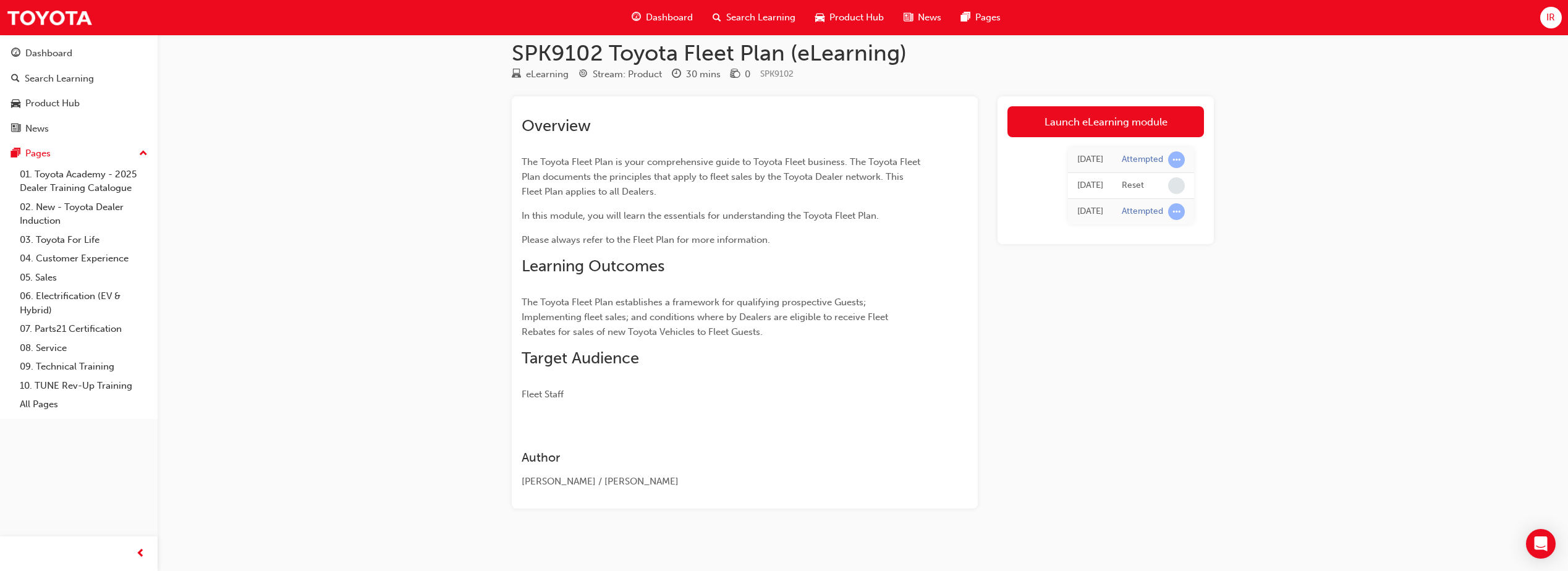
scroll to position [23, 0]
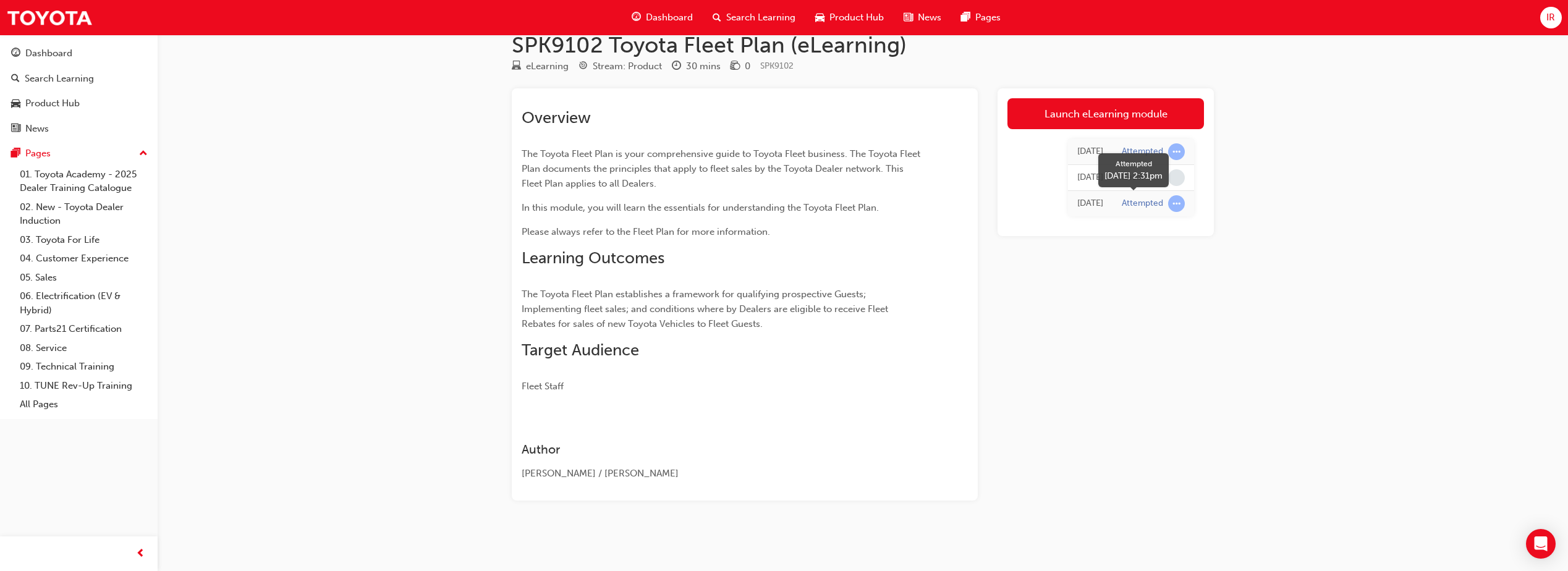
click at [1138, 200] on div "Attempted" at bounding box center [1142, 204] width 41 height 12
click at [1177, 200] on span "learningRecordVerb_ATTEMPT-icon" at bounding box center [1175, 203] width 17 height 17
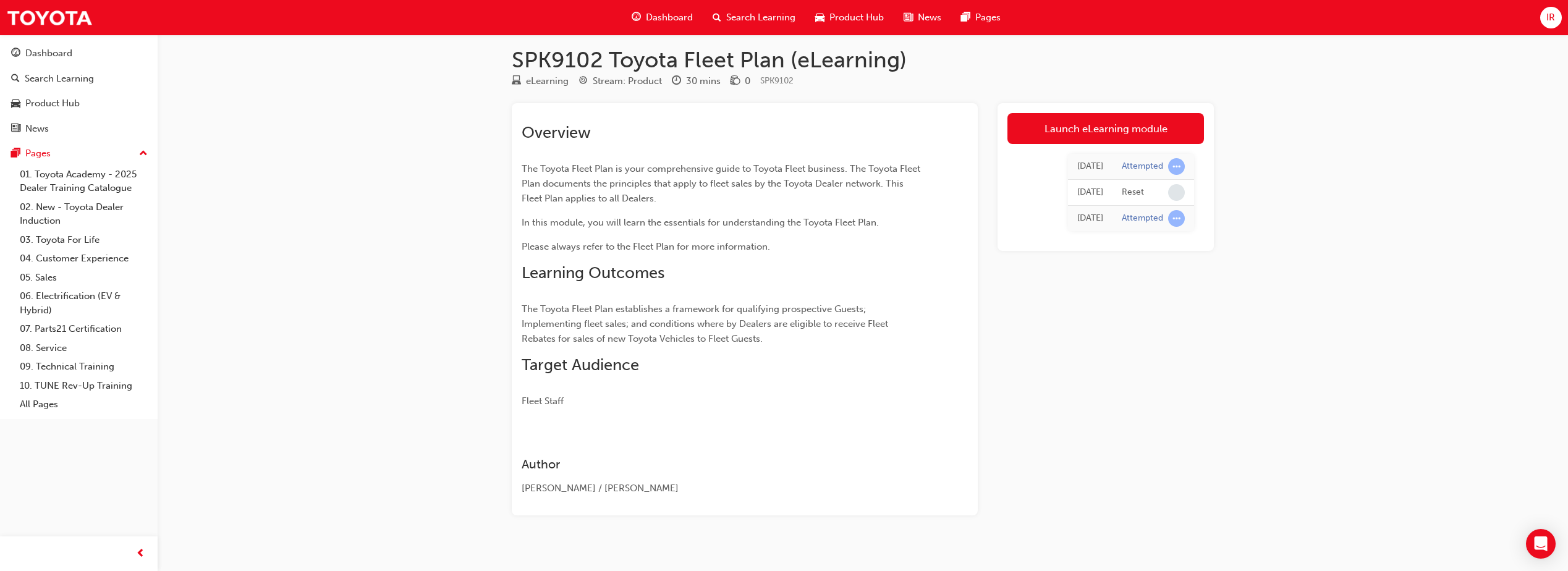
scroll to position [0, 0]
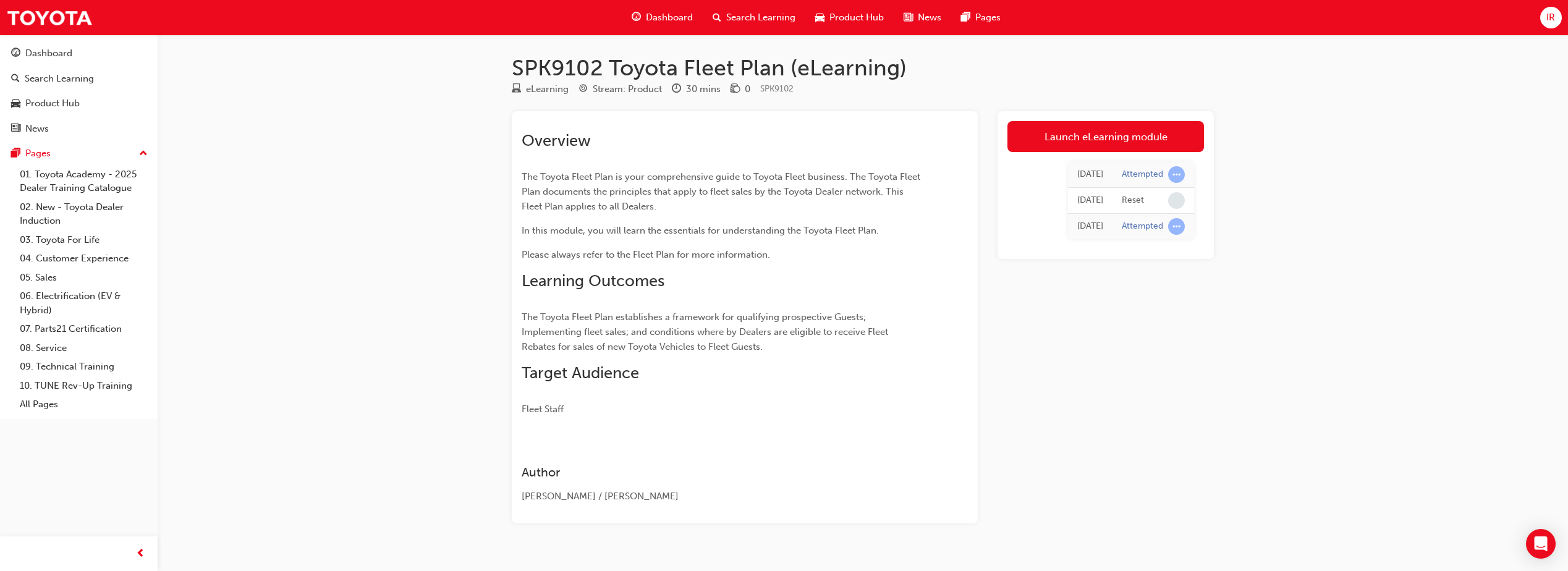
click at [750, 14] on span "Search Learning" at bounding box center [760, 18] width 70 height 15
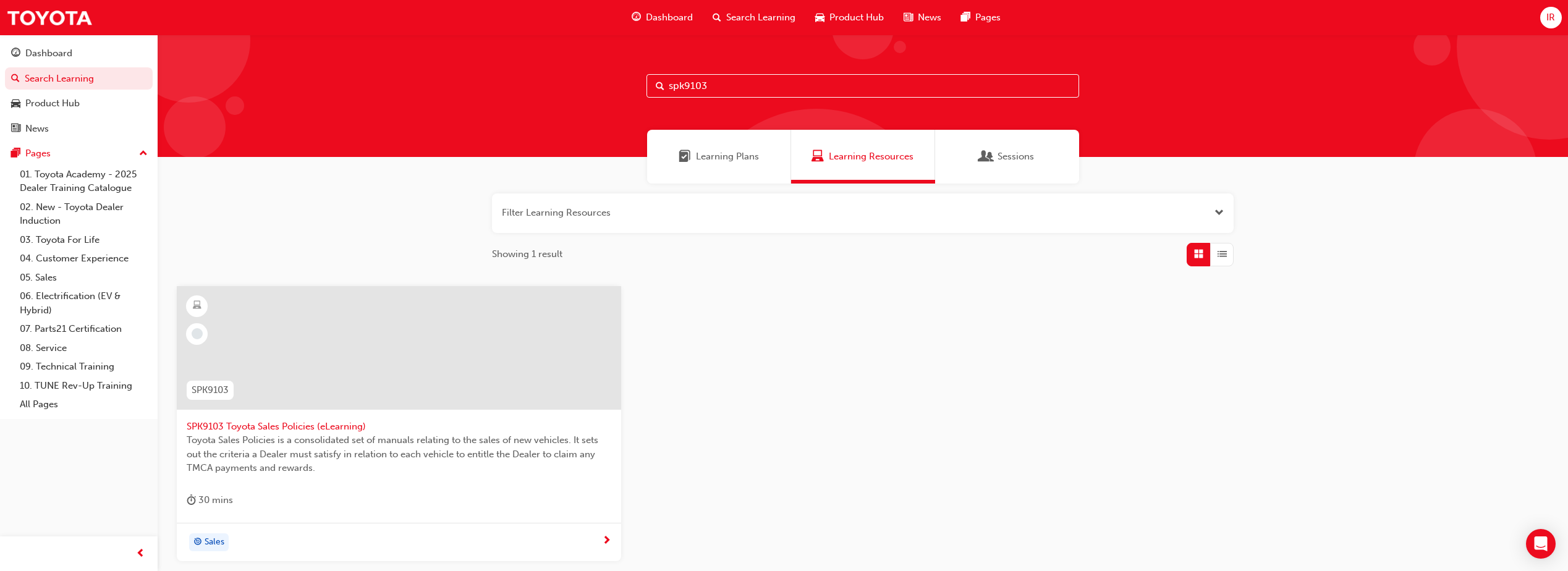
scroll to position [110, 0]
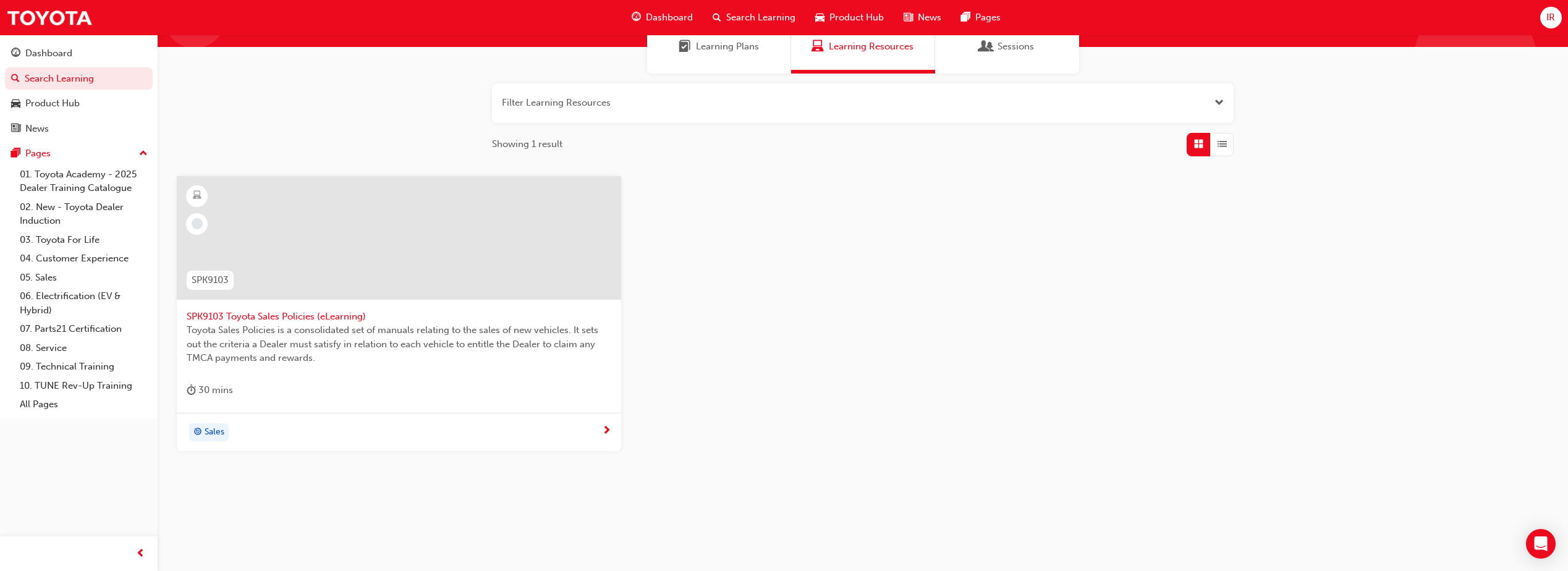
type input "spk9103"
click at [371, 436] on div "Sales" at bounding box center [395, 432] width 415 height 19
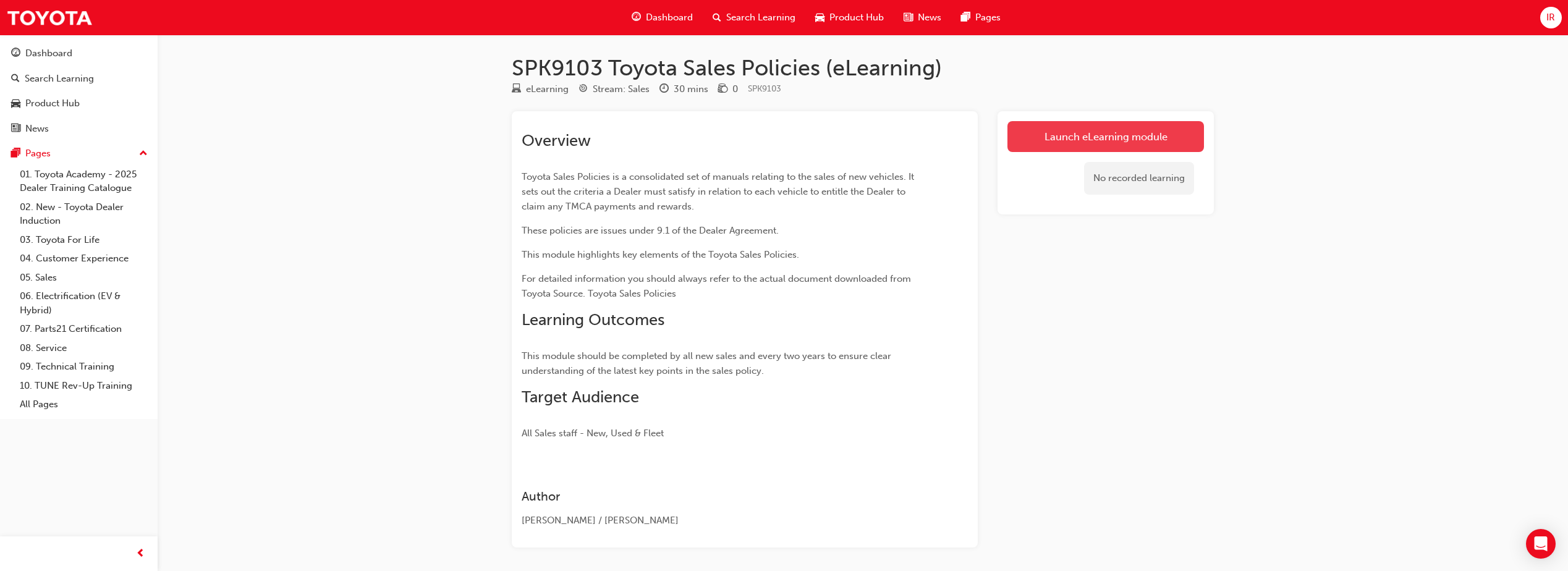
click at [1097, 123] on link "Launch eLearning module" at bounding box center [1105, 137] width 197 height 31
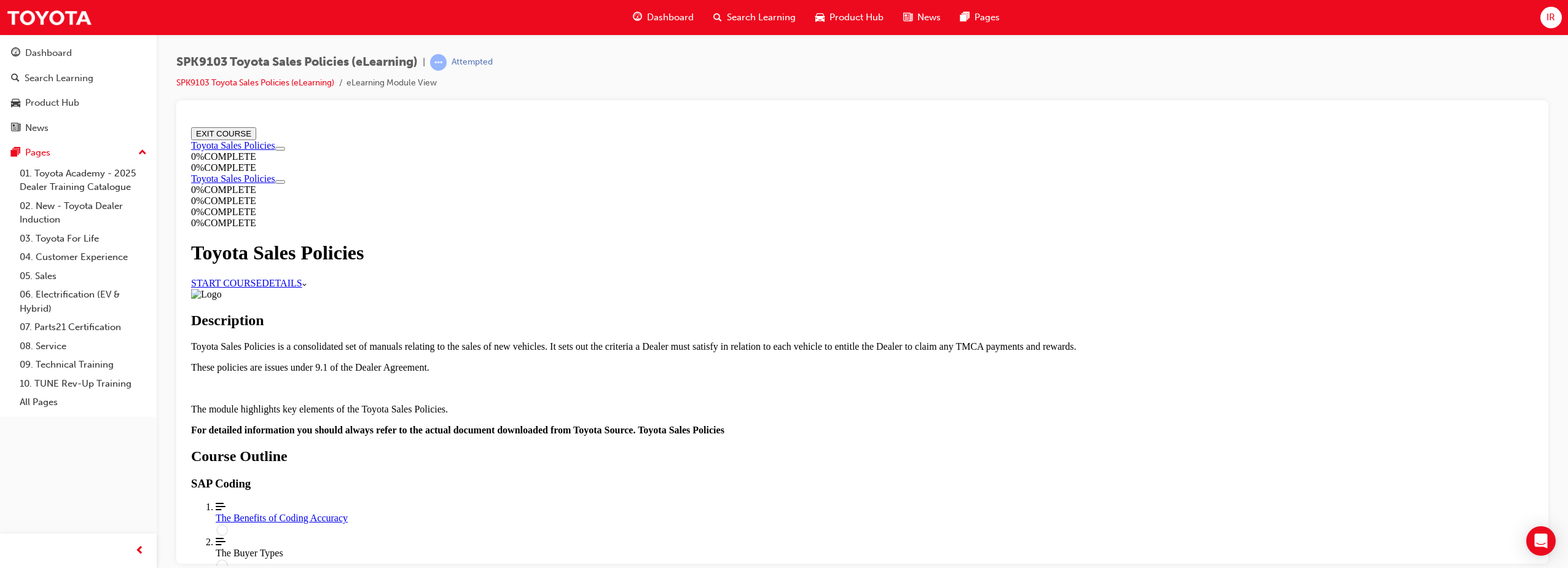
click at [262, 287] on link "START COURSE" at bounding box center [226, 283] width 71 height 11
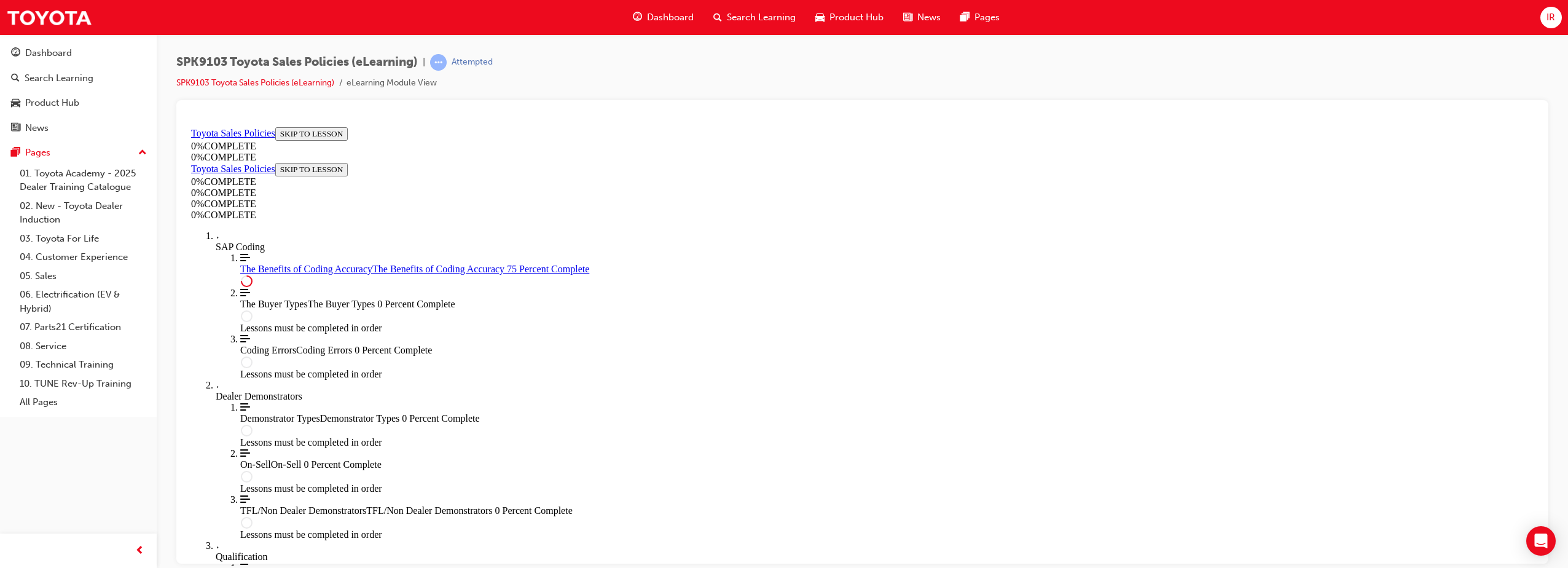
scroll to position [607, 0]
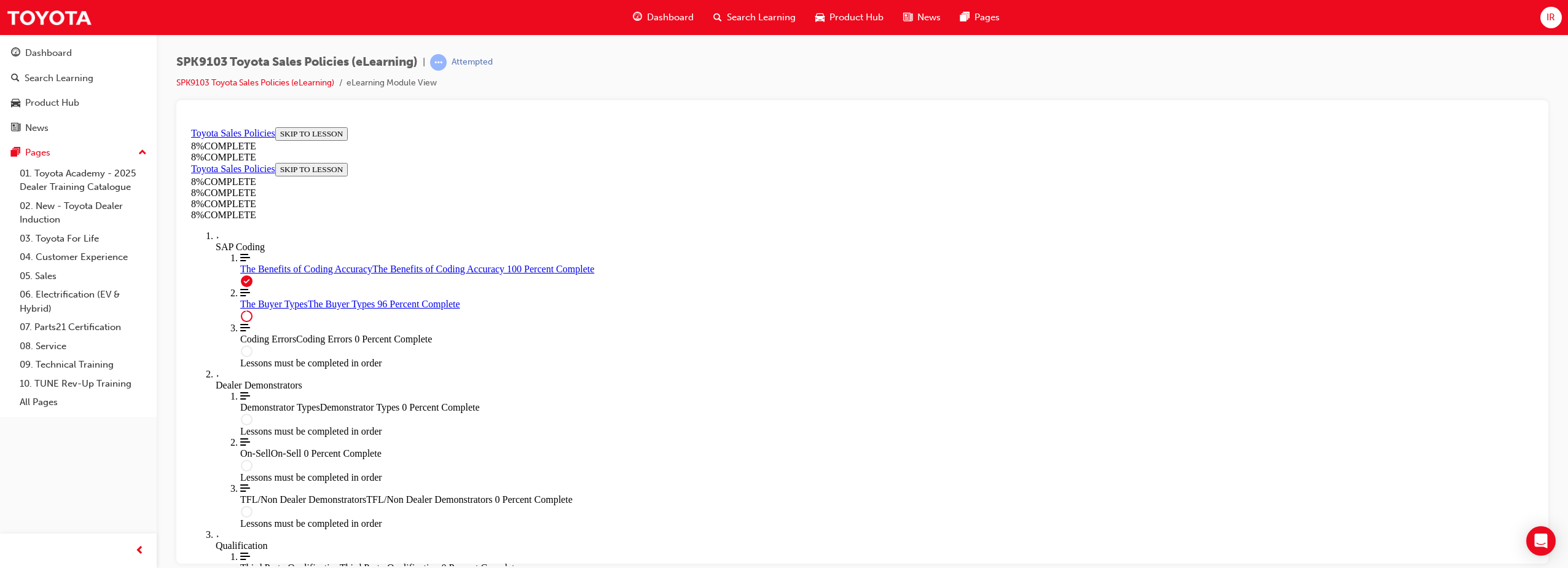
scroll to position [5047, 0]
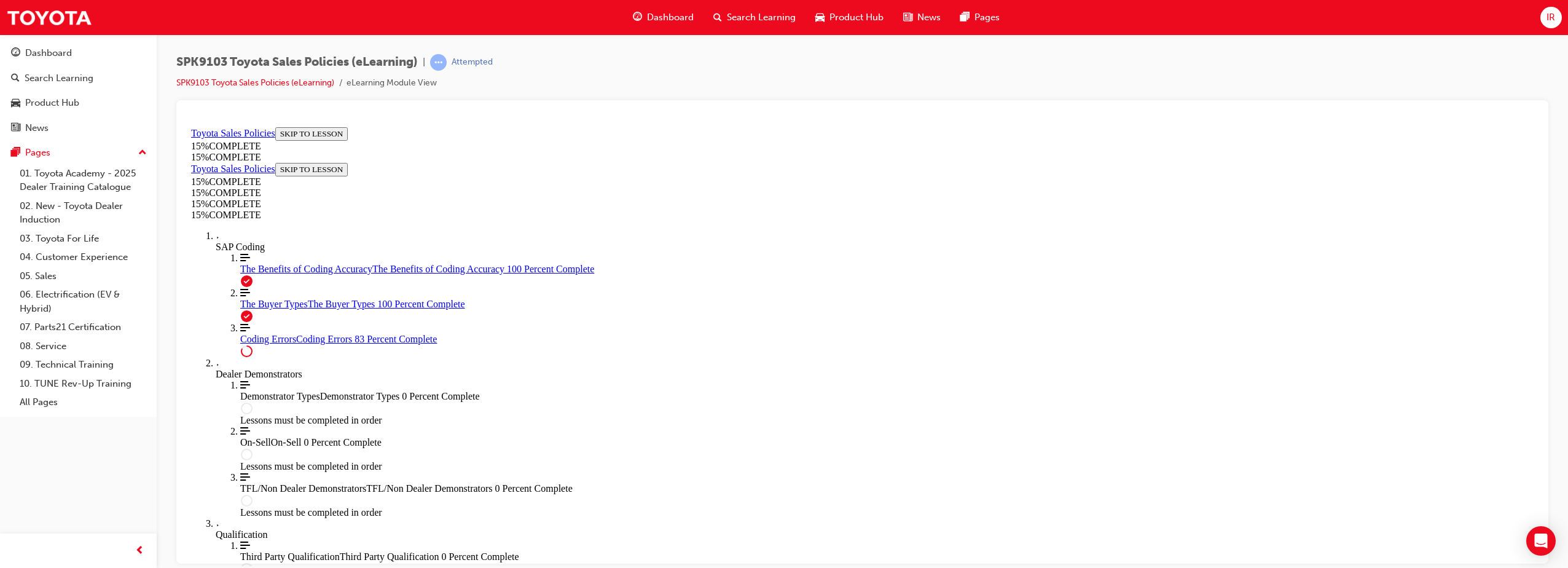
scroll to position [987, 0]
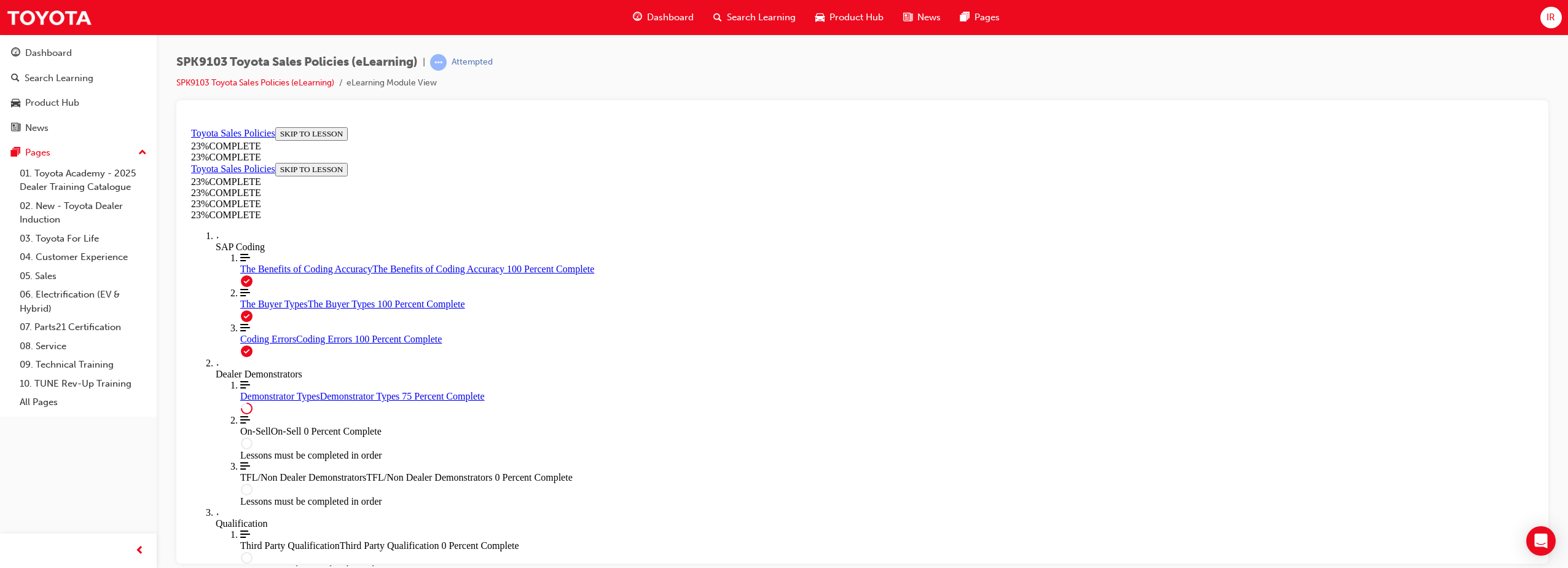
scroll to position [567, 0]
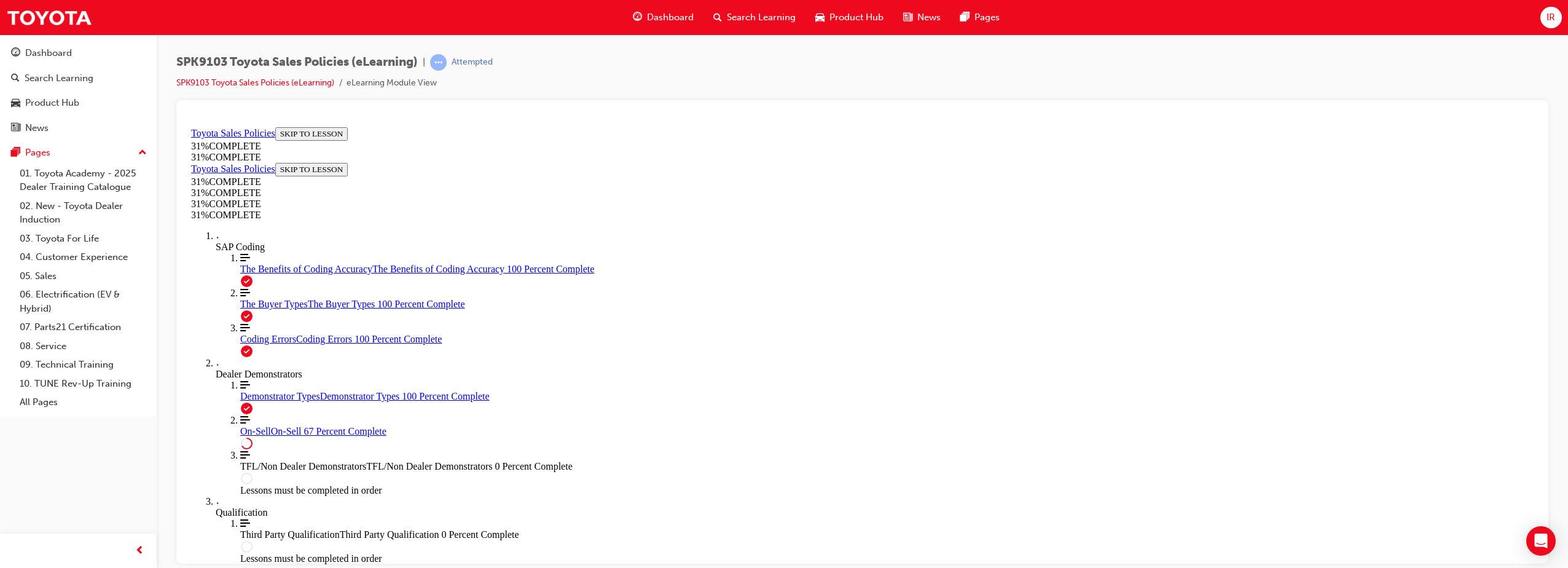
scroll to position [681, 0]
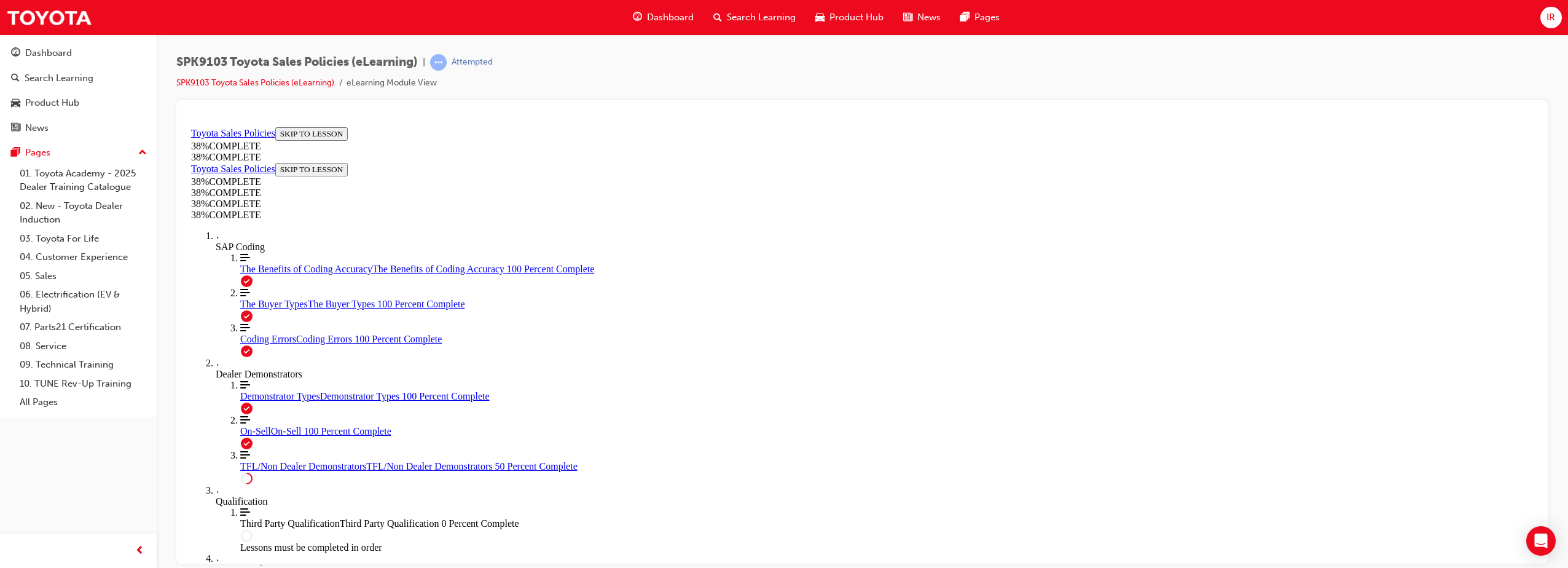
scroll to position [616, 0]
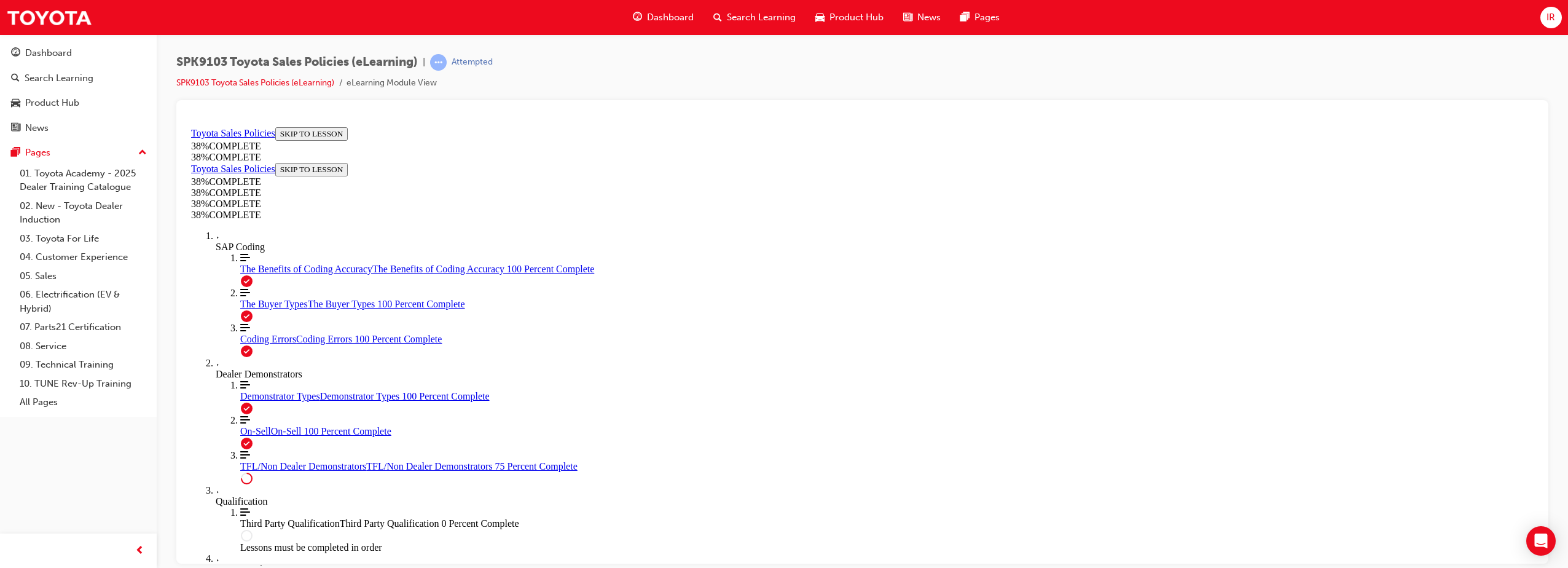
scroll to position [717, 0]
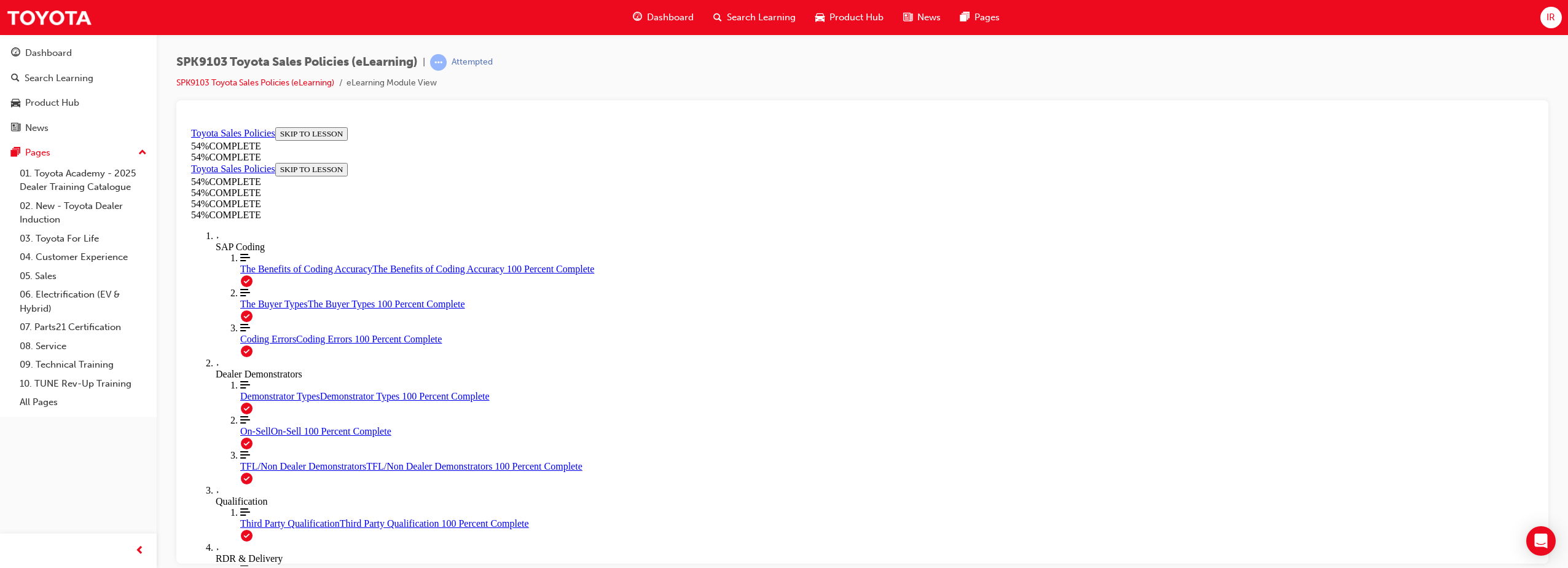
scroll to position [735, 0]
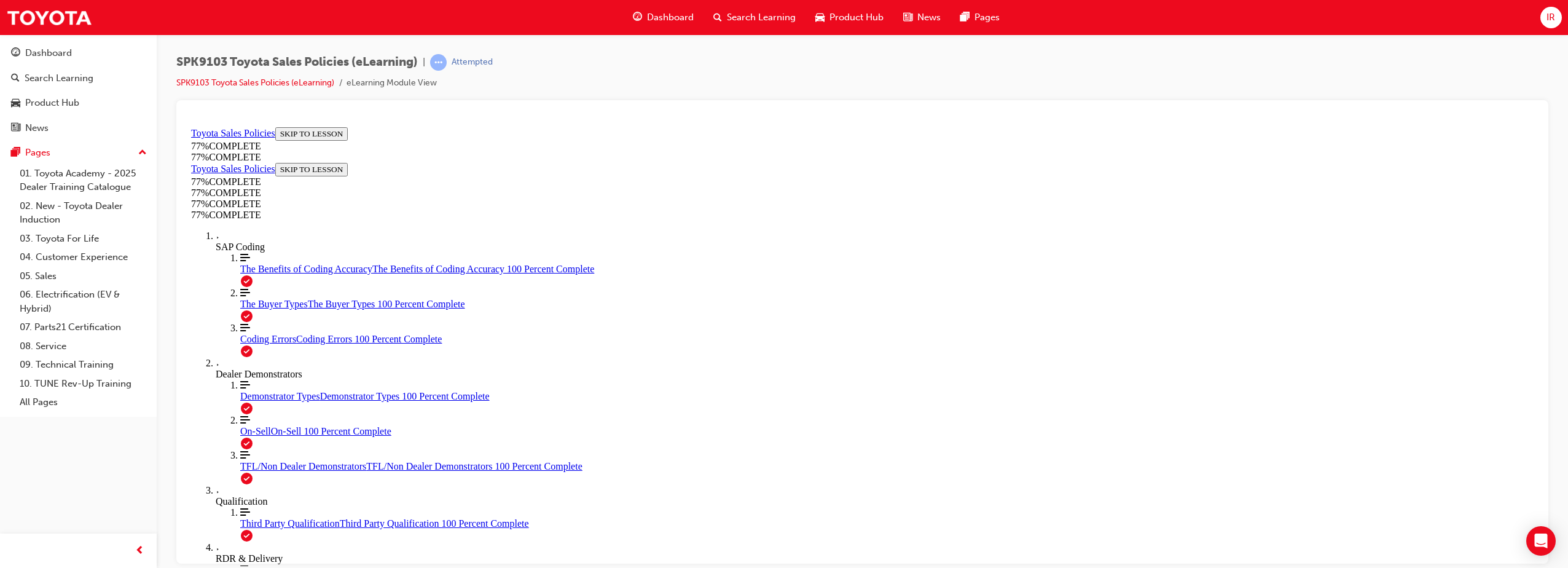
scroll to position [737, 0]
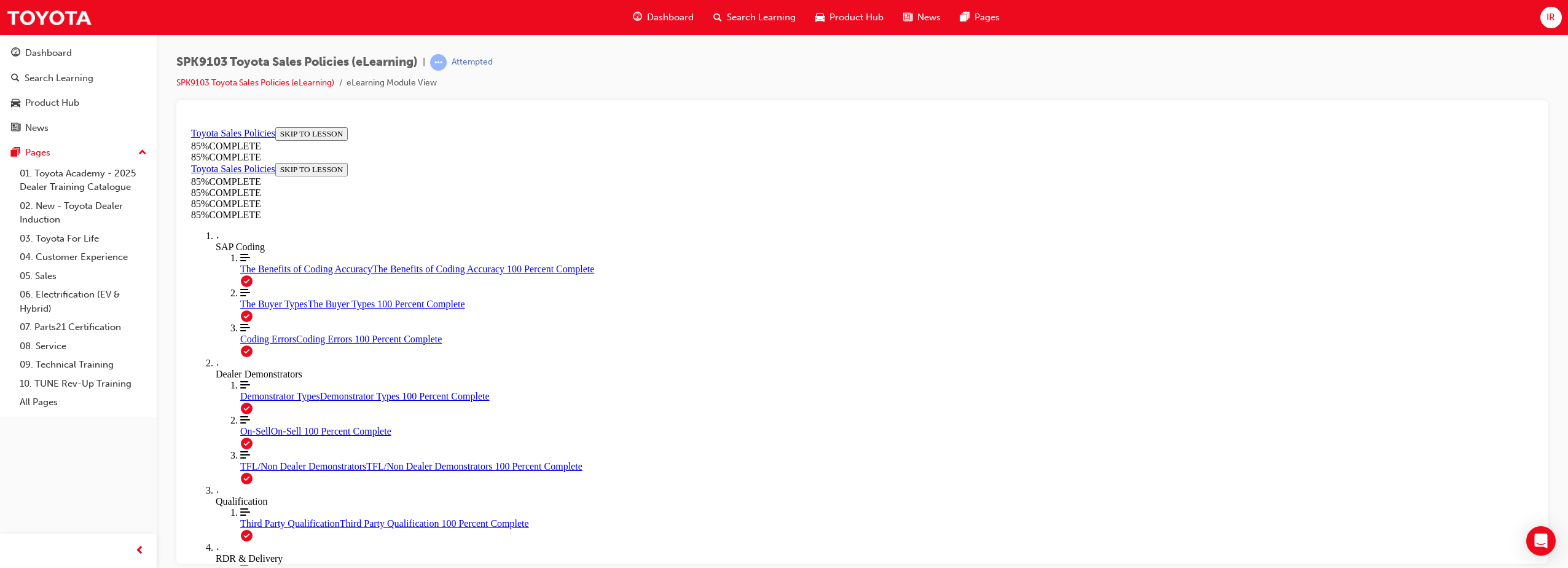
drag, startPoint x: 928, startPoint y: 283, endPoint x: 783, endPoint y: 438, distance: 212.2
drag, startPoint x: 966, startPoint y: 300, endPoint x: 809, endPoint y: 453, distance: 219.2
drag, startPoint x: 922, startPoint y: 286, endPoint x: 760, endPoint y: 442, distance: 224.9
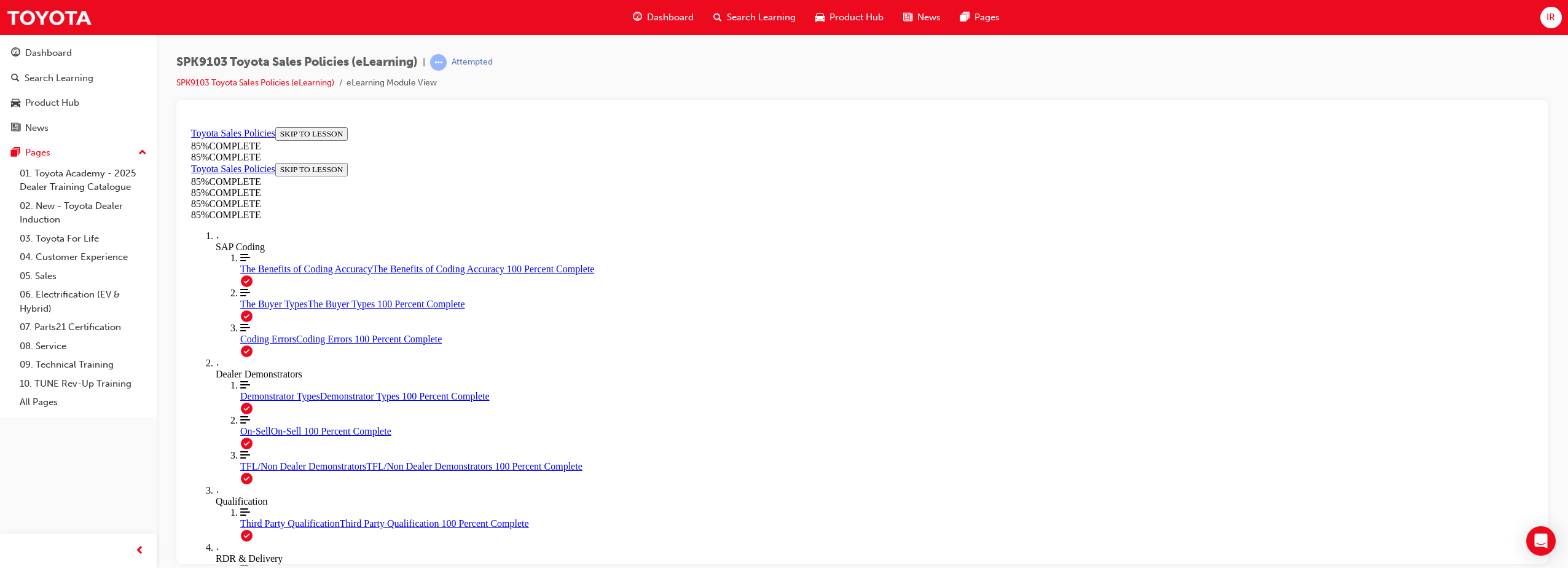
drag, startPoint x: 957, startPoint y: 287, endPoint x: 1121, endPoint y: 443, distance: 226.3
drag, startPoint x: 939, startPoint y: 301, endPoint x: 788, endPoint y: 450, distance: 212.1
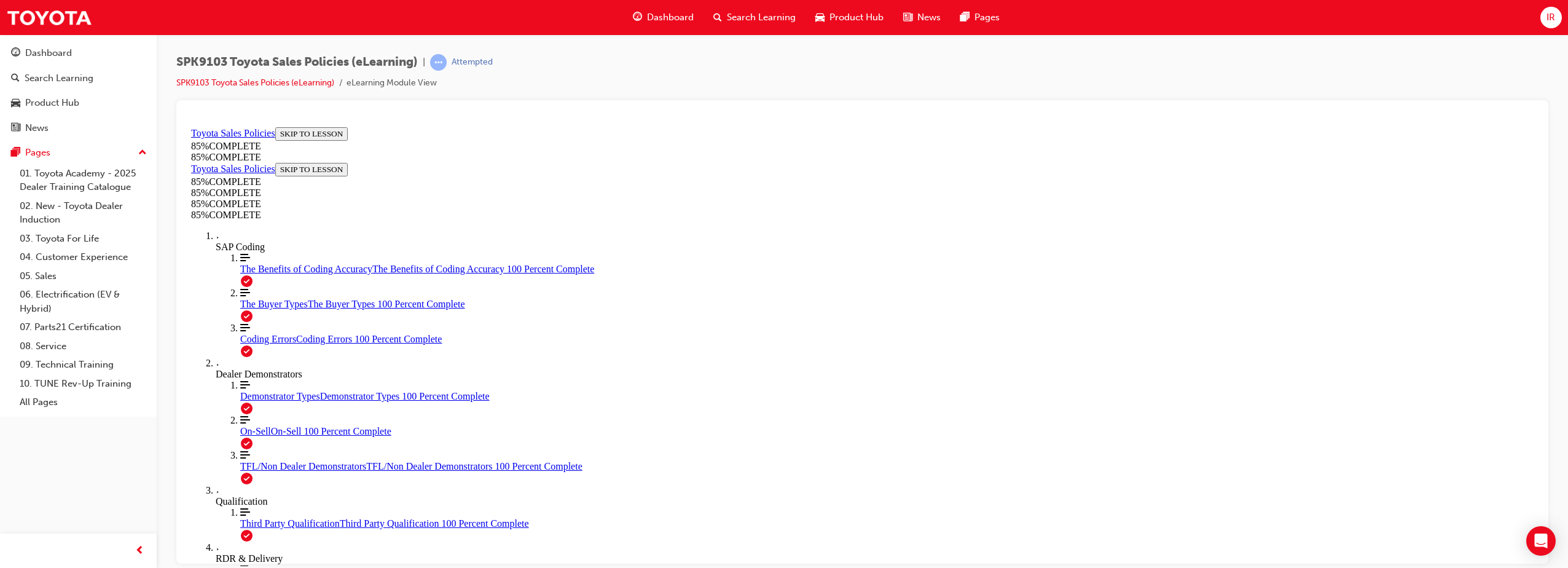
scroll to position [1994, 0]
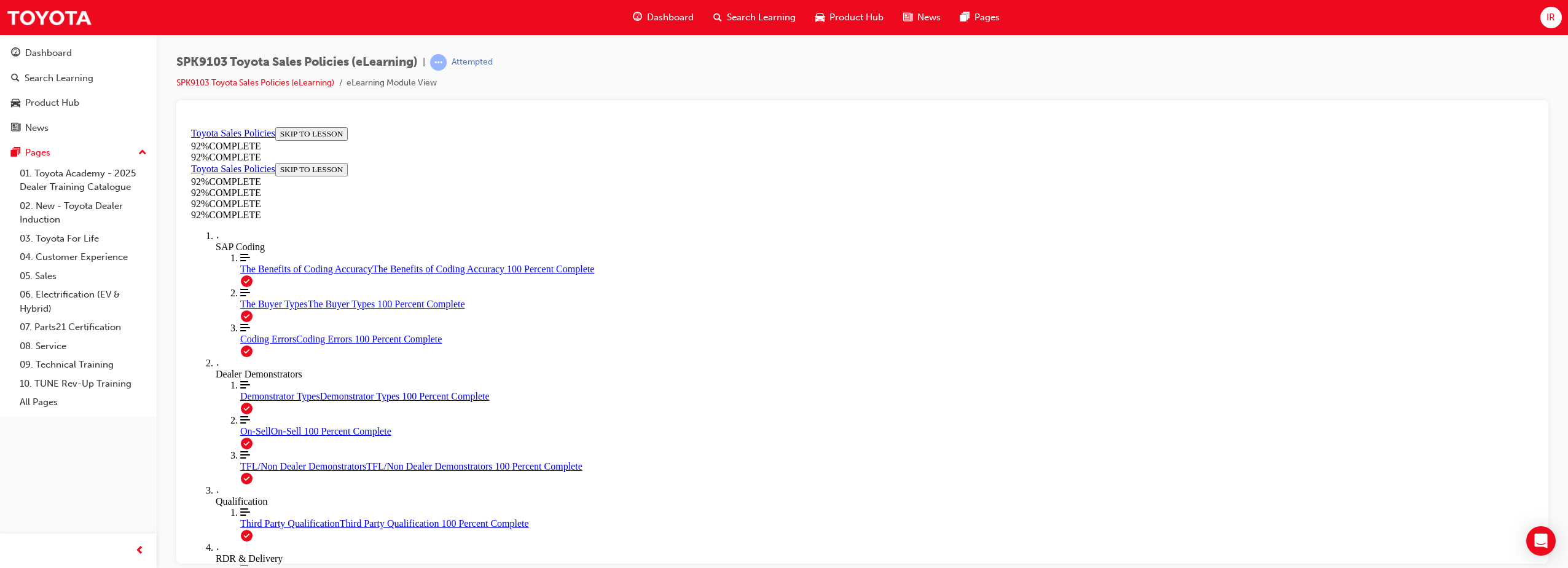
drag, startPoint x: 737, startPoint y: 307, endPoint x: 1165, endPoint y: 299, distance: 428.1
copy p "For retail sales the vehicle registration details must match the COSI informati…"
drag, startPoint x: 913, startPoint y: 487, endPoint x: 919, endPoint y: 482, distance: 7.8
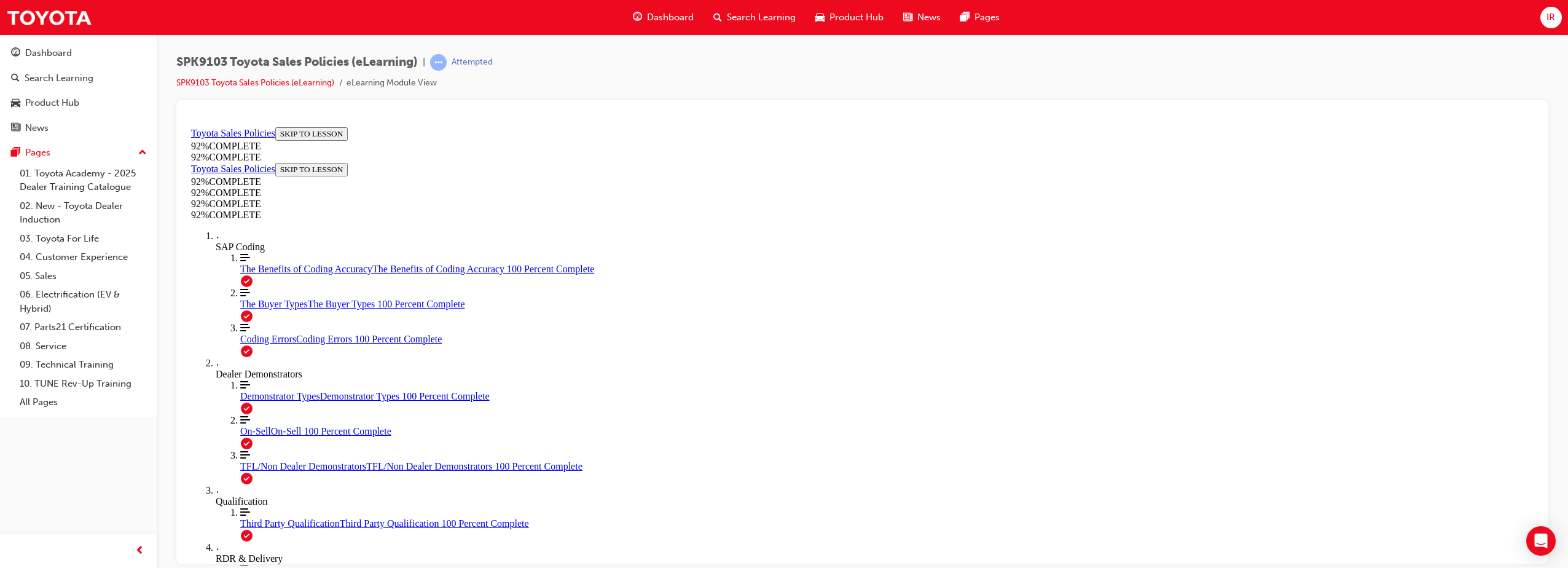
drag, startPoint x: 930, startPoint y: 520, endPoint x: 934, endPoint y: 513, distance: 8.1
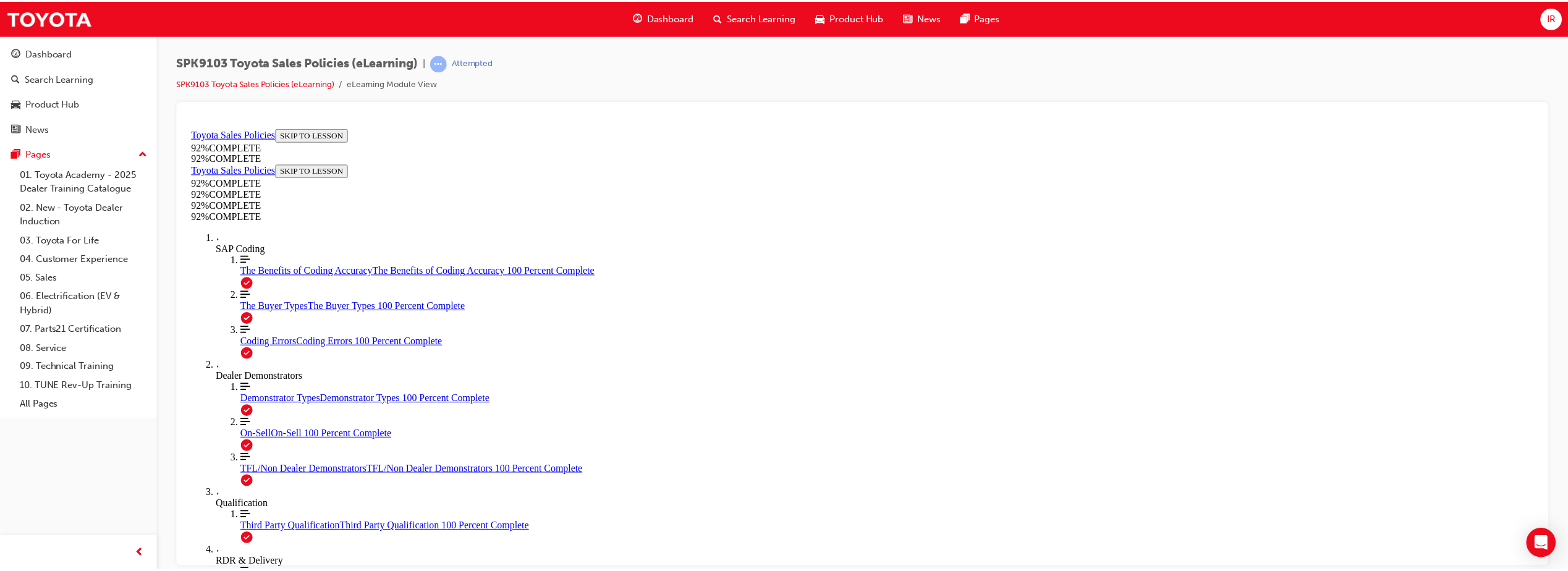
scroll to position [181, 0]
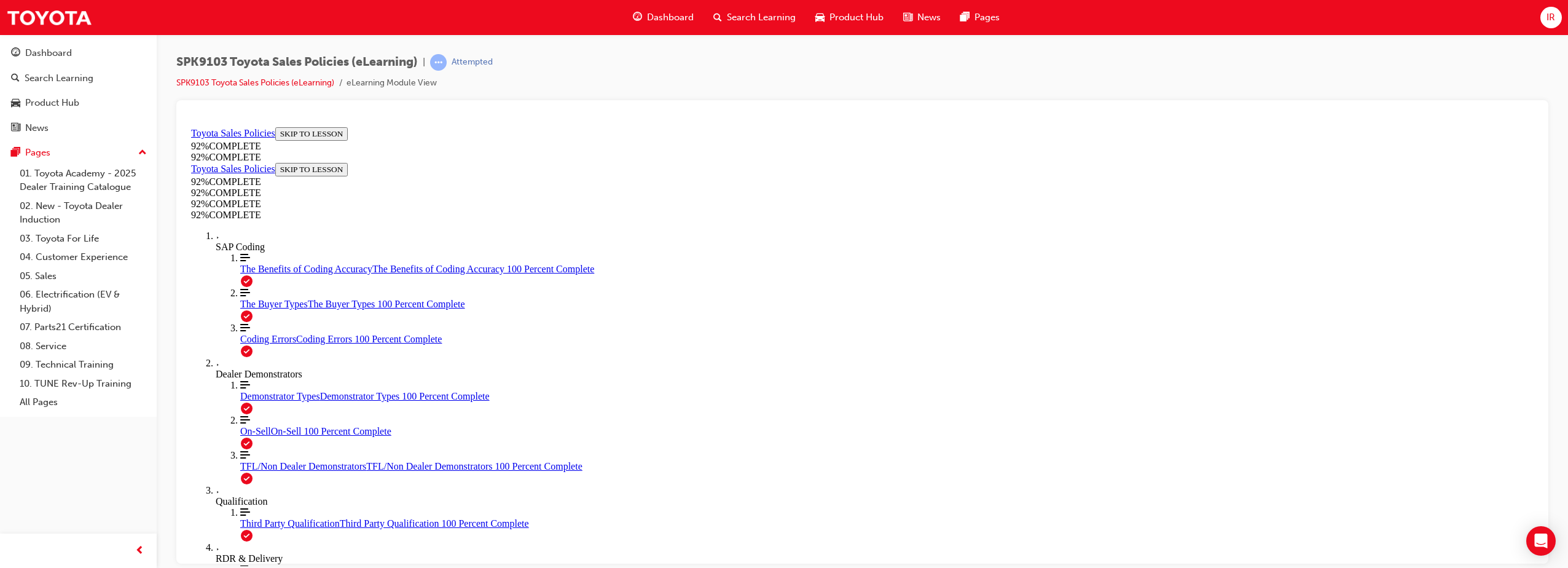
drag, startPoint x: 991, startPoint y: 408, endPoint x: 991, endPoint y: 419, distance: 11.0
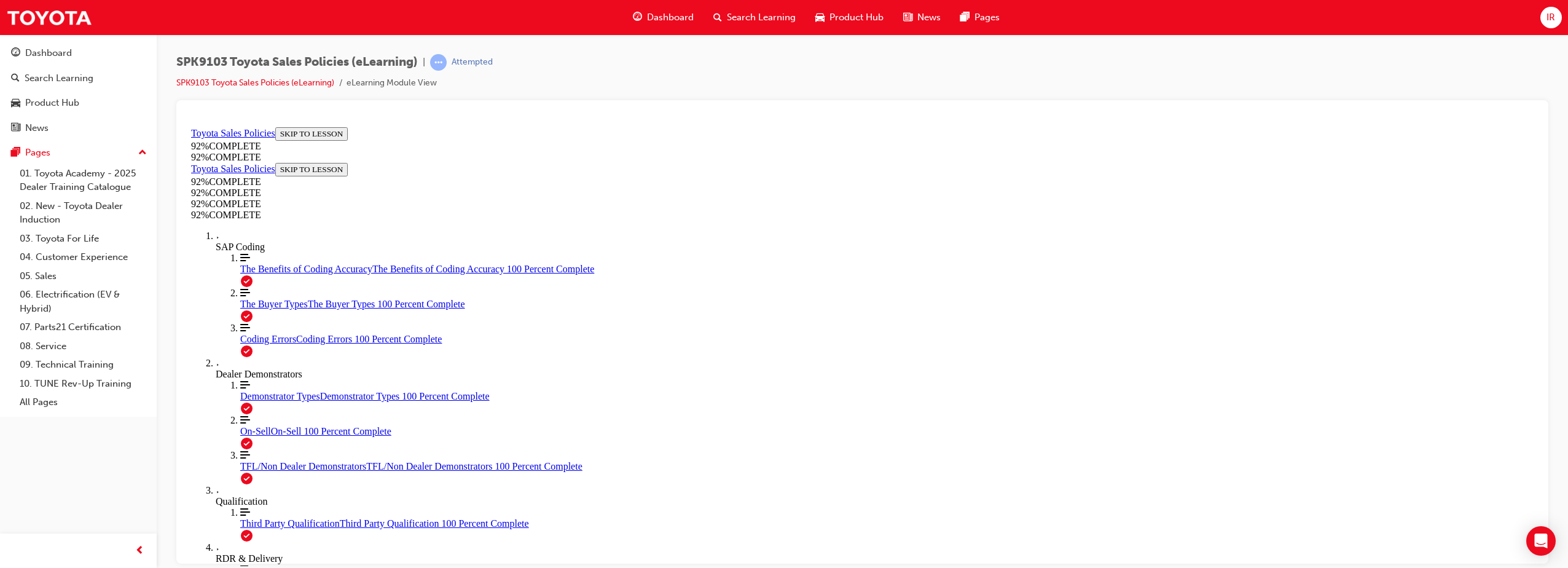
scroll to position [207, 0]
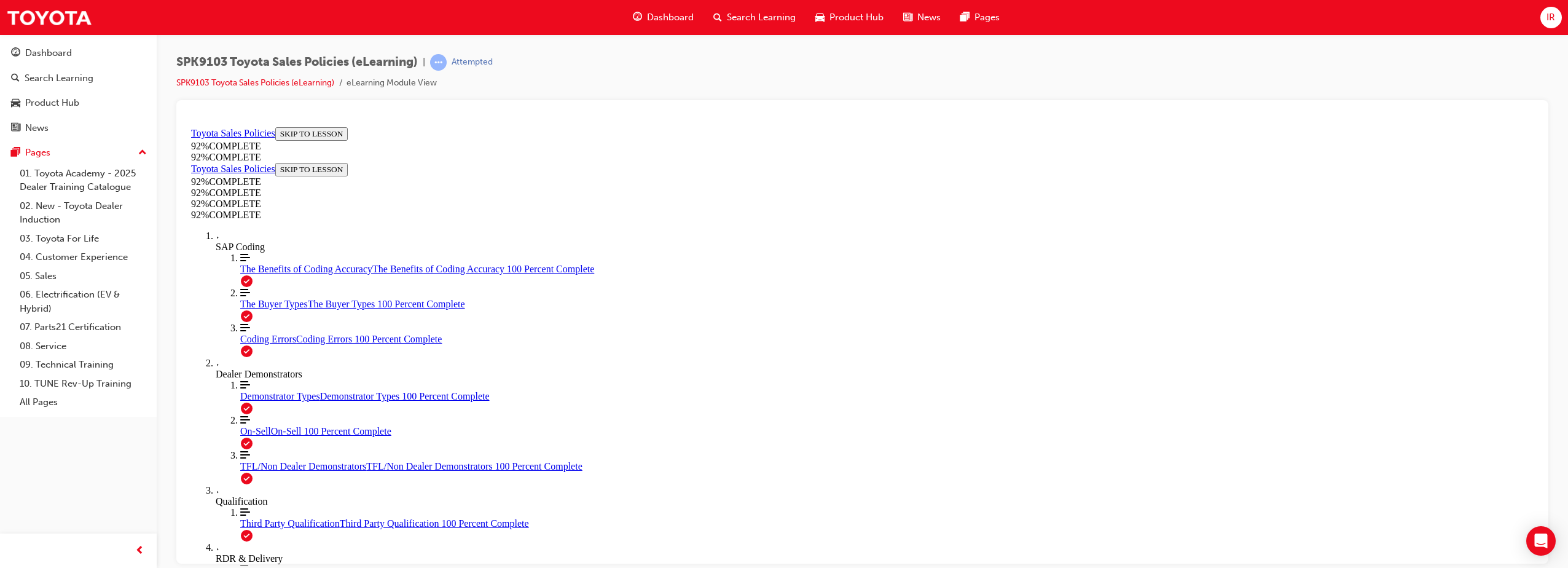
scroll to position [268, 0]
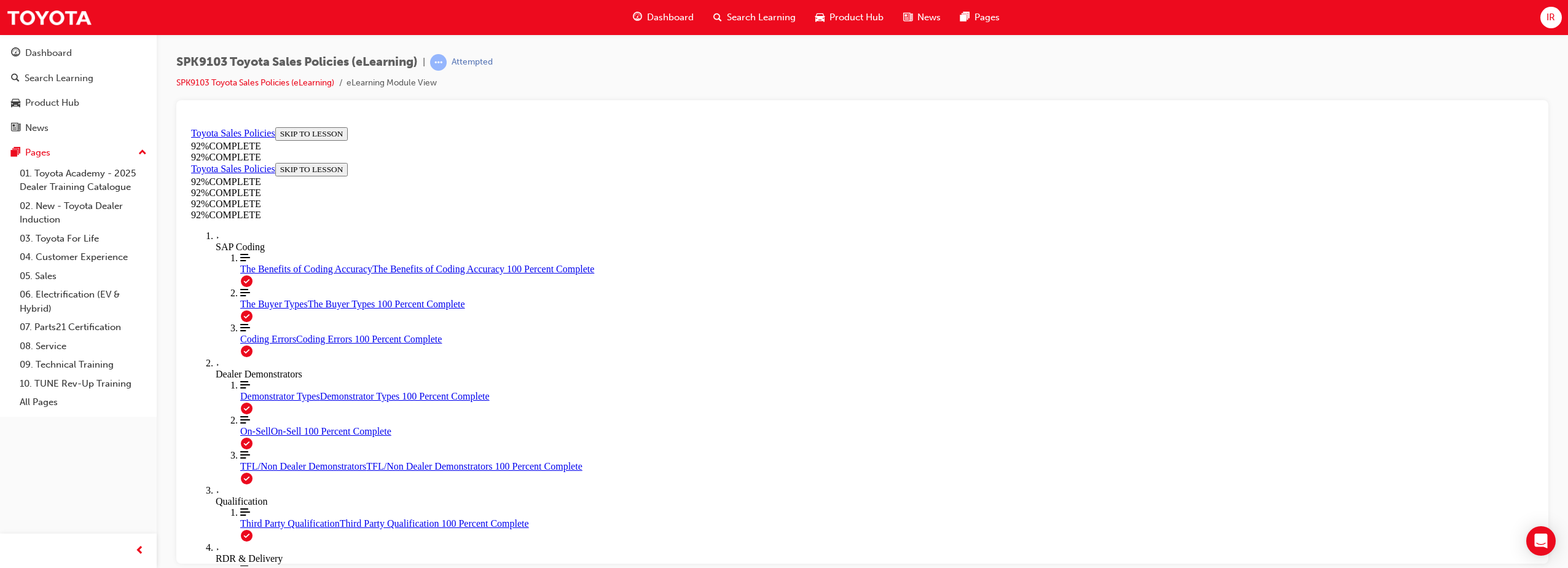
drag, startPoint x: 910, startPoint y: 405, endPoint x: 901, endPoint y: 416, distance: 14.2
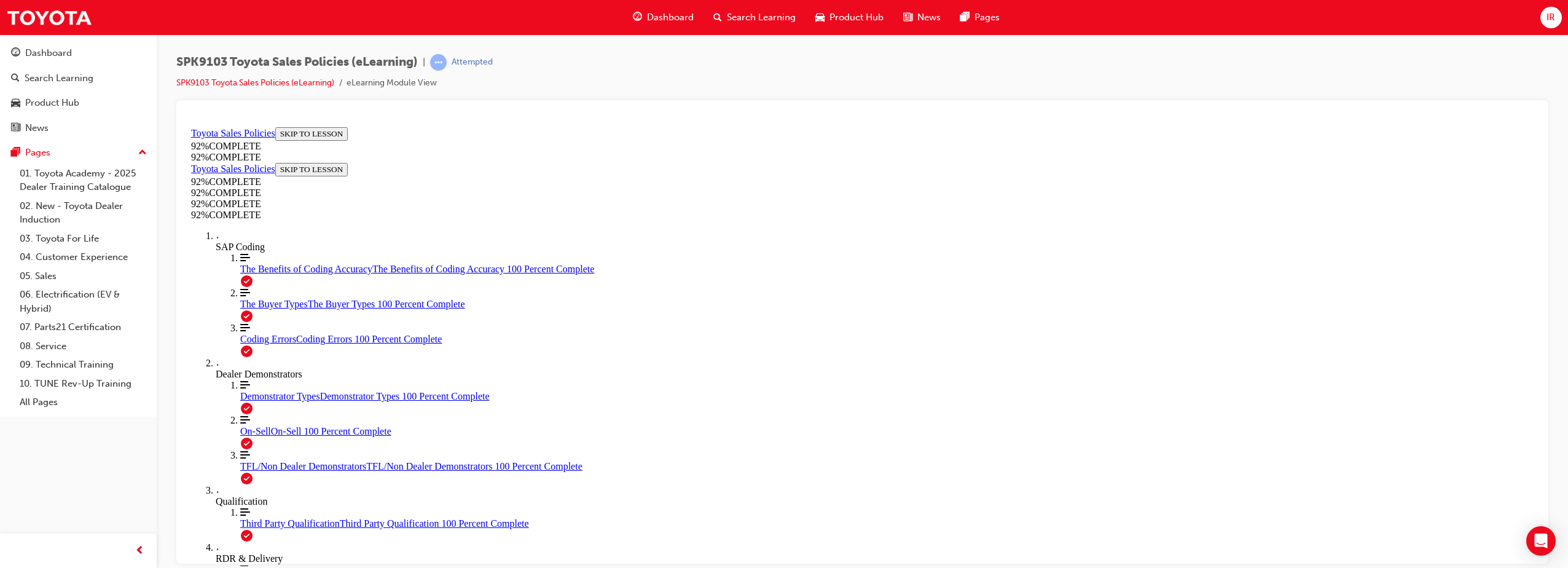
scroll to position [193, 0]
drag, startPoint x: 829, startPoint y: 359, endPoint x: 830, endPoint y: 405, distance: 46.0
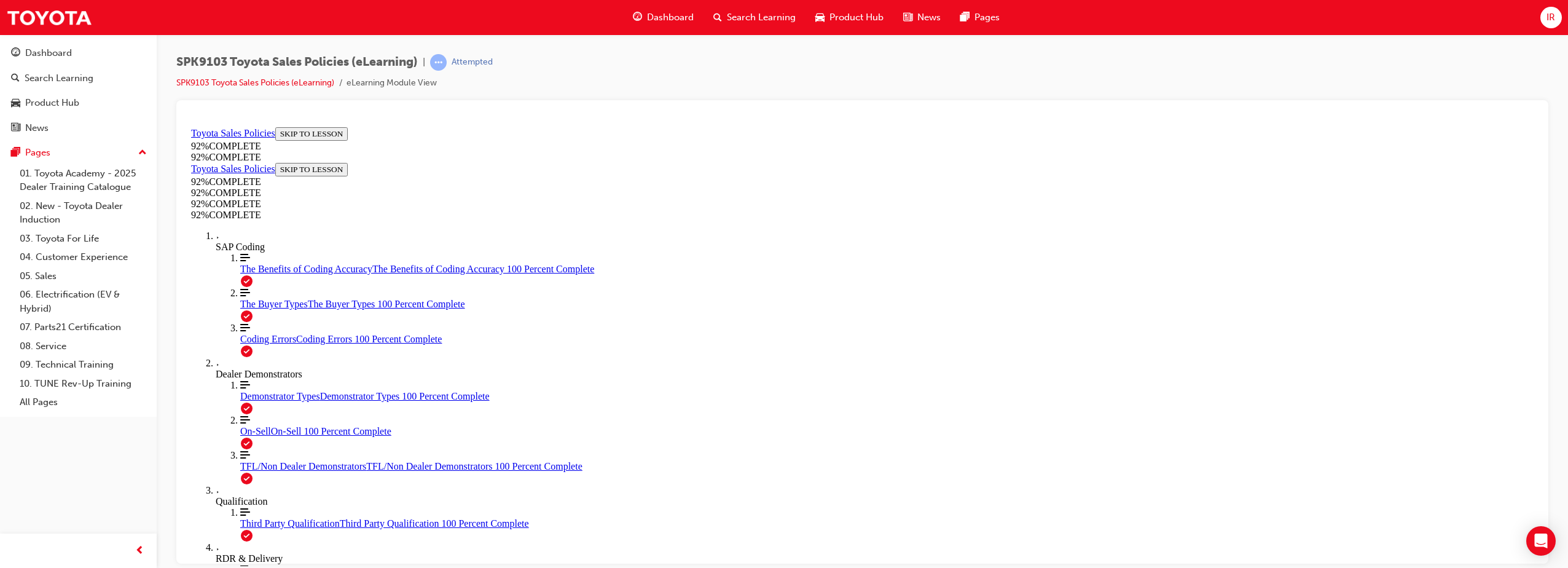
drag, startPoint x: 848, startPoint y: 411, endPoint x: 840, endPoint y: 415, distance: 8.9
drag, startPoint x: 868, startPoint y: 444, endPoint x: 891, endPoint y: 428, distance: 28.0
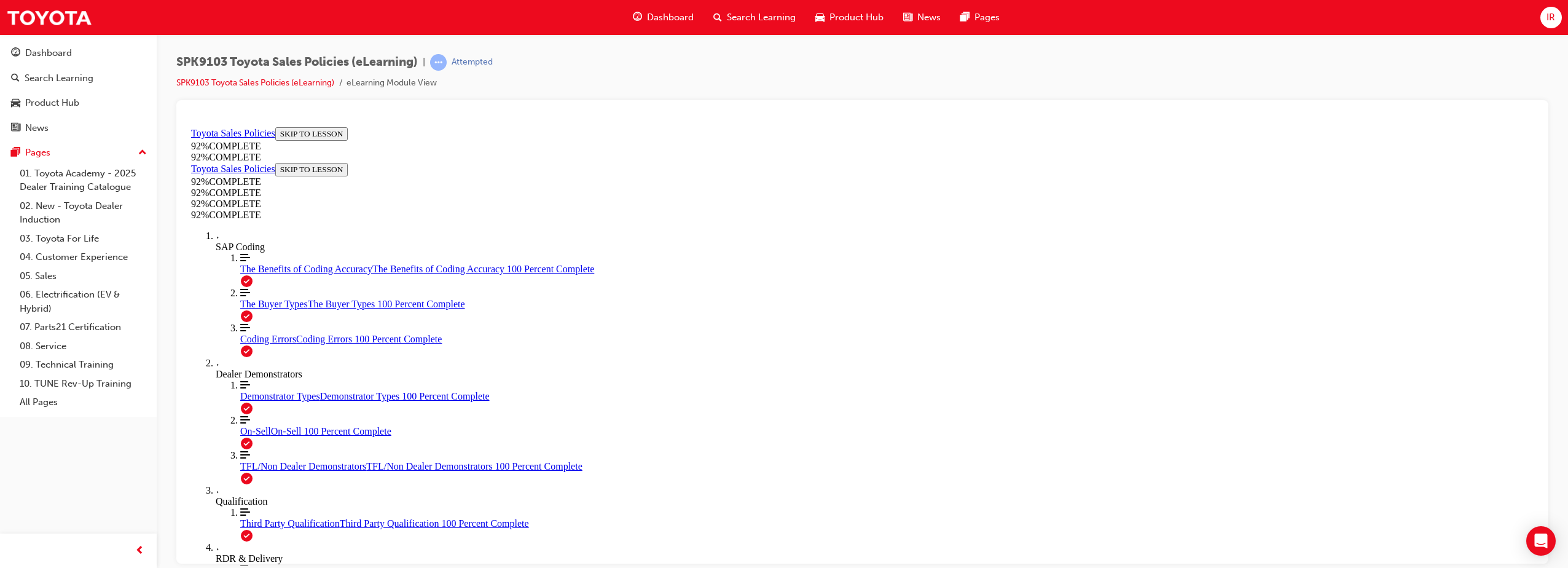
scroll to position [144, 0]
drag, startPoint x: 775, startPoint y: 402, endPoint x: 808, endPoint y: 426, distance: 40.8
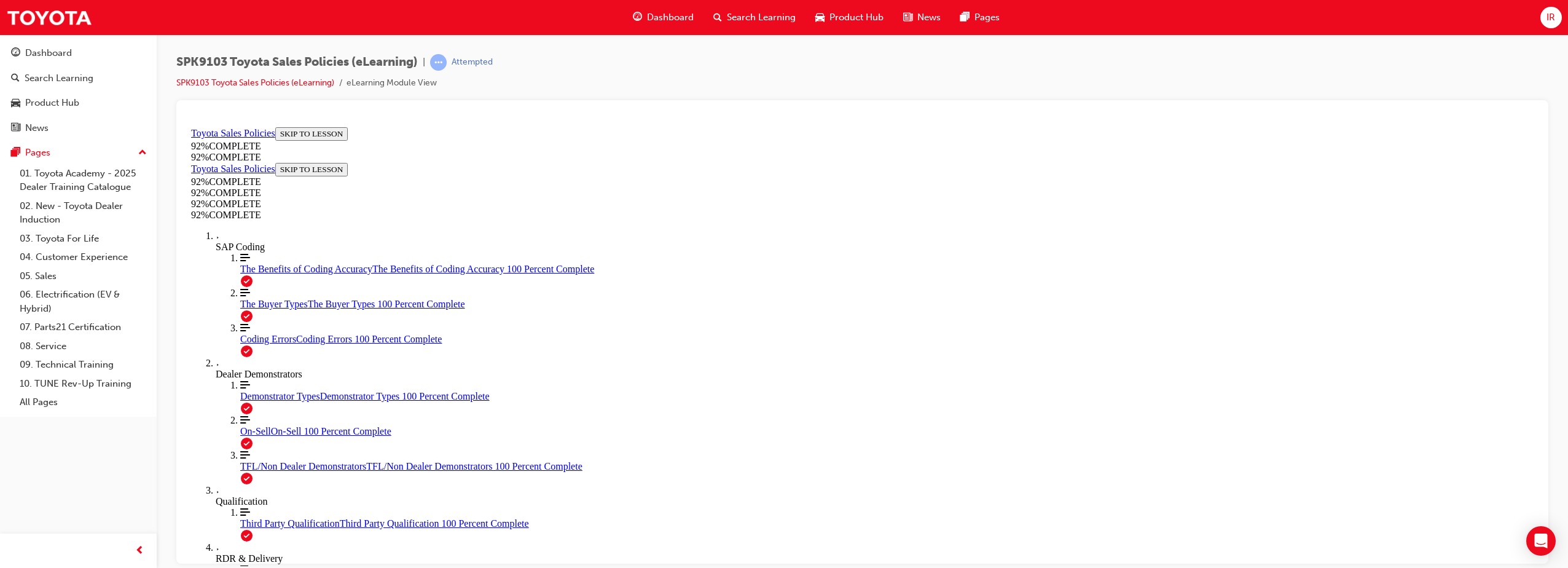
scroll to position [45, 0]
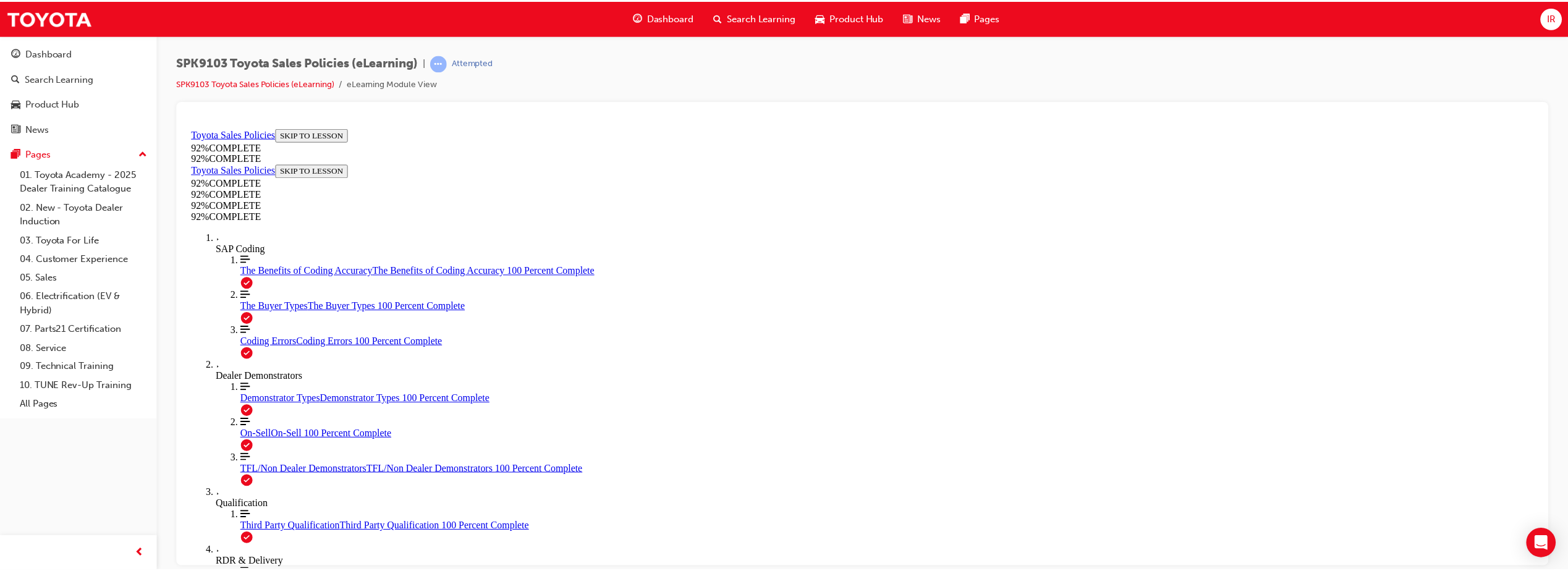
scroll to position [153, 0]
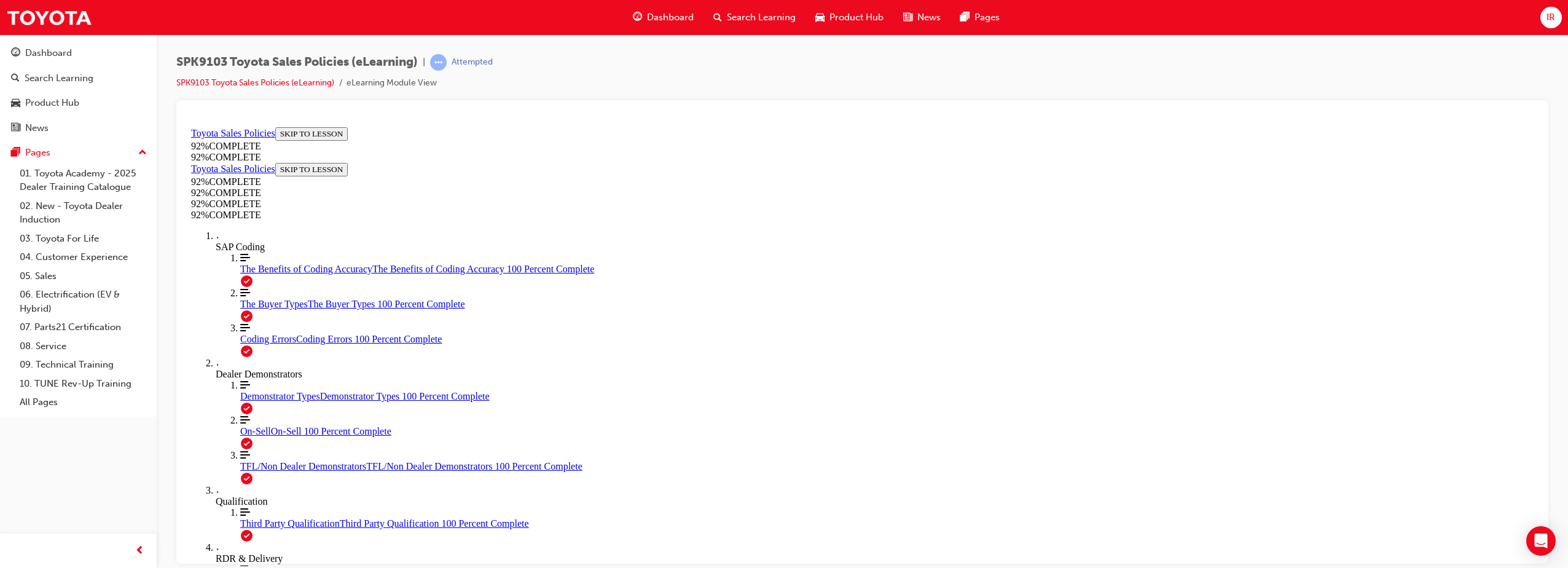
drag, startPoint x: 915, startPoint y: 334, endPoint x: 915, endPoint y: 341, distance: 7.0
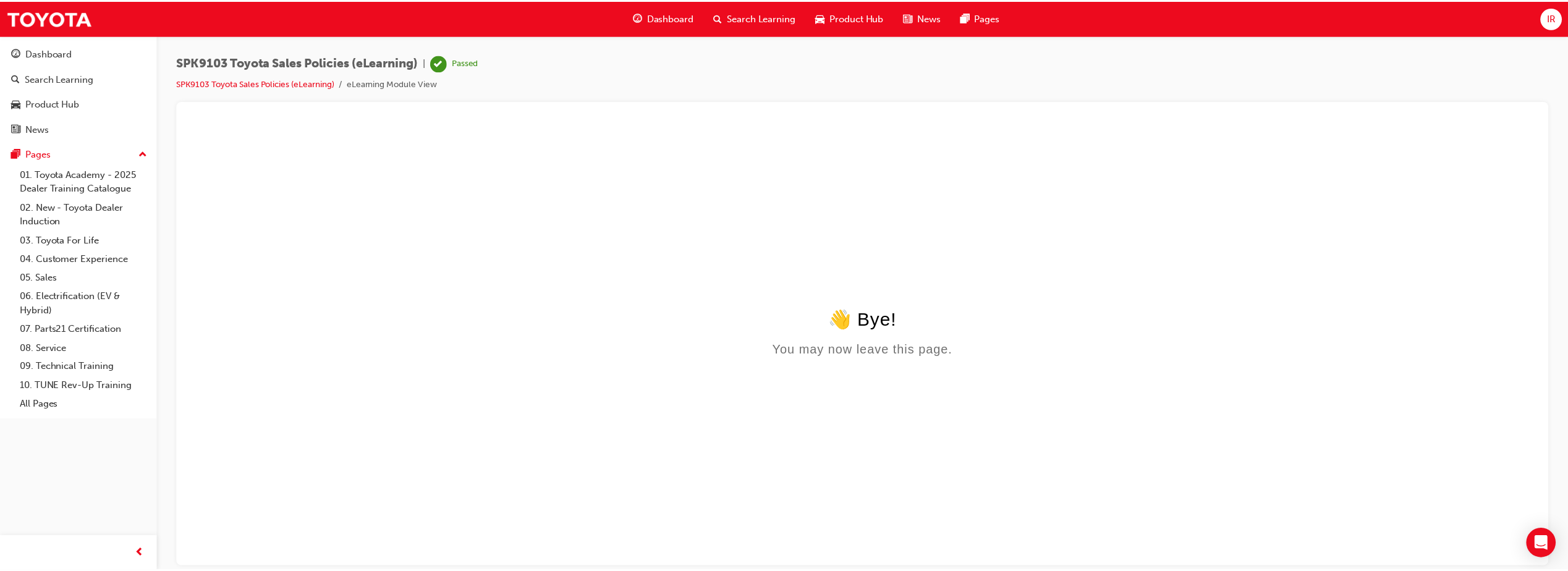
scroll to position [0, 0]
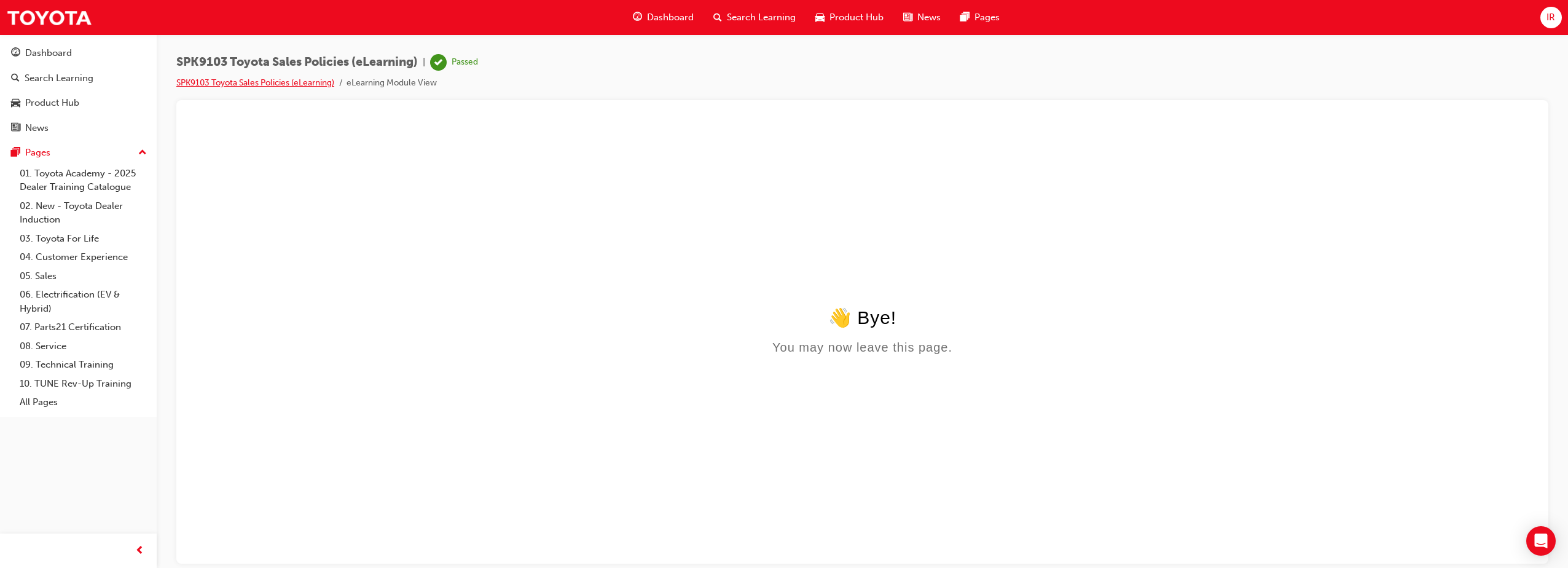
click at [305, 81] on link "SPK9103 Toyota Sales Policies (eLearning)" at bounding box center [255, 82] width 158 height 11
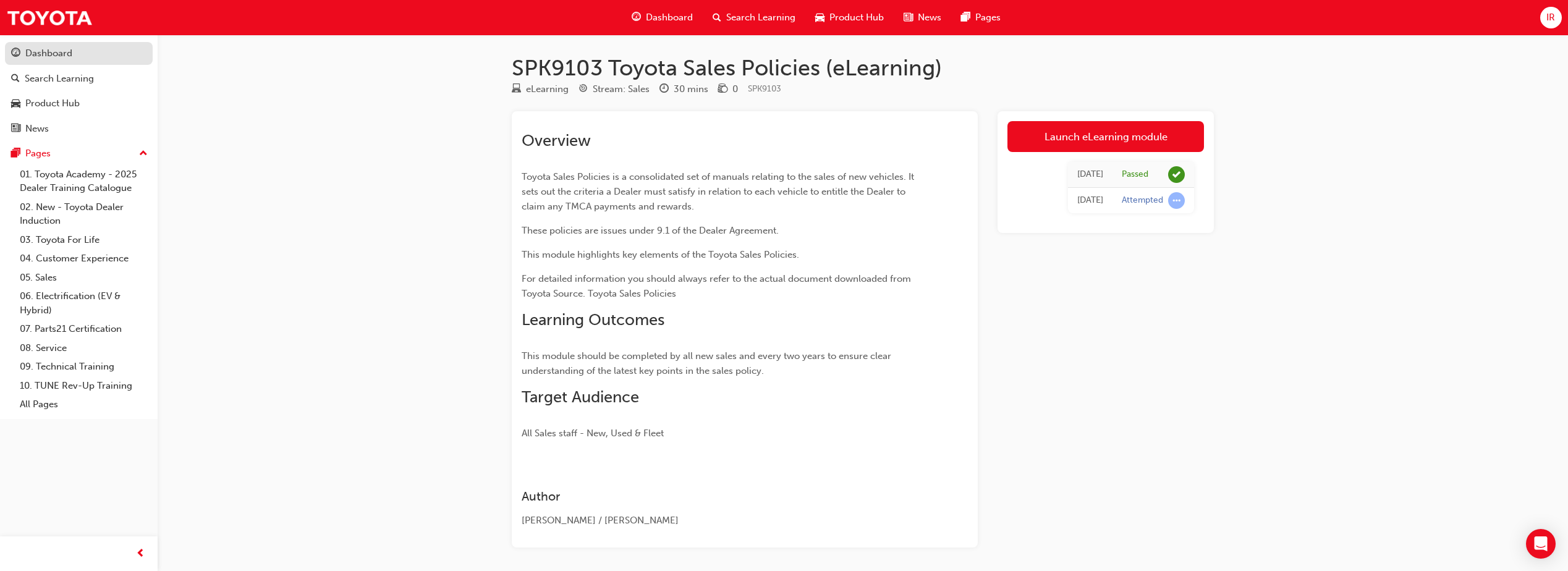
click at [40, 53] on div "Dashboard" at bounding box center [49, 53] width 47 height 15
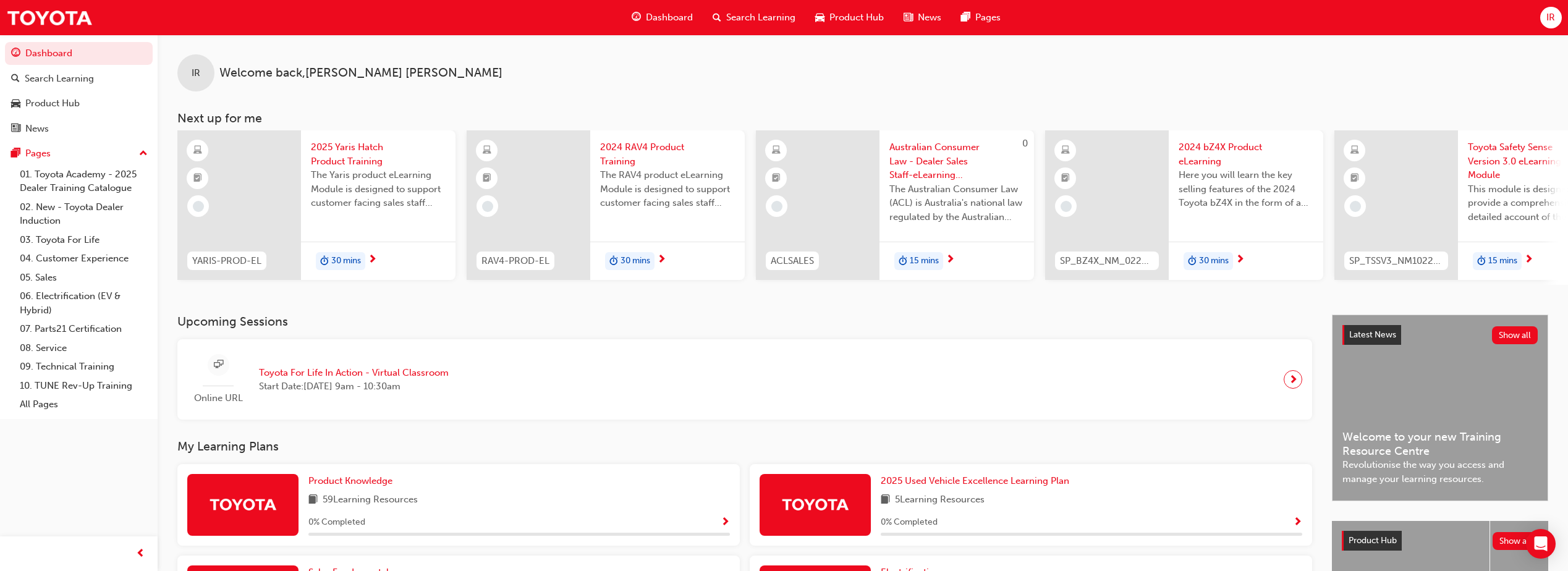
scroll to position [144, 0]
click at [717, 11] on span "search-icon" at bounding box center [716, 18] width 9 height 16
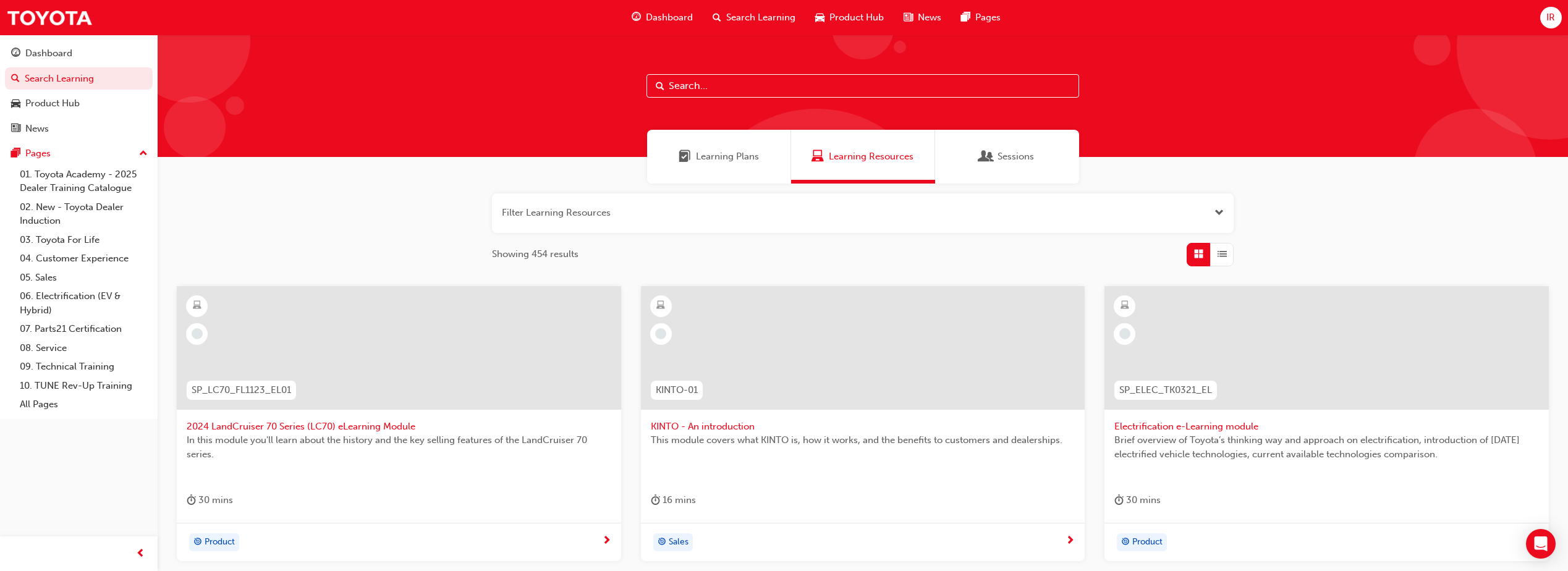
click at [702, 84] on input "text" at bounding box center [863, 86] width 433 height 24
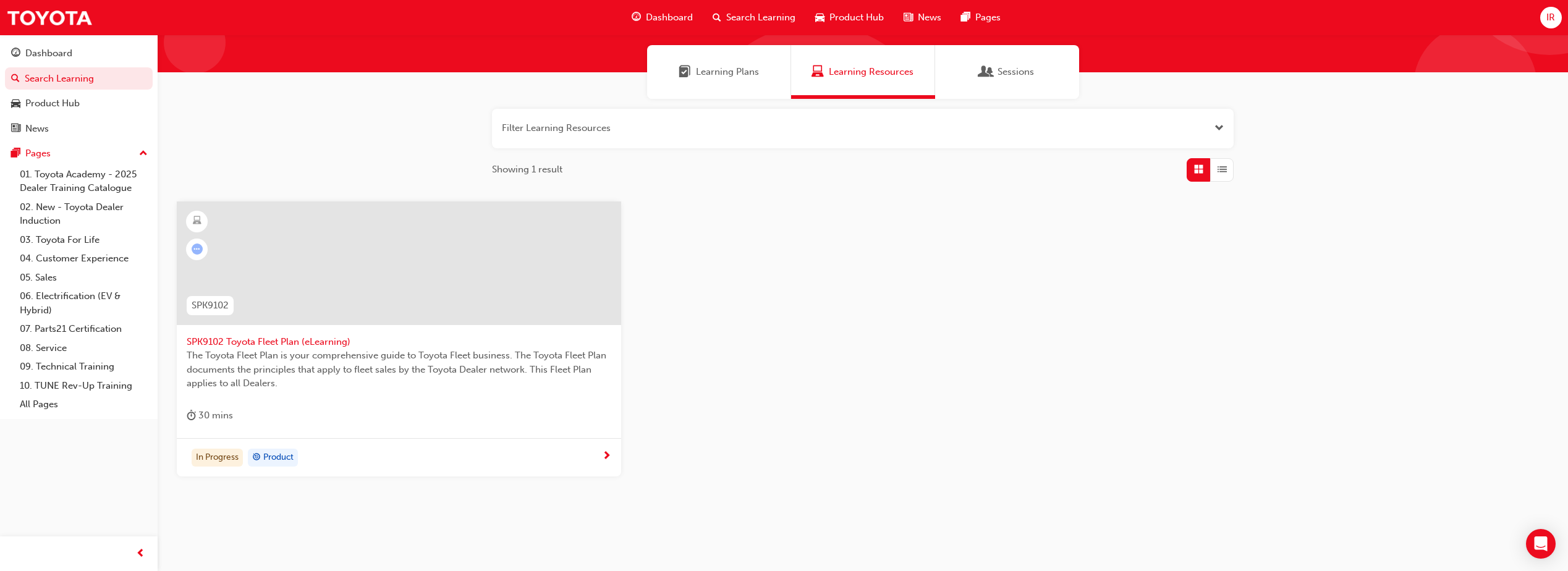
scroll to position [110, 0]
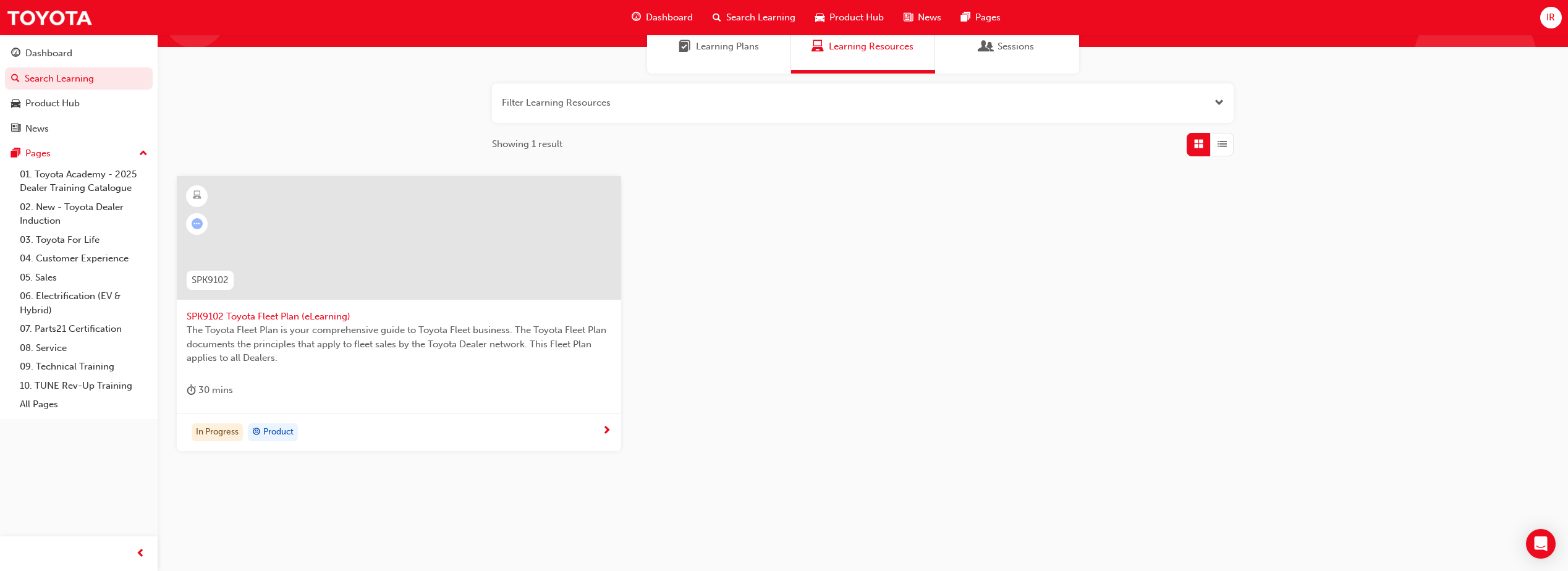
type input "spk9102"
click at [557, 428] on div "In Progress Product" at bounding box center [395, 432] width 415 height 19
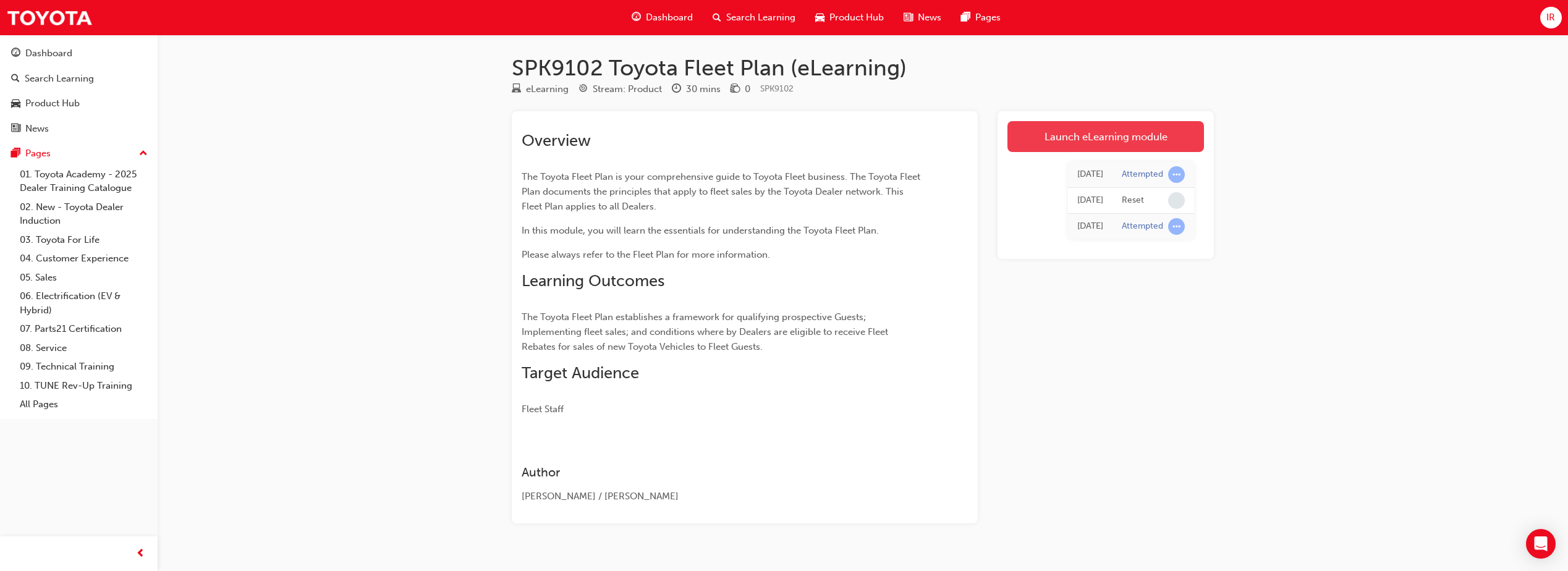
click at [1033, 136] on link "Launch eLearning module" at bounding box center [1105, 137] width 197 height 31
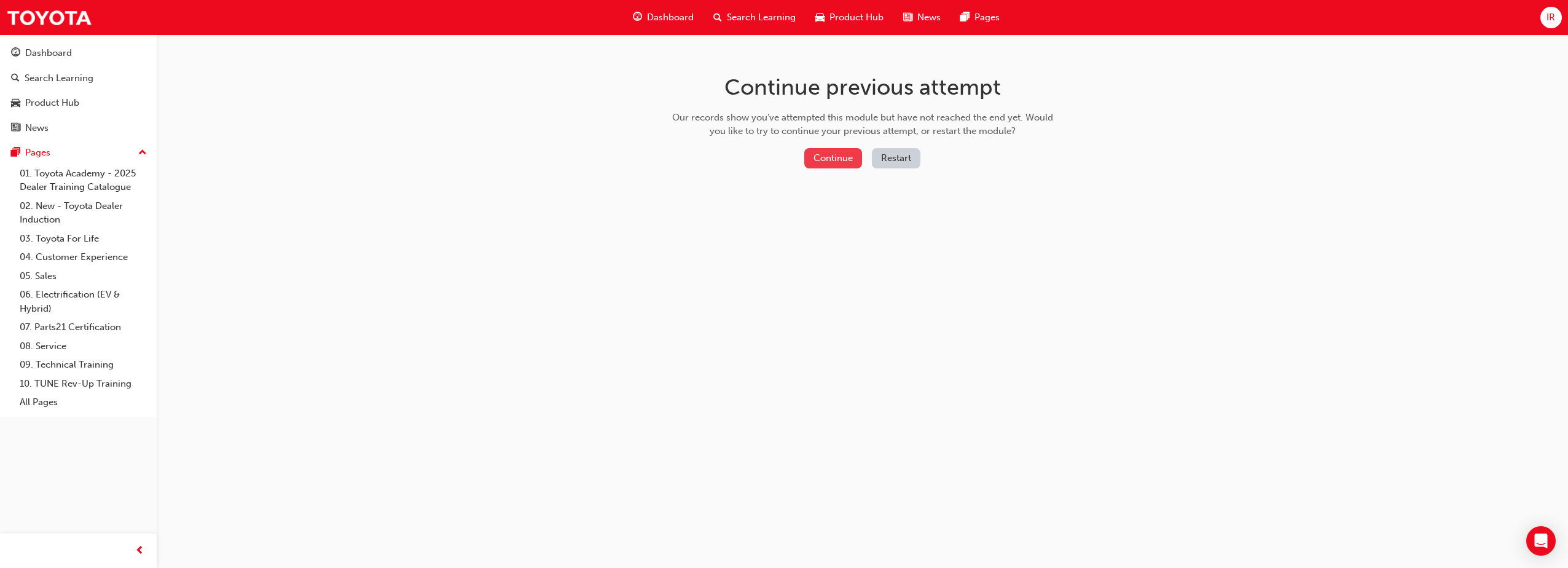
click at [844, 156] on button "Continue" at bounding box center [833, 158] width 57 height 20
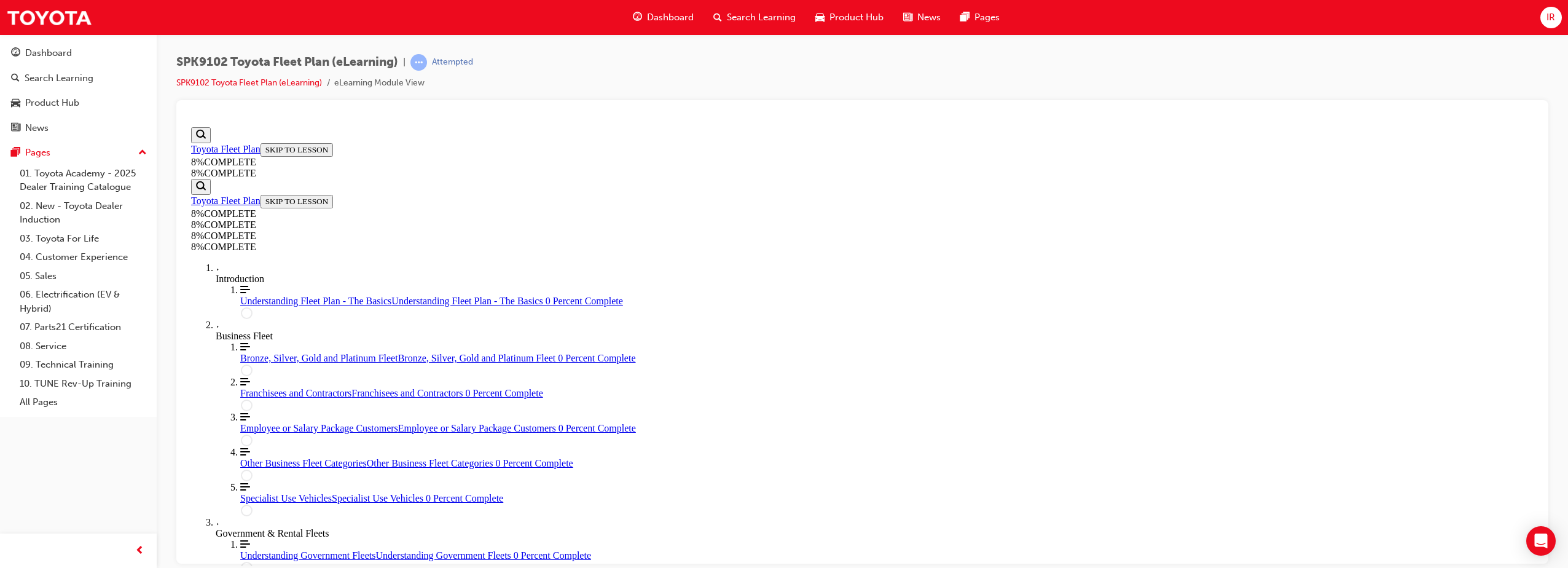
scroll to position [192, 0]
click at [267, 306] on div "Understanding Fleet Plan - The Basics Understanding Fleet Plan - The Basics 0 P…" at bounding box center [887, 300] width 1293 height 11
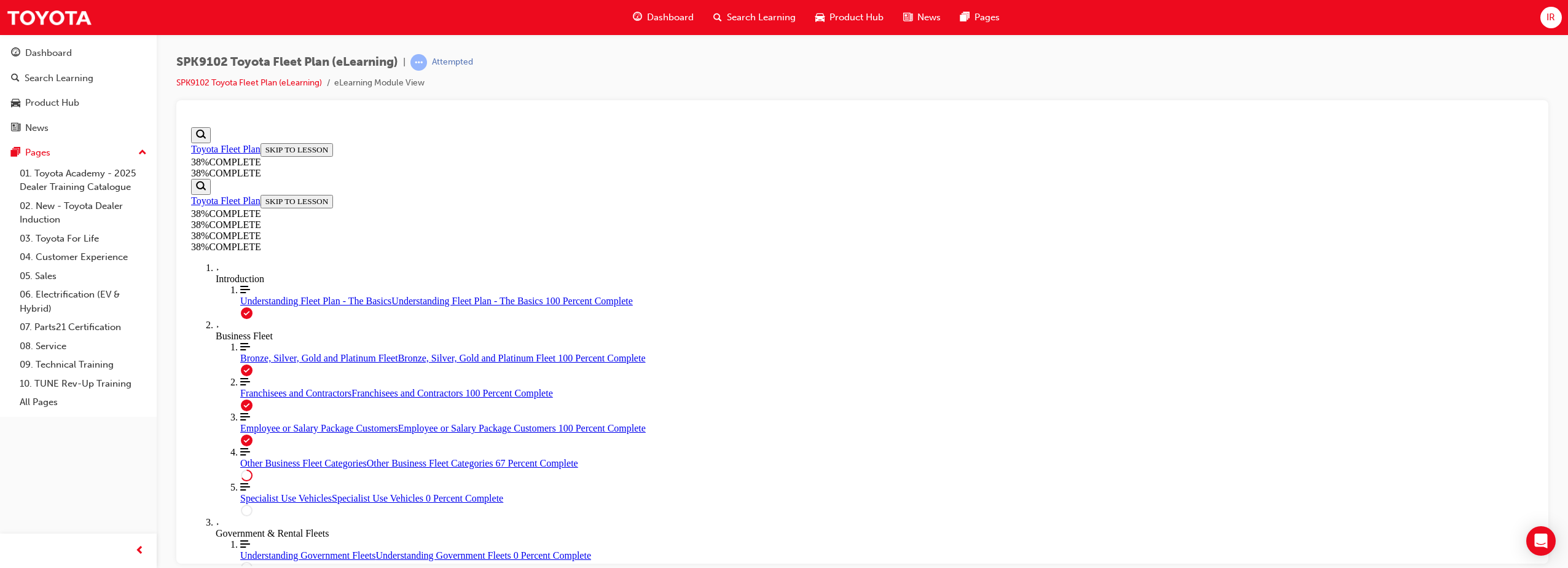
scroll to position [572, 0]
drag, startPoint x: 903, startPoint y: 473, endPoint x: 904, endPoint y: 465, distance: 8.1
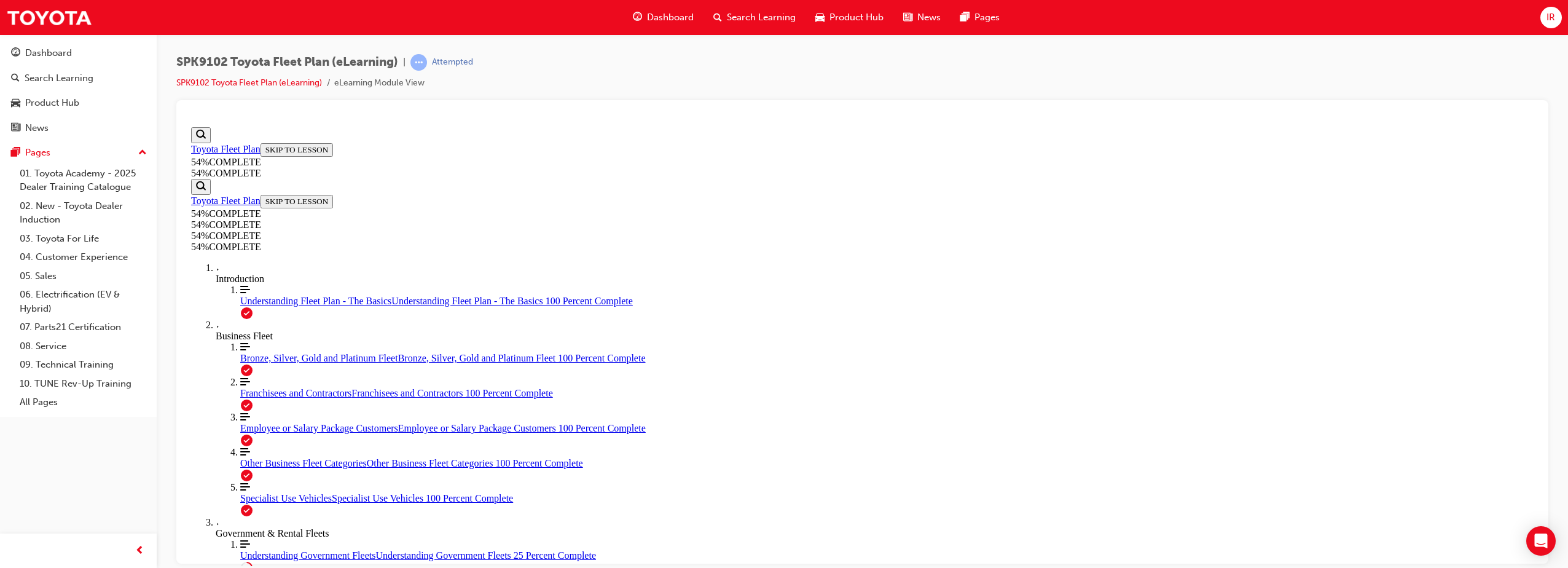
scroll to position [0, 0]
drag, startPoint x: 900, startPoint y: 473, endPoint x: 898, endPoint y: 414, distance: 59.0
